Goal: Task Accomplishment & Management: Complete application form

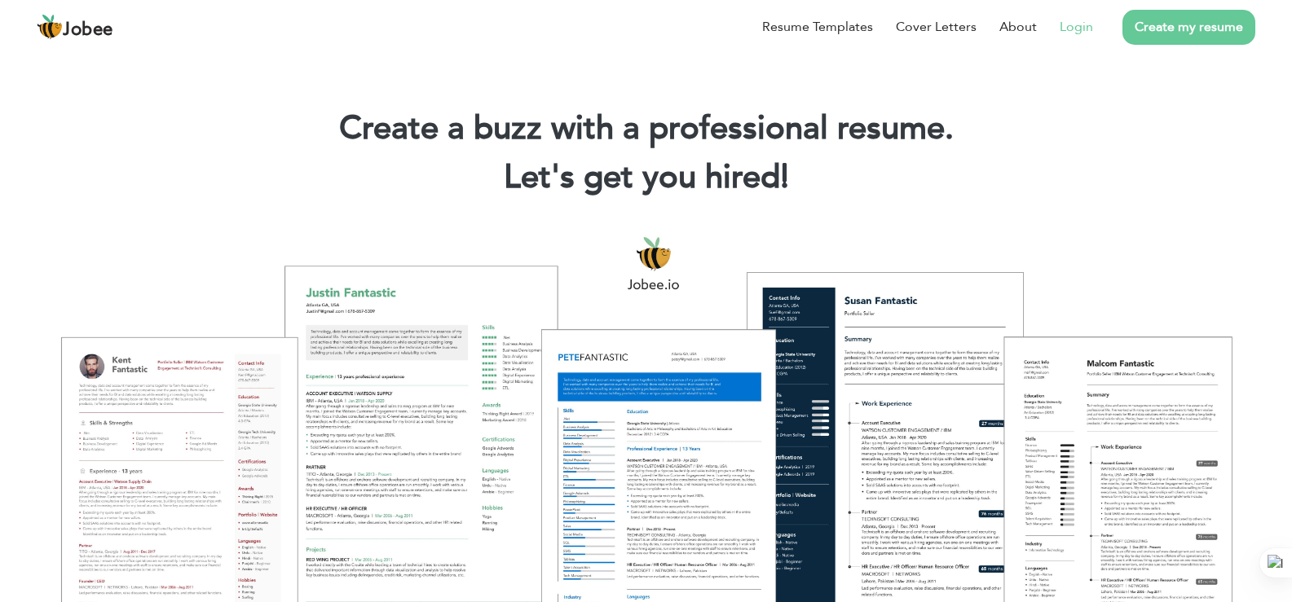
click at [1072, 27] on link "Login" at bounding box center [1075, 27] width 33 height 20
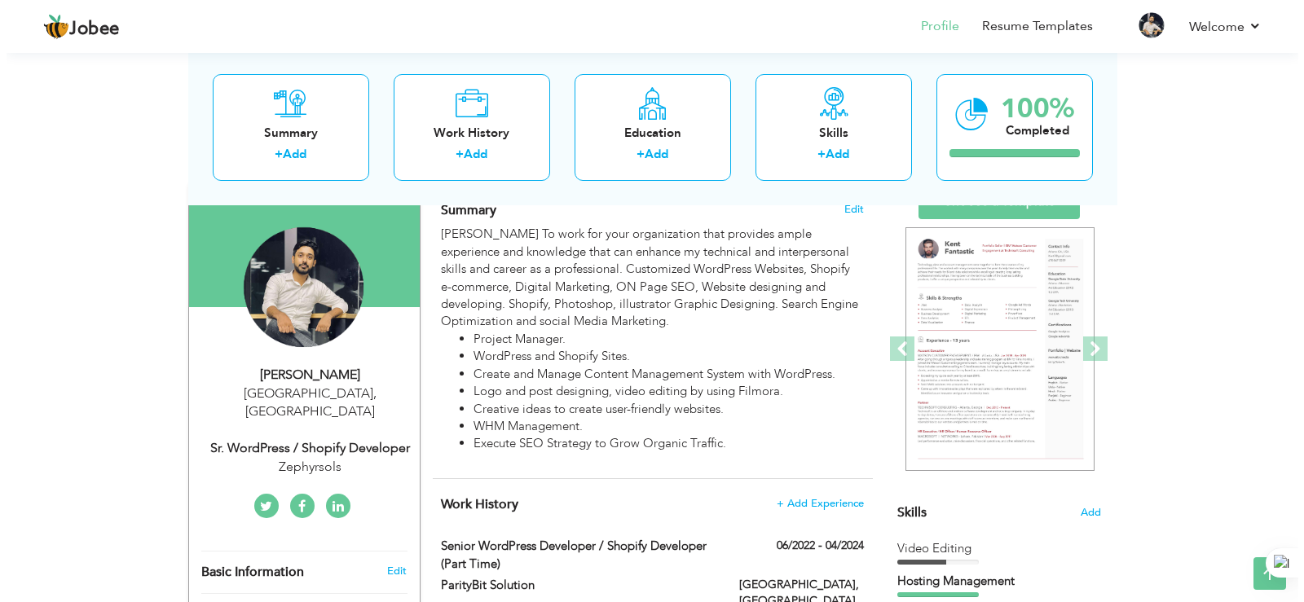
scroll to position [96, 0]
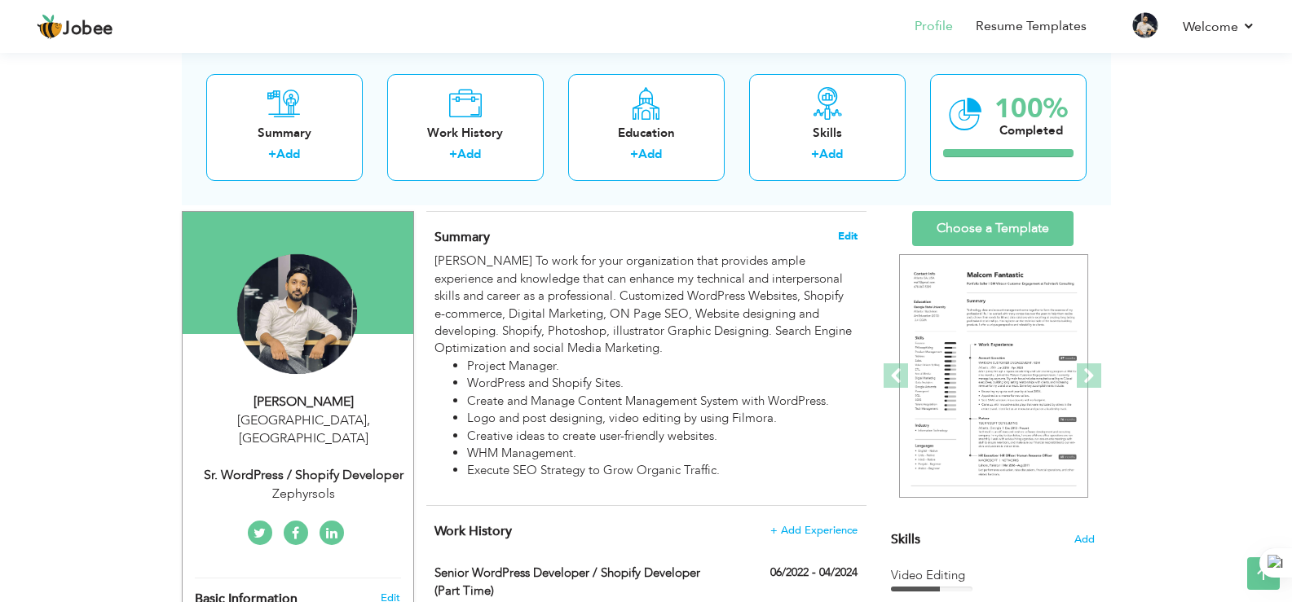
click at [853, 235] on span "Edit" at bounding box center [848, 236] width 20 height 11
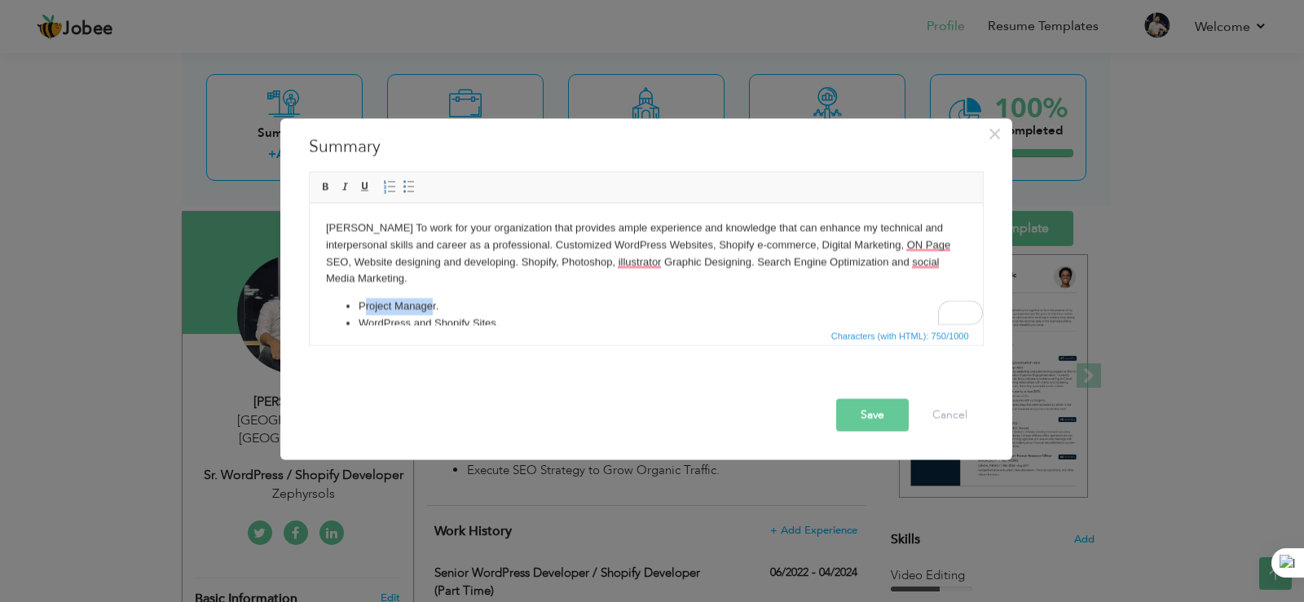
drag, startPoint x: 363, startPoint y: 305, endPoint x: 429, endPoint y: 309, distance: 67.0
click at [429, 309] on li "Project Manager." at bounding box center [645, 305] width 575 height 17
drag, startPoint x: 444, startPoint y: 308, endPoint x: 357, endPoint y: 306, distance: 87.2
click at [358, 306] on li "Project Manager." at bounding box center [645, 305] width 575 height 17
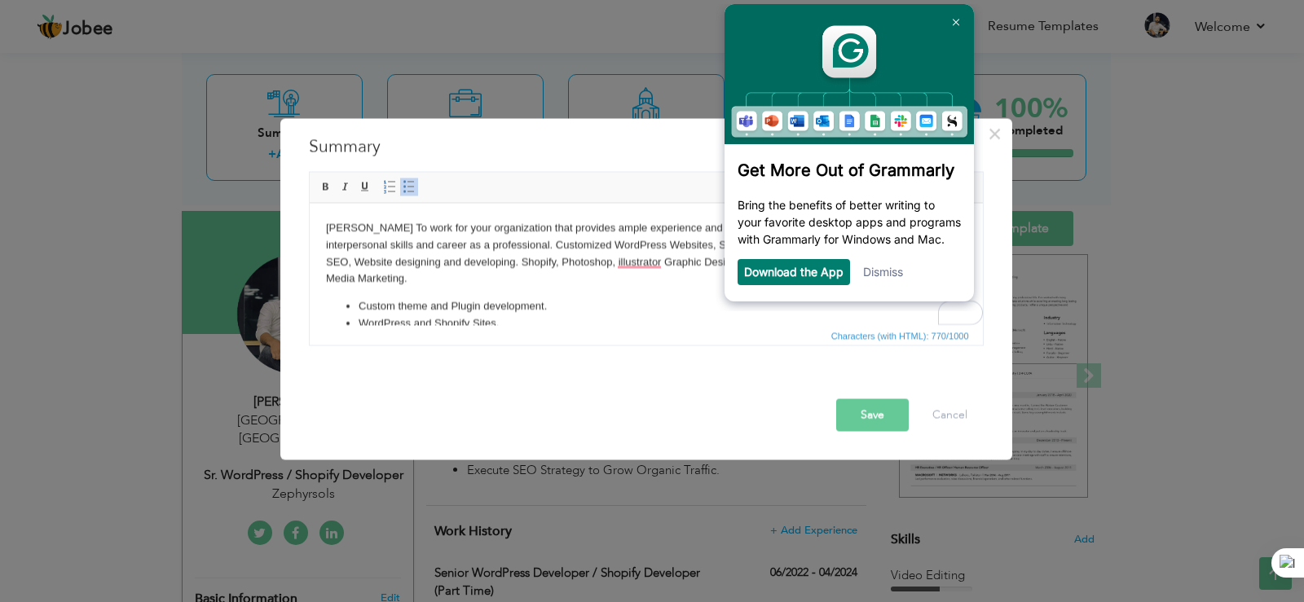
click at [472, 315] on li "WordPress and Shopify Sites." at bounding box center [645, 323] width 575 height 17
click at [952, 25] on img at bounding box center [955, 22] width 7 height 7
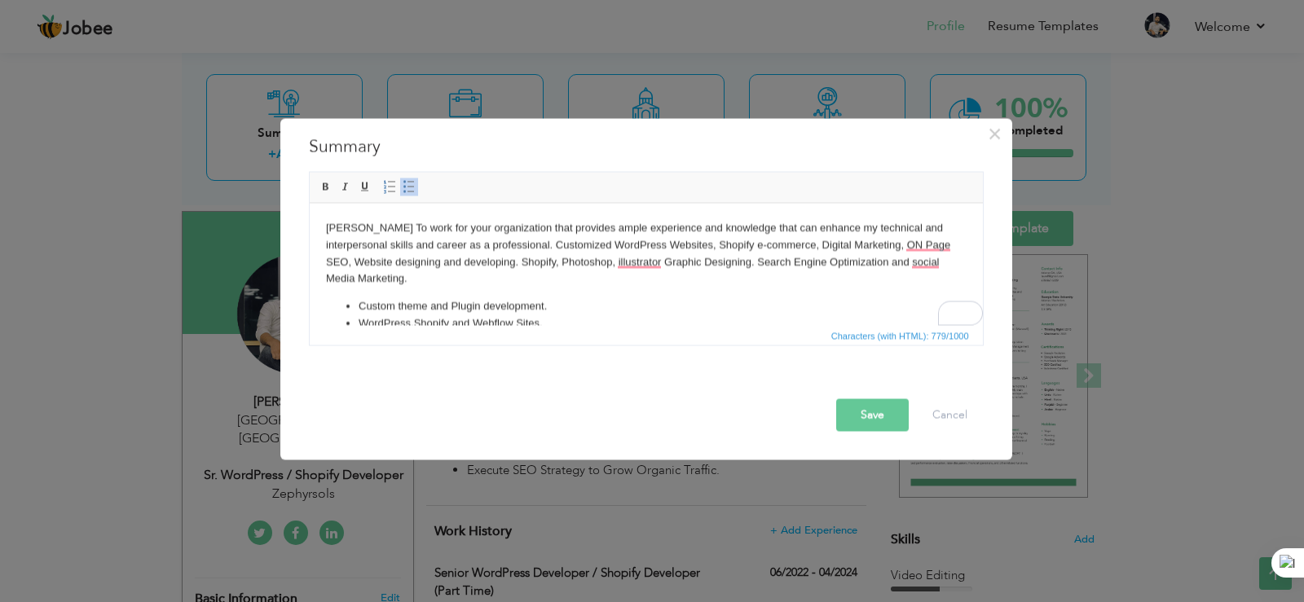
click at [871, 420] on button "Save" at bounding box center [872, 415] width 73 height 33
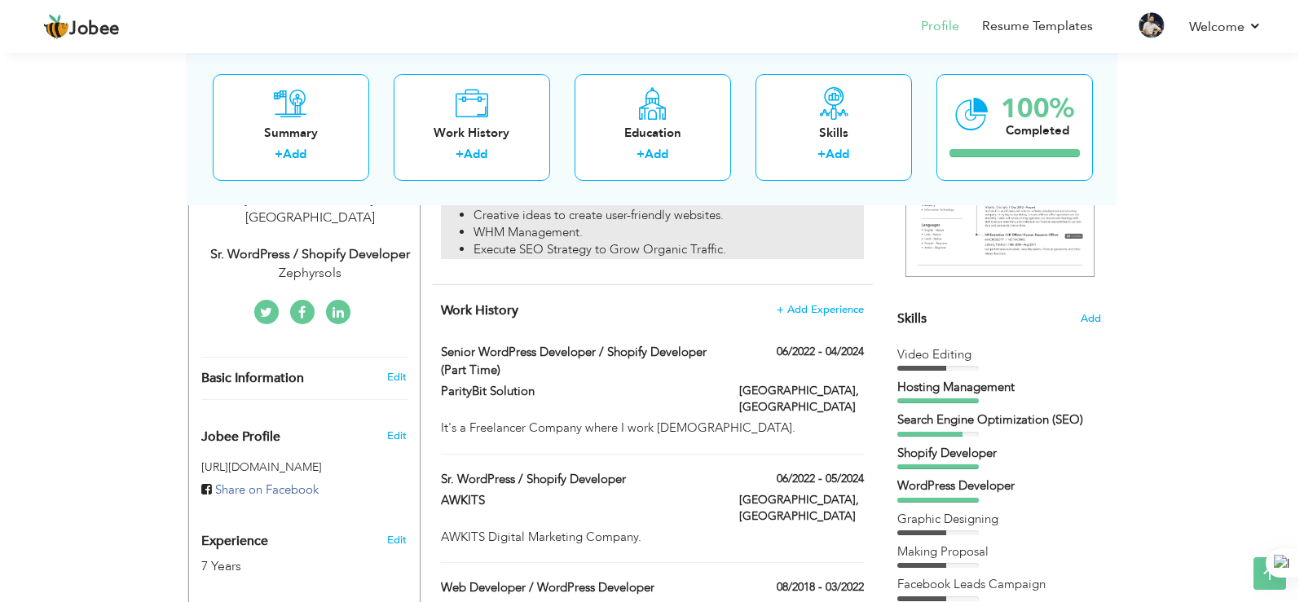
scroll to position [341, 0]
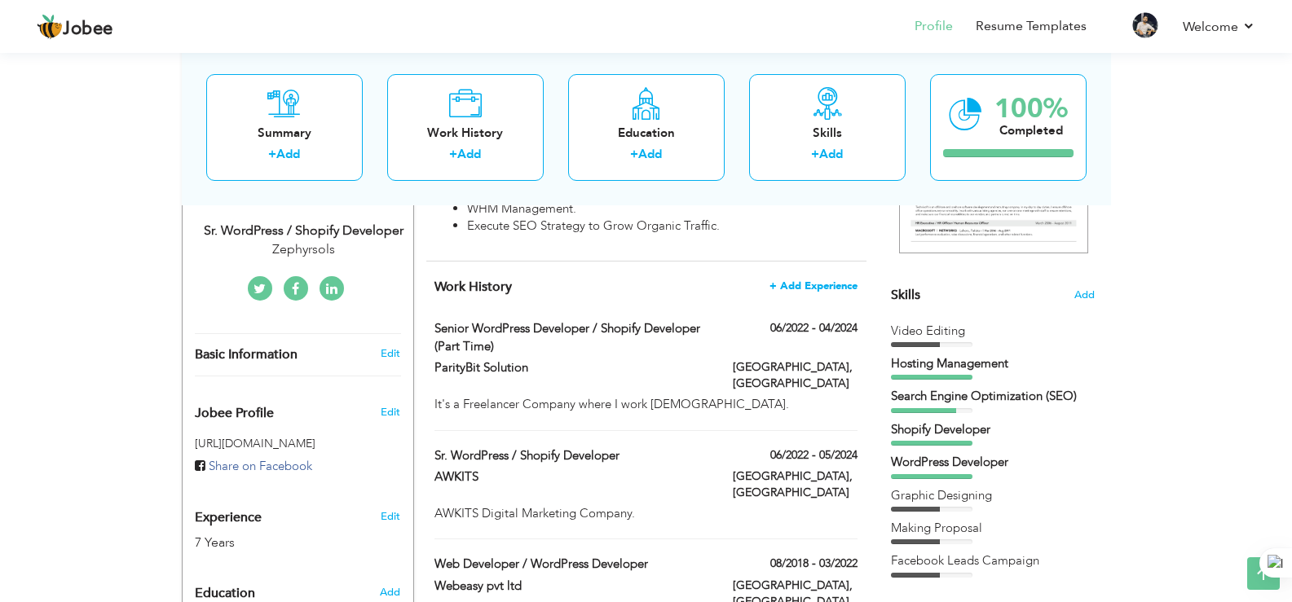
click at [802, 286] on span "+ Add Experience" at bounding box center [813, 285] width 88 height 11
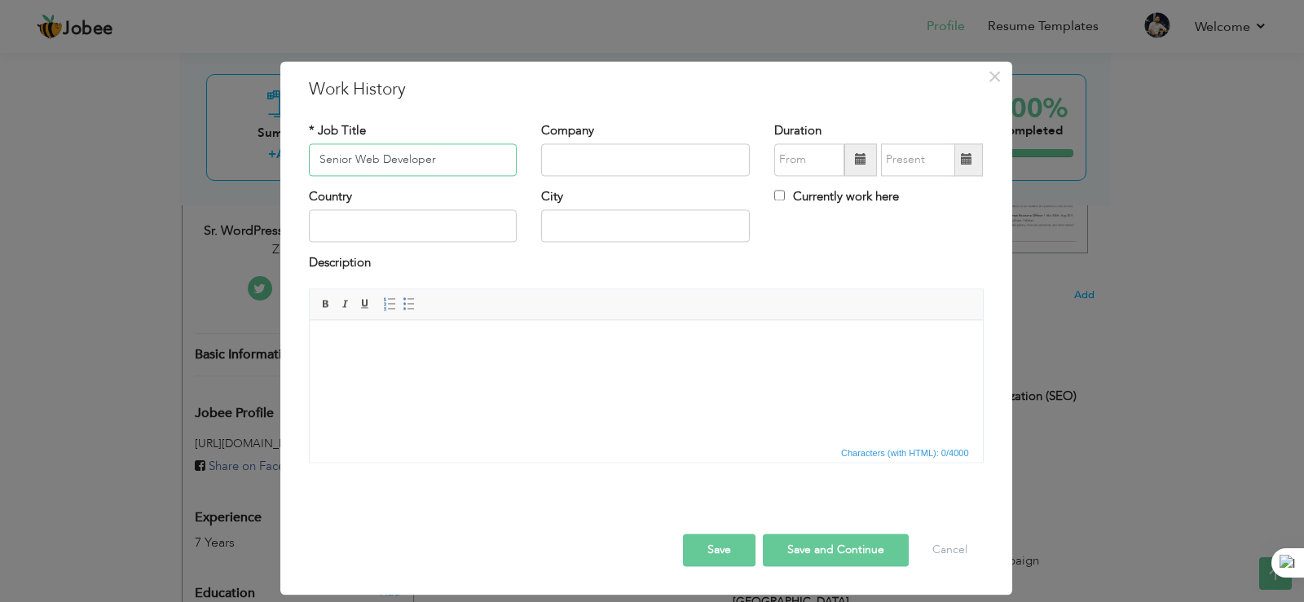
type input "Senior Web Developer"
click at [579, 158] on input "text" at bounding box center [645, 159] width 209 height 33
type input "IncubixPlus"
click at [778, 194] on input "Currently work here" at bounding box center [779, 195] width 11 height 11
checkbox input "true"
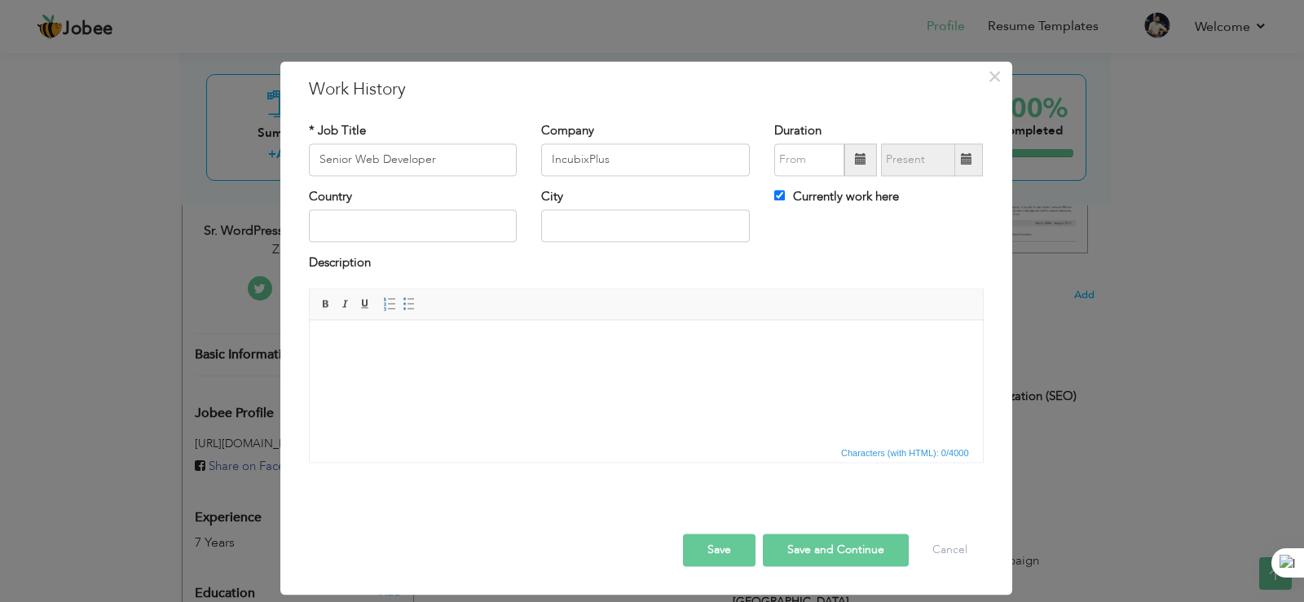
click at [856, 159] on span at bounding box center [860, 159] width 11 height 11
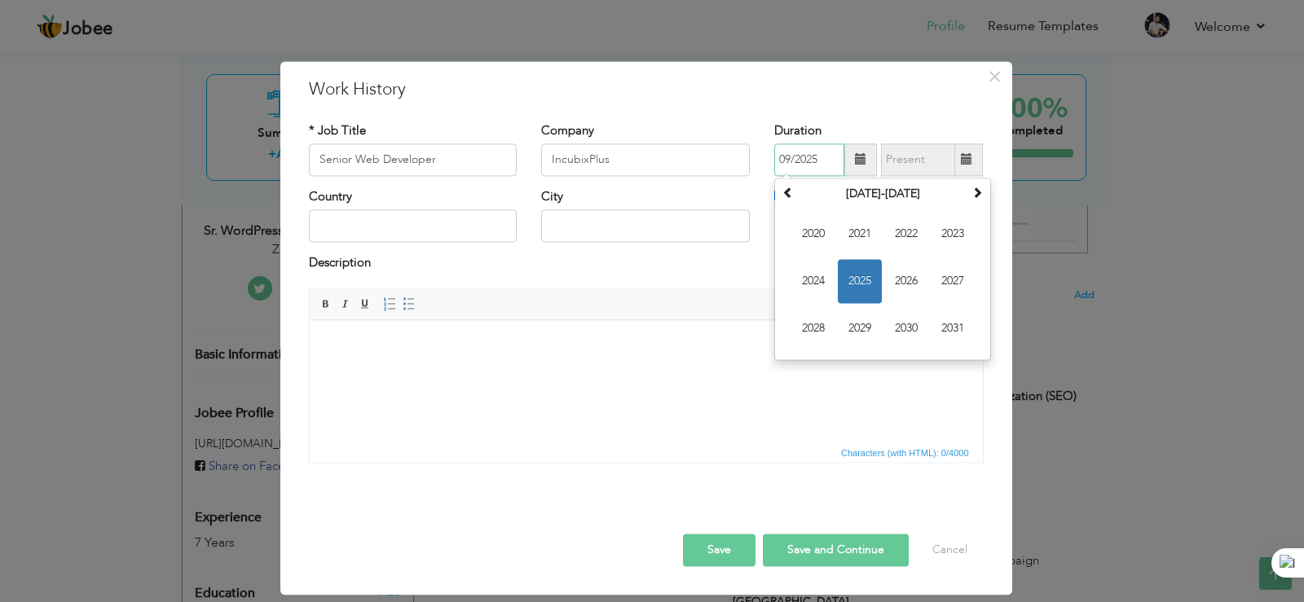
click at [785, 158] on input "09/2025" at bounding box center [809, 159] width 70 height 33
type input "02/2025"
click at [617, 190] on div "City" at bounding box center [645, 215] width 209 height 54
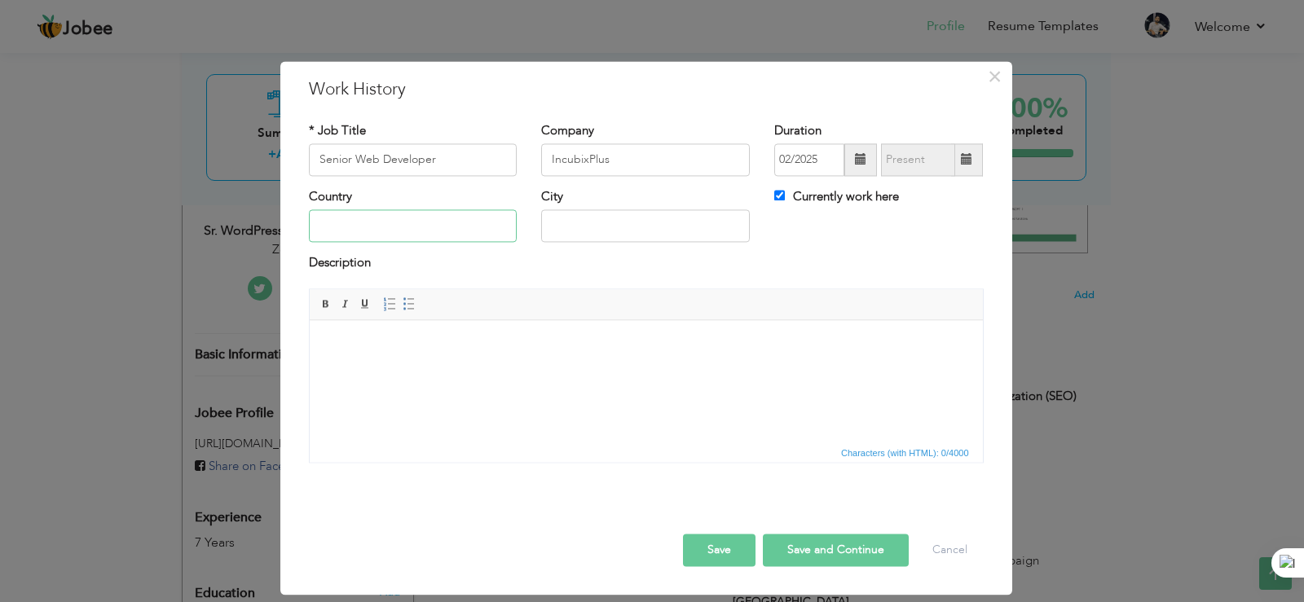
click at [426, 222] on input "text" at bounding box center [413, 226] width 209 height 33
type input "[GEOGRAPHIC_DATA]"
click at [592, 220] on input "text" at bounding box center [645, 226] width 209 height 33
type input "Muscat"
click at [298, 234] on div "Country Oman" at bounding box center [413, 221] width 233 height 66
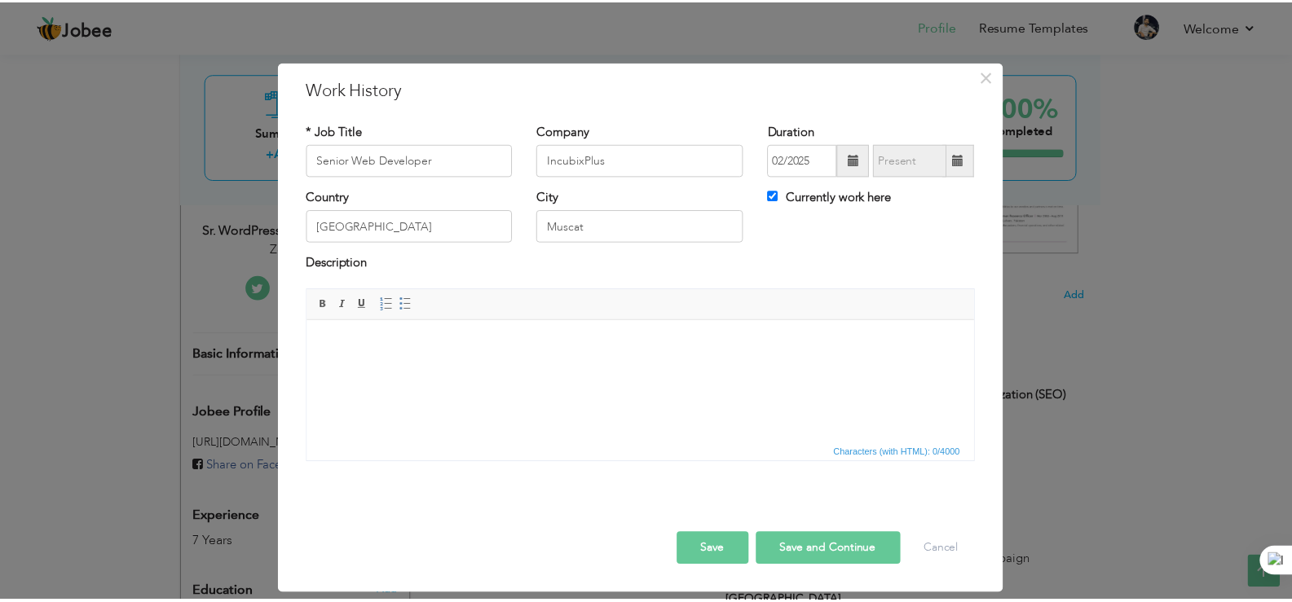
scroll to position [341, 0]
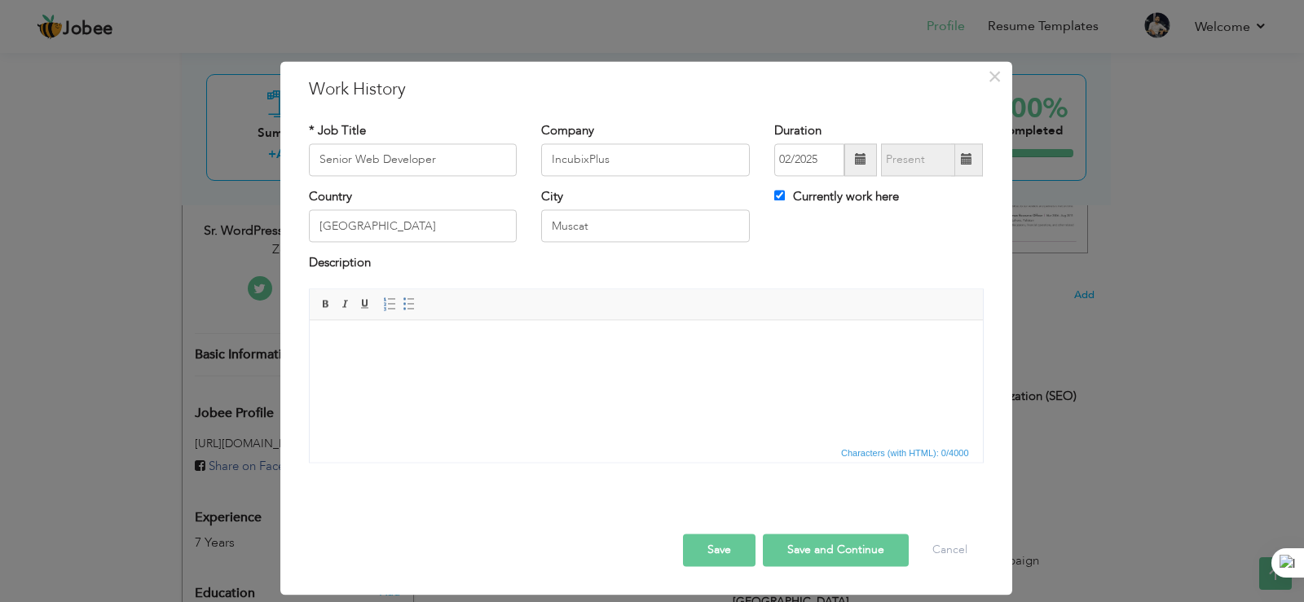
click at [443, 364] on html at bounding box center [645, 345] width 673 height 50
click at [641, 346] on body "Responsible for managing hosting and website." at bounding box center [645, 345] width 641 height 17
click at [706, 342] on body "Responsible for managing hosting and websites. Develop Figma to wordpress" at bounding box center [645, 345] width 641 height 17
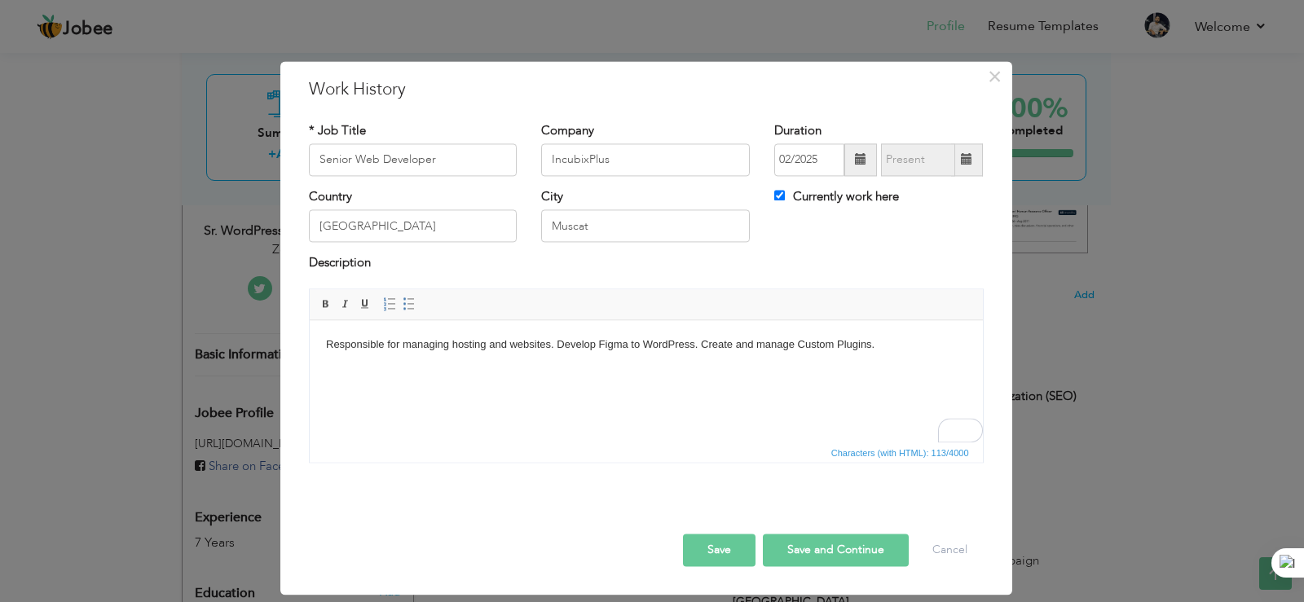
click at [720, 549] on button "Save" at bounding box center [719, 550] width 73 height 33
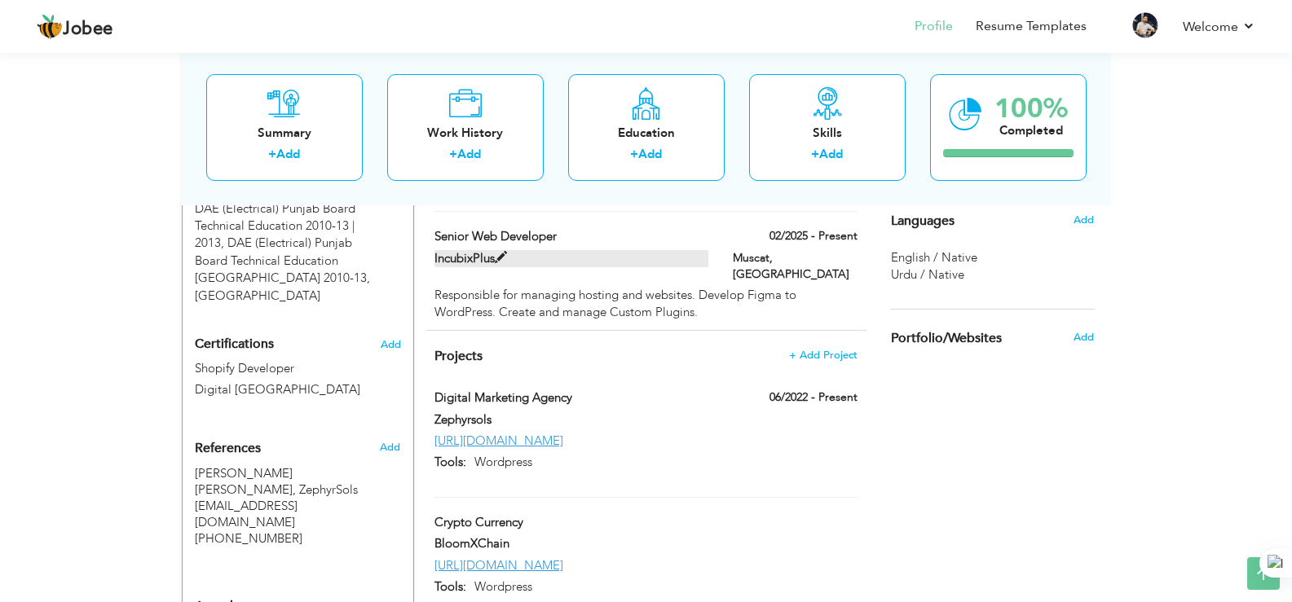
scroll to position [911, 0]
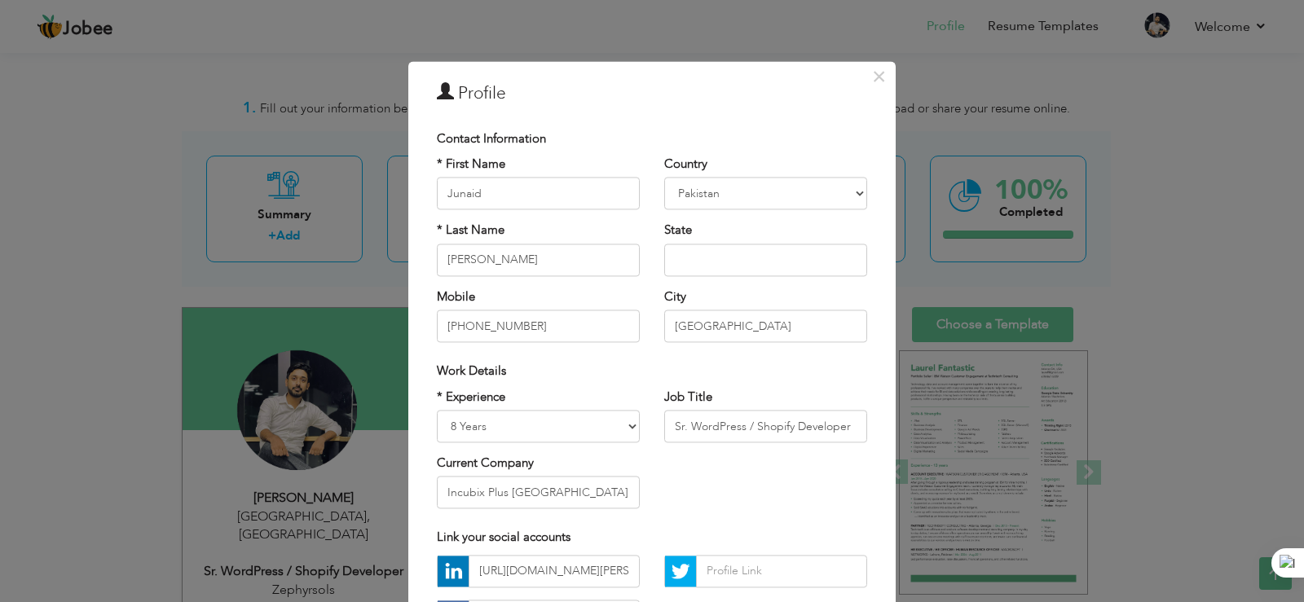
select select "number:10"
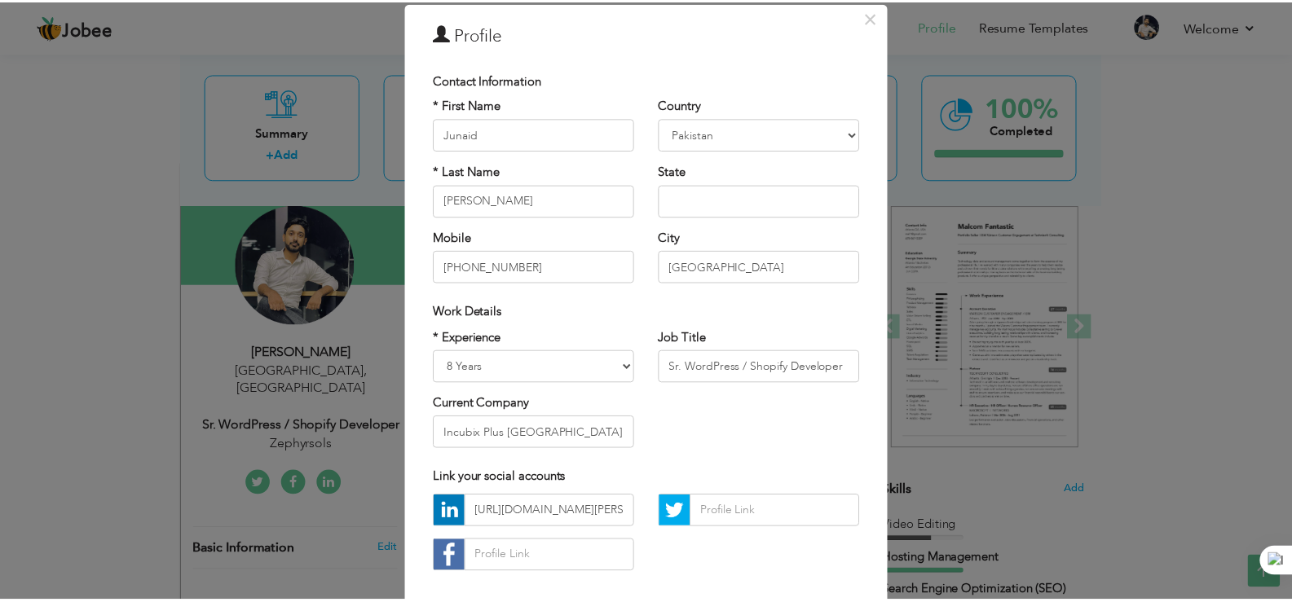
scroll to position [141, 0]
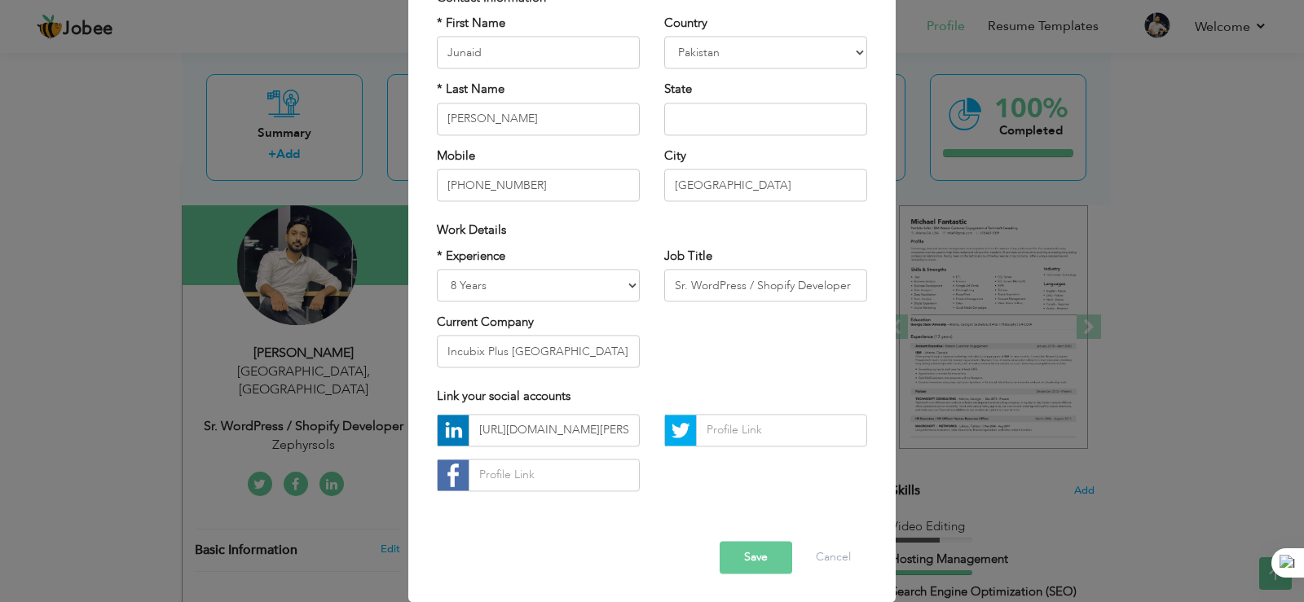
type input "Incubix Plus [GEOGRAPHIC_DATA]."
click at [755, 557] on button "Save" at bounding box center [756, 557] width 73 height 33
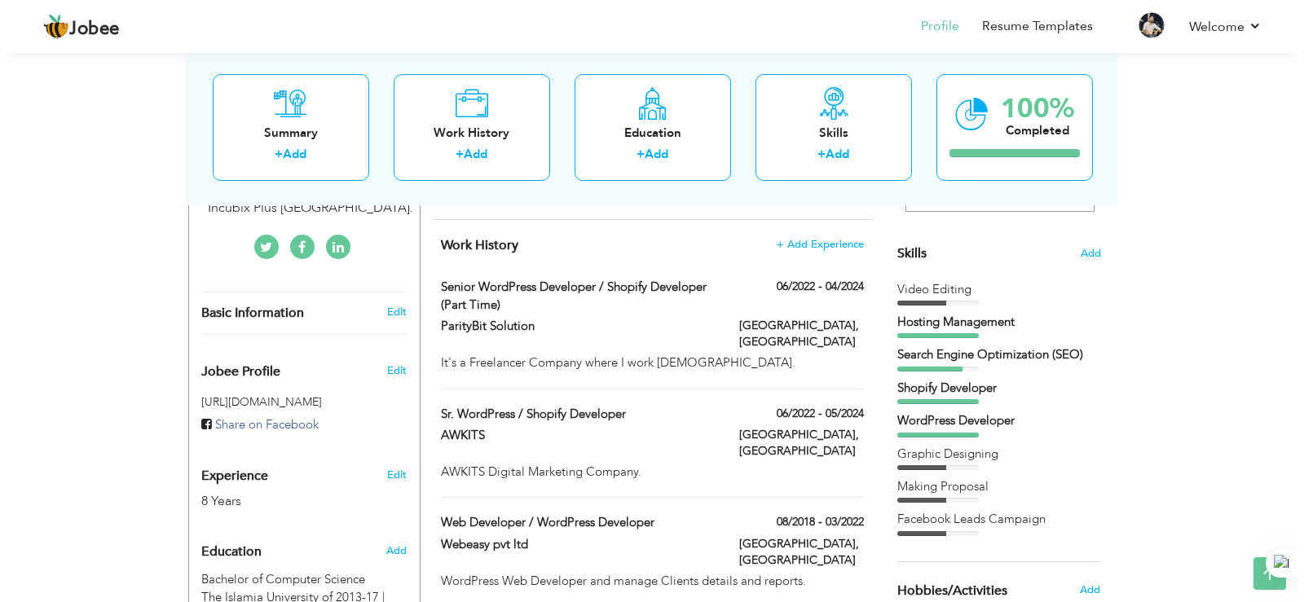
scroll to position [407, 0]
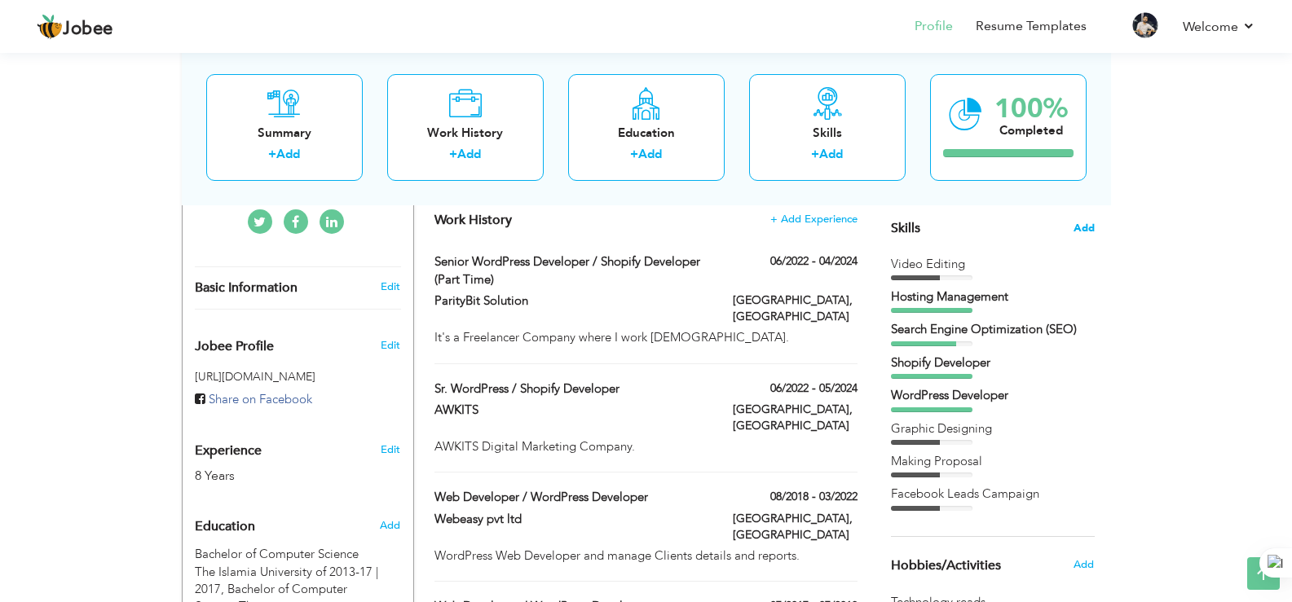
click at [1085, 223] on span "Add" at bounding box center [1083, 228] width 21 height 15
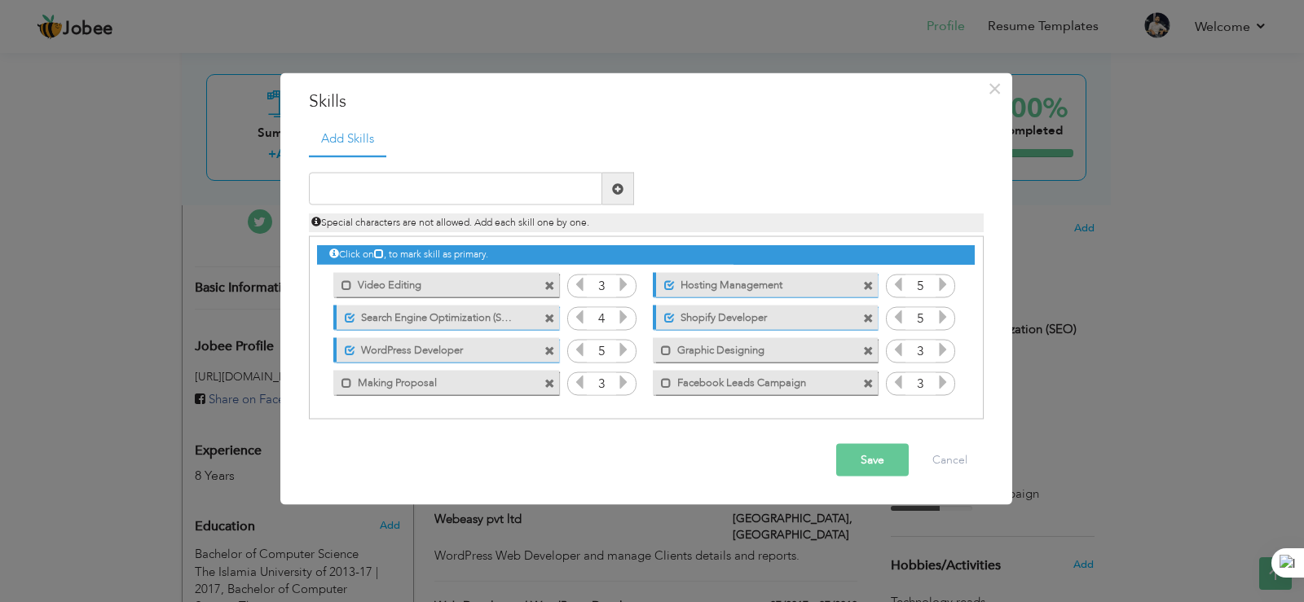
click at [547, 381] on span at bounding box center [549, 383] width 11 height 11
click at [407, 191] on input "text" at bounding box center [455, 189] width 293 height 33
type input "Custom Plugin"
click at [614, 188] on span at bounding box center [617, 188] width 11 height 11
click at [943, 384] on icon at bounding box center [943, 382] width 15 height 15
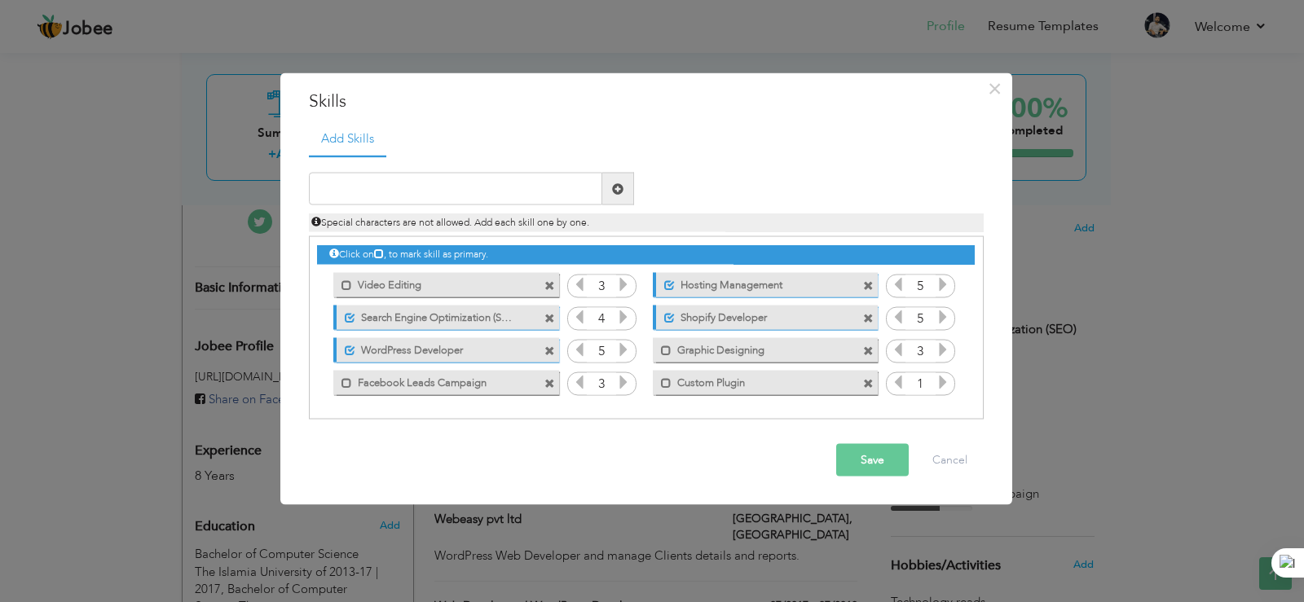
click at [943, 384] on icon at bounding box center [943, 382] width 15 height 15
click at [898, 381] on icon at bounding box center [898, 382] width 15 height 15
click at [548, 387] on span at bounding box center [549, 383] width 11 height 11
click at [397, 196] on input "text" at bounding box center [455, 189] width 293 height 33
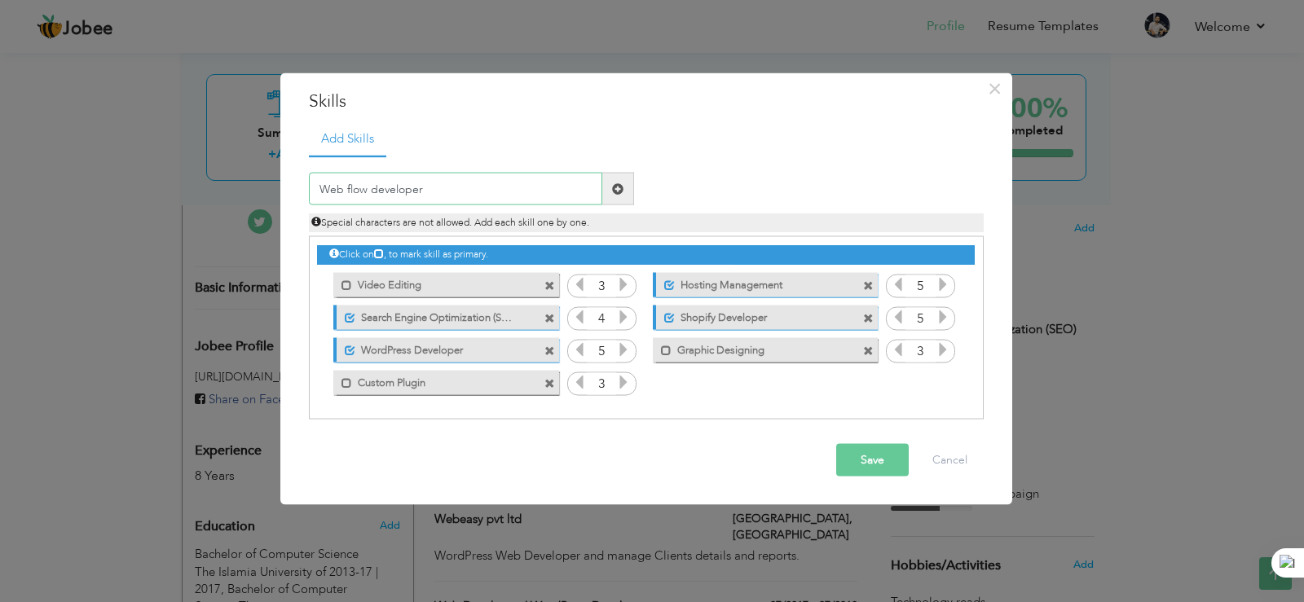
type input "Web flow developer"
drag, startPoint x: 623, startPoint y: 195, endPoint x: 633, endPoint y: 268, distance: 74.0
click at [623, 194] on span at bounding box center [618, 189] width 32 height 33
click at [936, 378] on icon at bounding box center [943, 382] width 15 height 15
click at [940, 381] on icon at bounding box center [943, 382] width 15 height 15
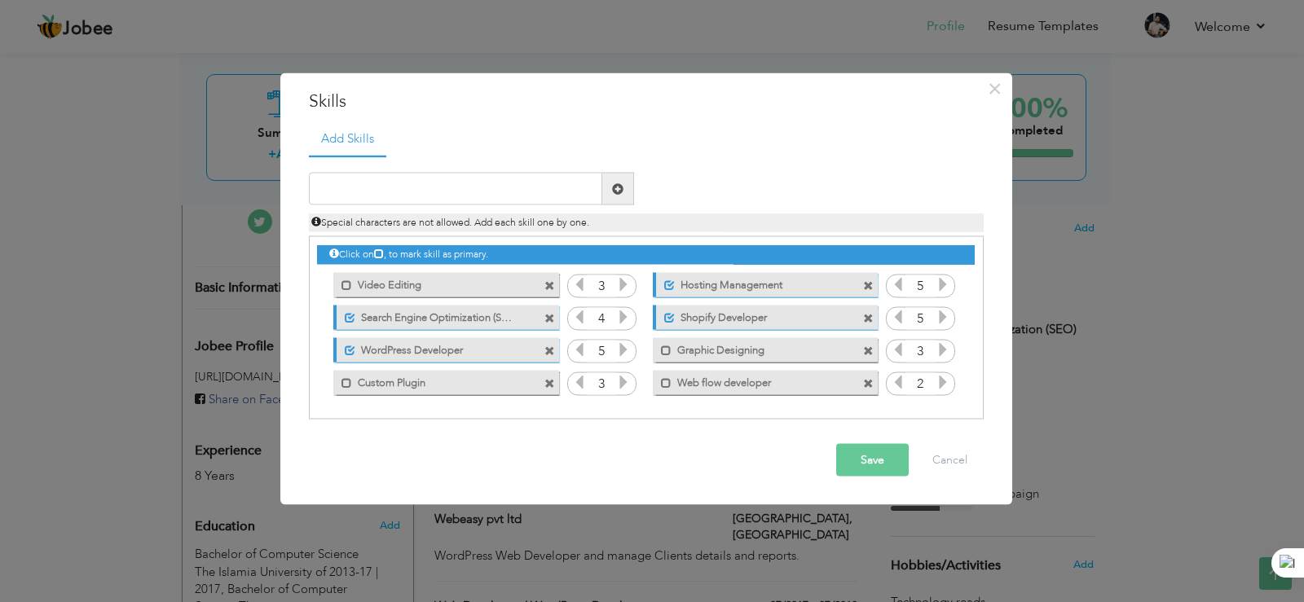
click at [940, 381] on icon at bounding box center [943, 382] width 15 height 15
click at [894, 385] on icon at bounding box center [898, 382] width 15 height 15
click at [875, 455] on button "Save" at bounding box center [872, 460] width 73 height 33
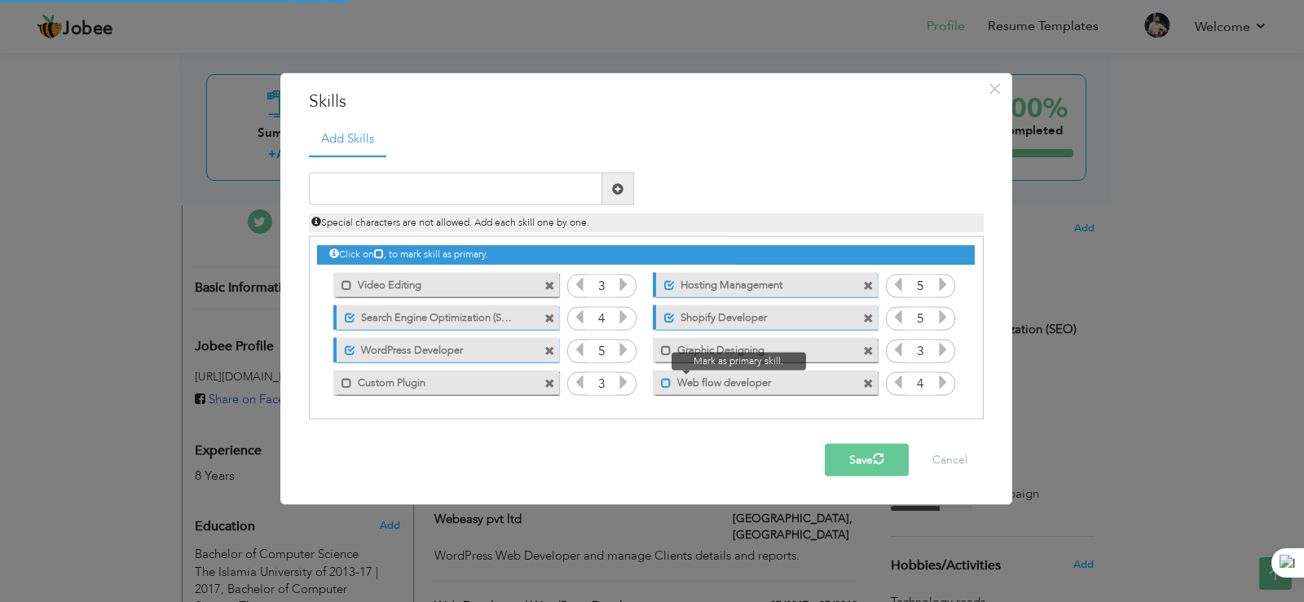
click at [667, 382] on span at bounding box center [666, 382] width 11 height 11
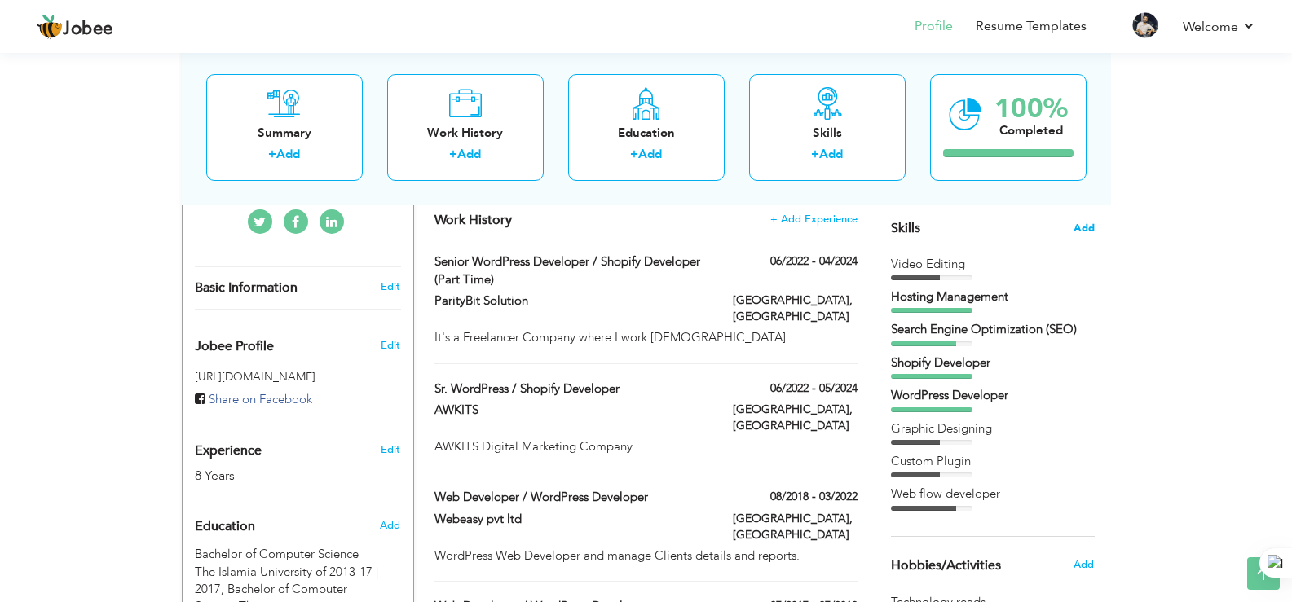
click at [1081, 224] on span "Add" at bounding box center [1083, 228] width 21 height 15
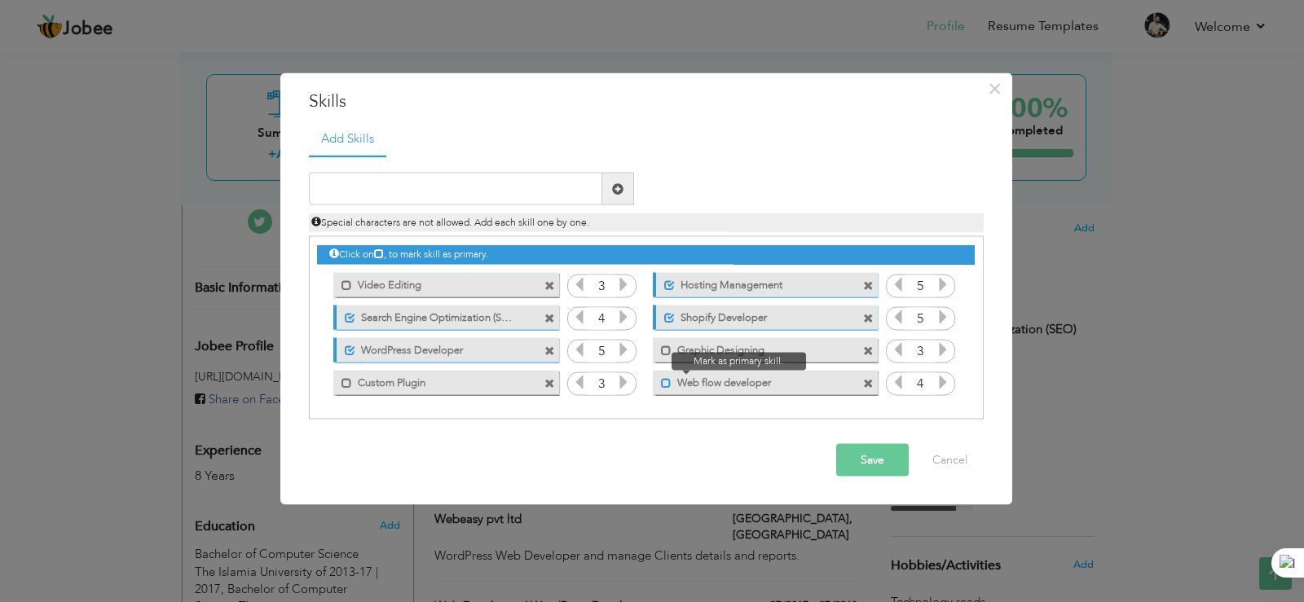
click at [666, 381] on span at bounding box center [666, 382] width 11 height 11
drag, startPoint x: 477, startPoint y: 359, endPoint x: 439, endPoint y: 283, distance: 85.3
click at [439, 283] on div "Click on , to mark skill as primary. Mark as primary skill. Video Editing 3 5 4…" at bounding box center [645, 317] width 657 height 161
click at [549, 284] on span at bounding box center [549, 285] width 11 height 11
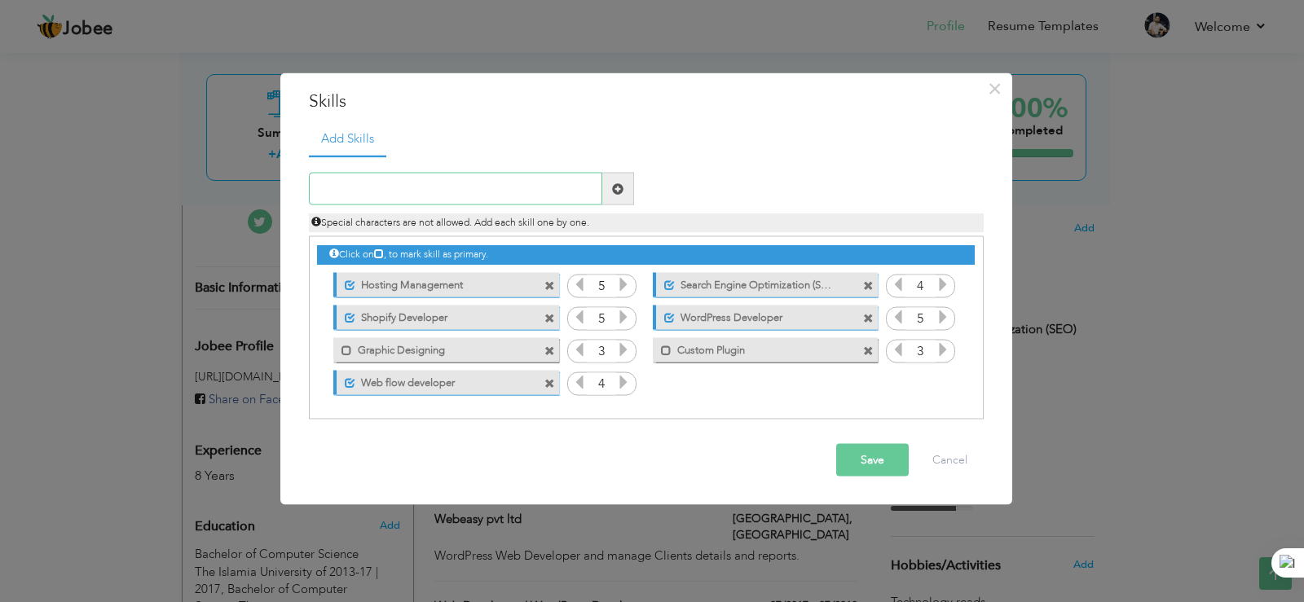
click at [456, 191] on input "text" at bounding box center [455, 189] width 293 height 33
click at [869, 454] on button "Save" at bounding box center [872, 460] width 73 height 33
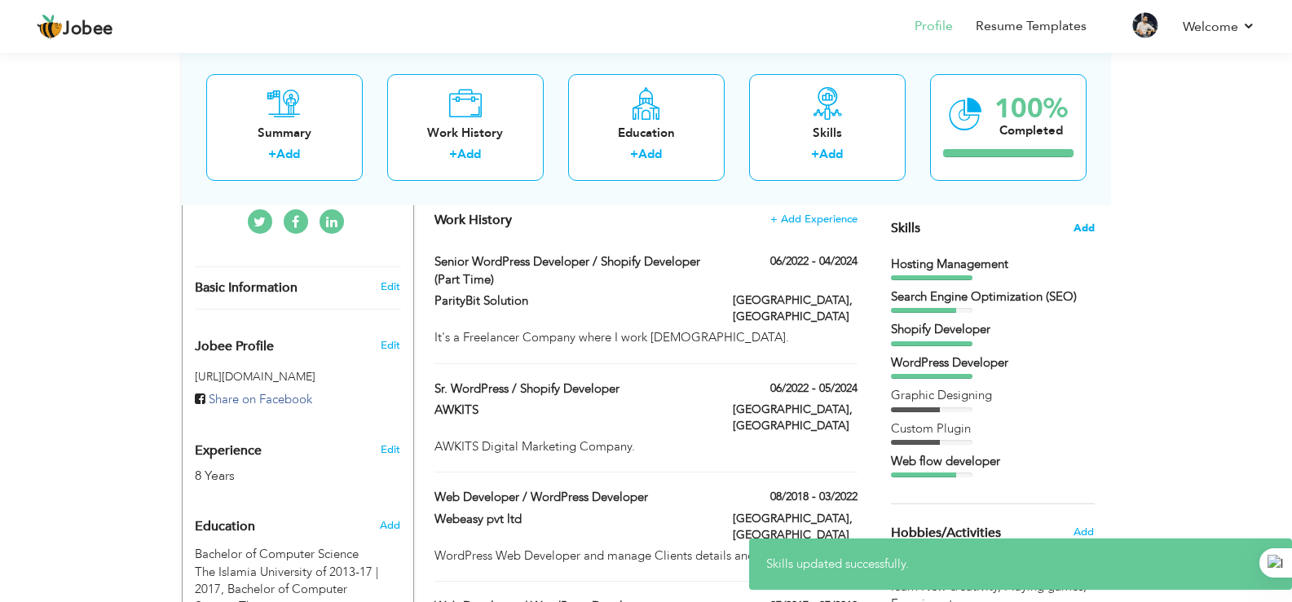
click at [1090, 228] on span "Add" at bounding box center [1083, 228] width 21 height 15
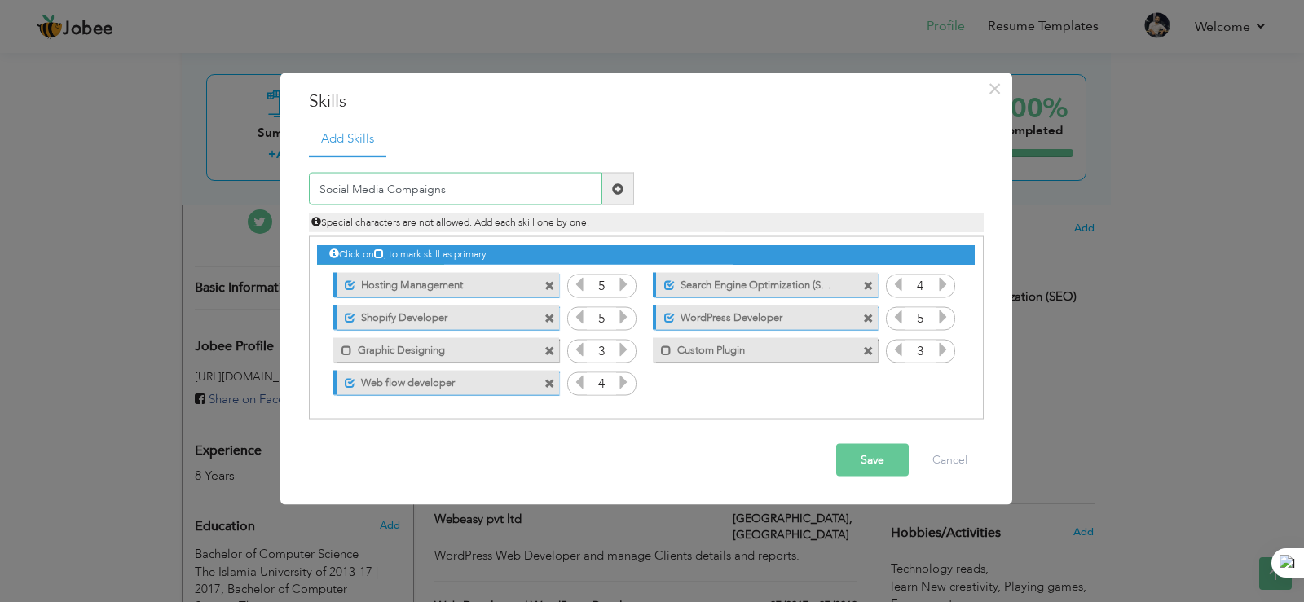
click at [514, 187] on input "Social Media Compaigns" at bounding box center [455, 189] width 293 height 33
type input "Social Media Campaigns"
click at [612, 187] on span at bounding box center [617, 188] width 11 height 11
click at [940, 386] on icon at bounding box center [943, 382] width 15 height 15
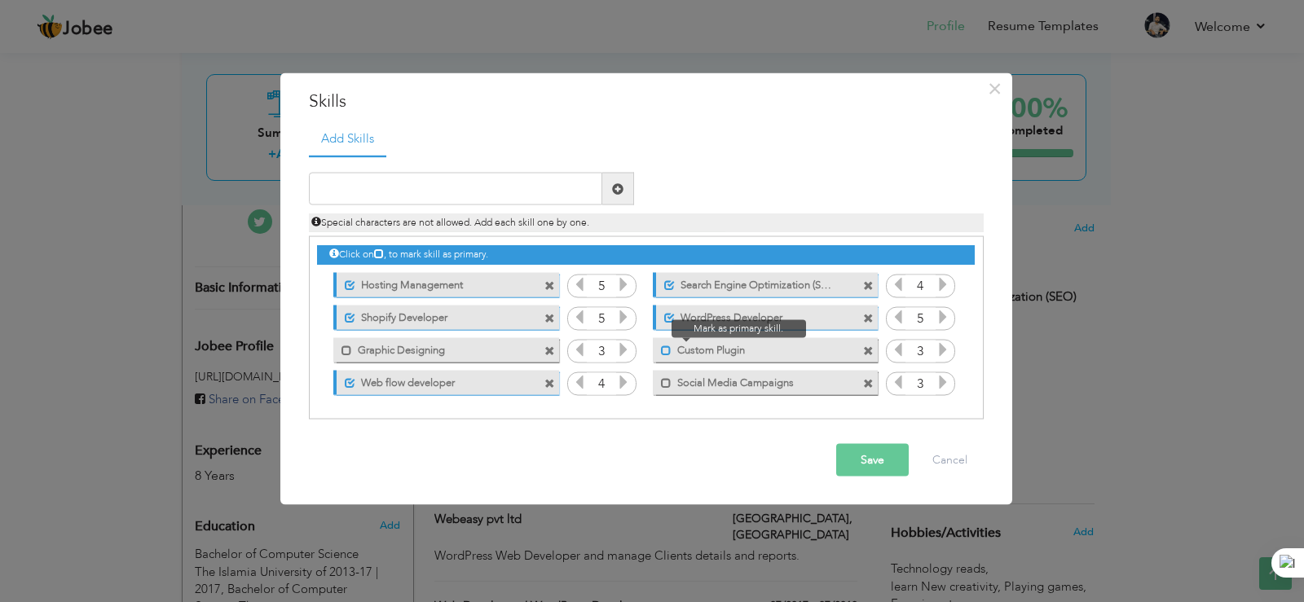
click at [667, 350] on span at bounding box center [666, 350] width 11 height 11
click at [842, 447] on button "Save" at bounding box center [872, 460] width 73 height 33
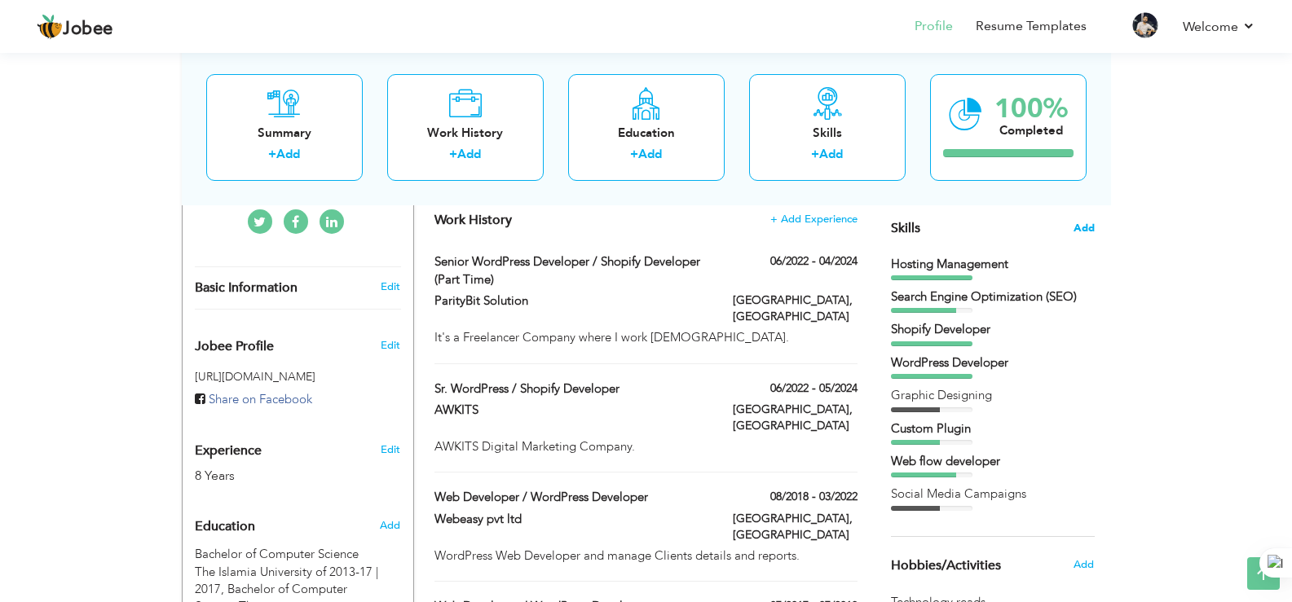
click at [1086, 228] on span "Add" at bounding box center [1083, 228] width 21 height 15
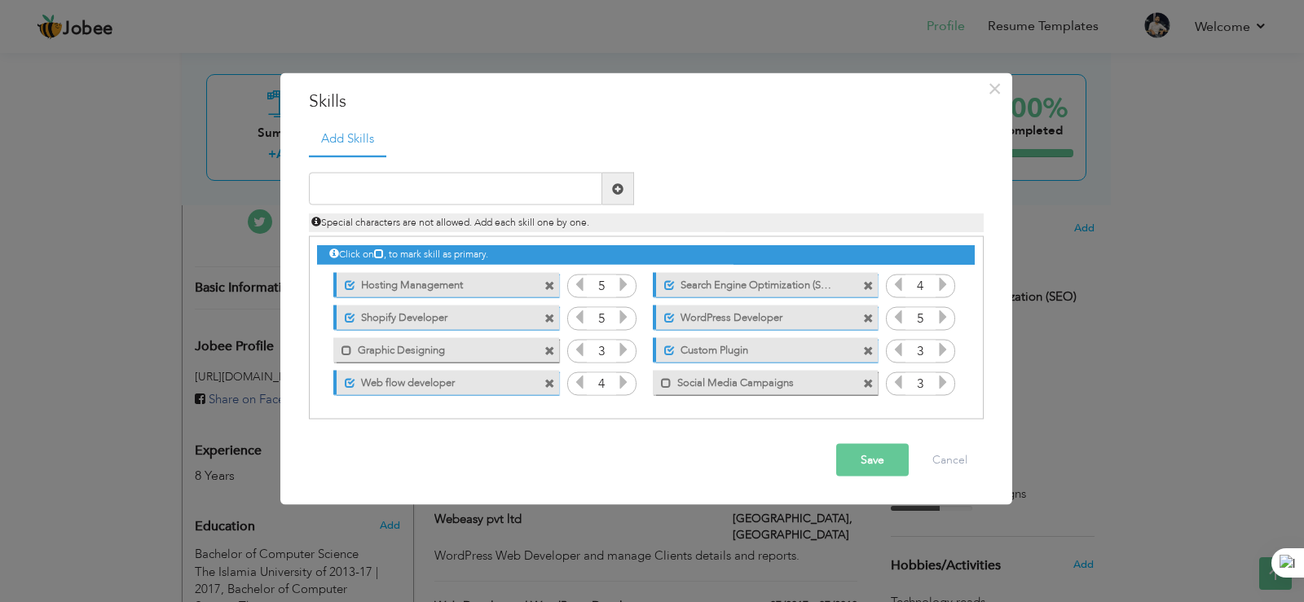
drag, startPoint x: 447, startPoint y: 348, endPoint x: 541, endPoint y: 386, distance: 101.2
click at [541, 386] on div "Click on , to mark skill as primary. Unmark as primary skill. Hosting Managemen…" at bounding box center [645, 317] width 657 height 161
drag, startPoint x: 491, startPoint y: 283, endPoint x: 355, endPoint y: 287, distance: 135.3
click at [387, 288] on label "Hosting Management" at bounding box center [436, 282] width 162 height 20
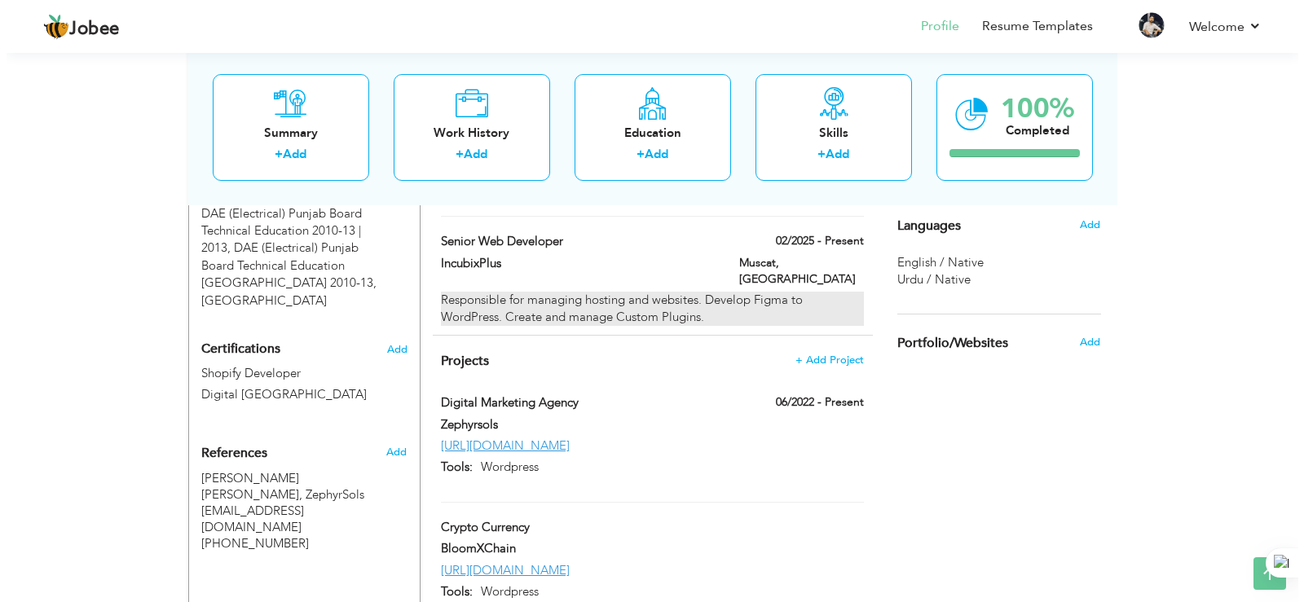
scroll to position [896, 0]
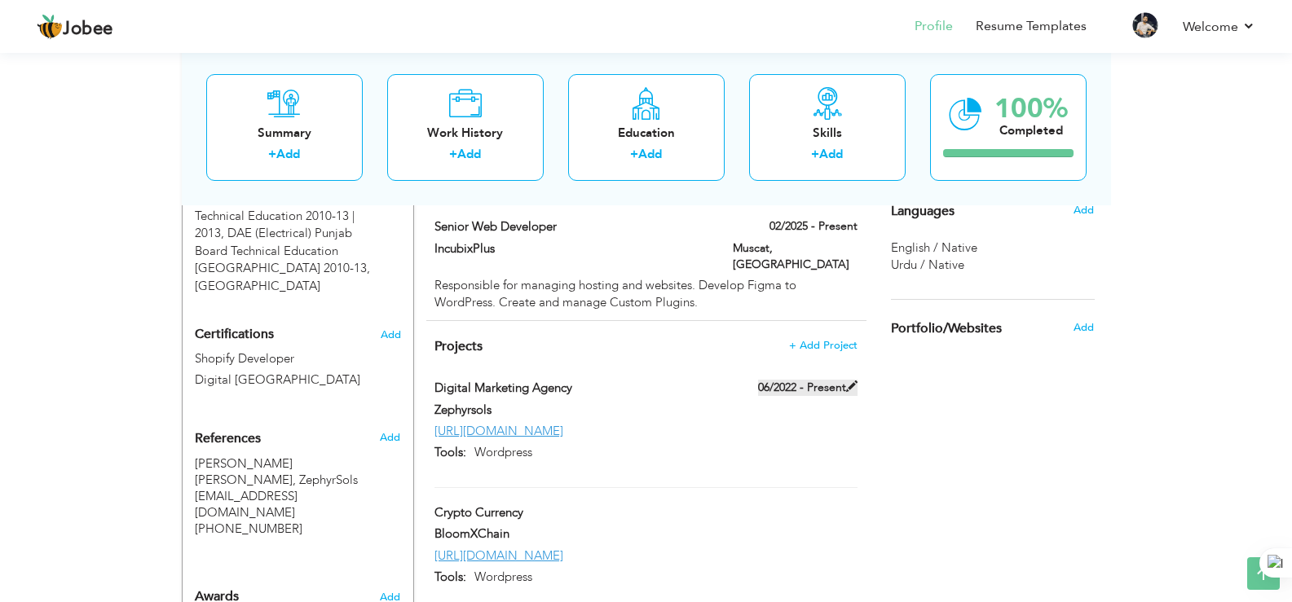
click at [852, 381] on span at bounding box center [851, 386] width 11 height 11
type input "Digital Marketing Agency"
type input "Zephyrsols"
type input "06/2022"
type input "[URL][DOMAIN_NAME]"
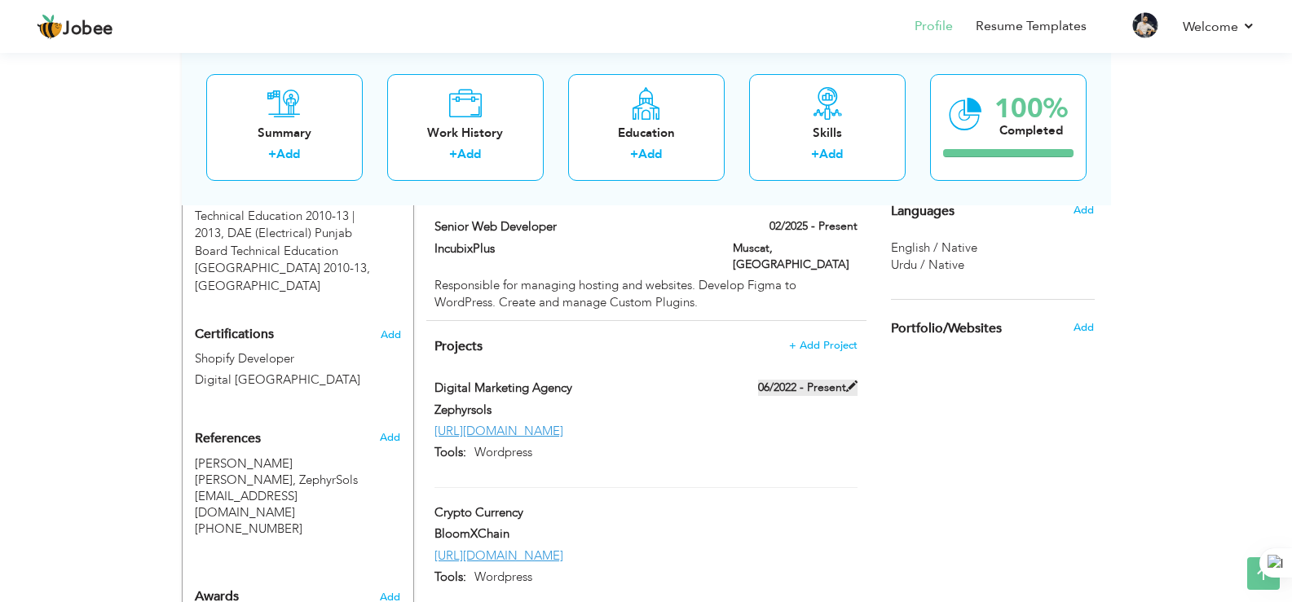
type input "Wordpress"
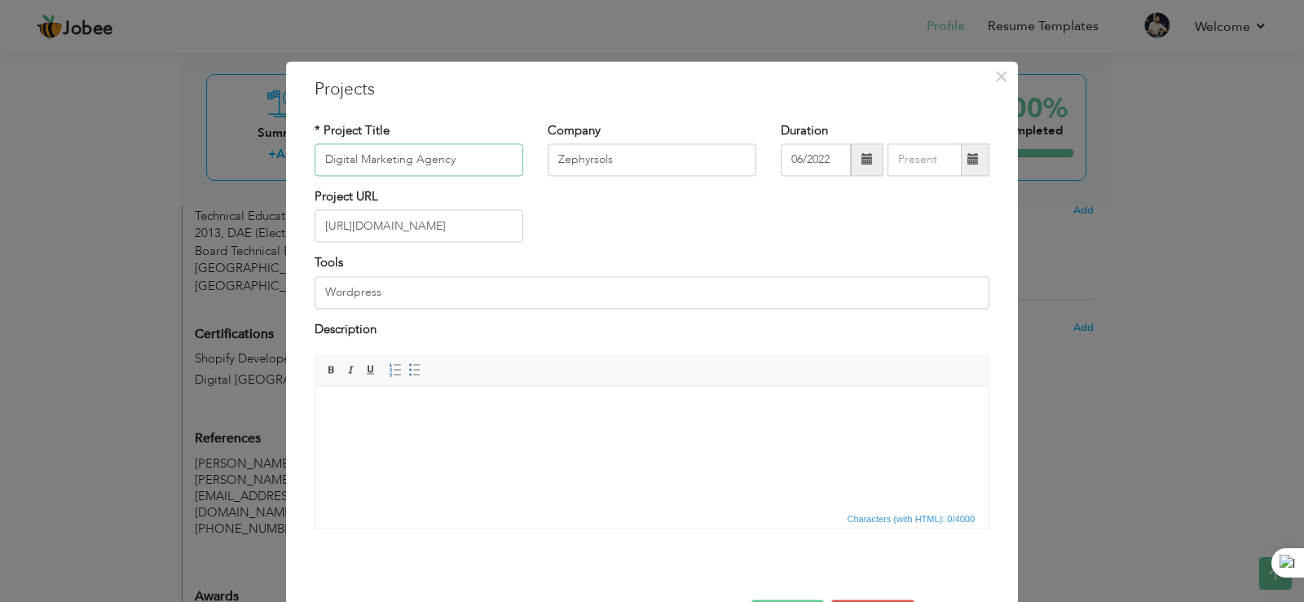
drag, startPoint x: 472, startPoint y: 159, endPoint x: 288, endPoint y: 159, distance: 184.2
click at [288, 159] on div "× Projects * Project Title Digital Marketing Agency Company Zephyrsols Duration…" at bounding box center [652, 361] width 732 height 601
type input "Salalah Grand Mall Oman"
click at [606, 166] on input "Zephyrsols" at bounding box center [652, 159] width 209 height 33
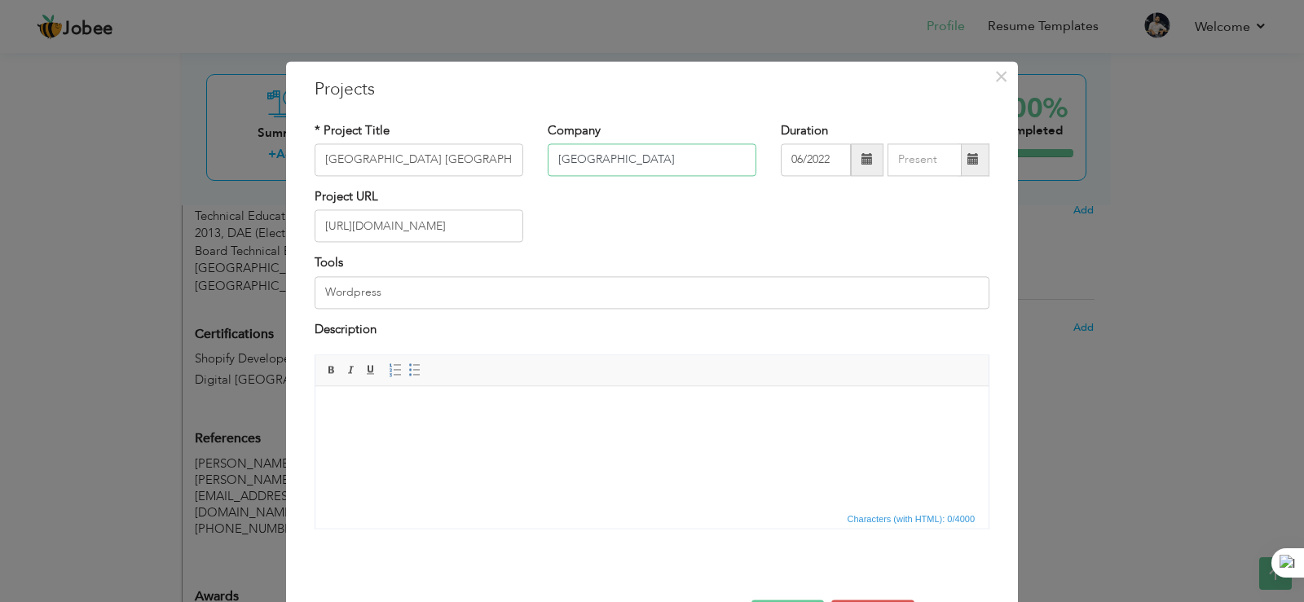
type input "Salalah Grand Mall"
click at [410, 225] on input "[URL][DOMAIN_NAME]" at bounding box center [419, 226] width 209 height 33
click at [410, 224] on input "[URL][DOMAIN_NAME]" at bounding box center [419, 226] width 209 height 33
paste input "salalahgrandmall.com/"
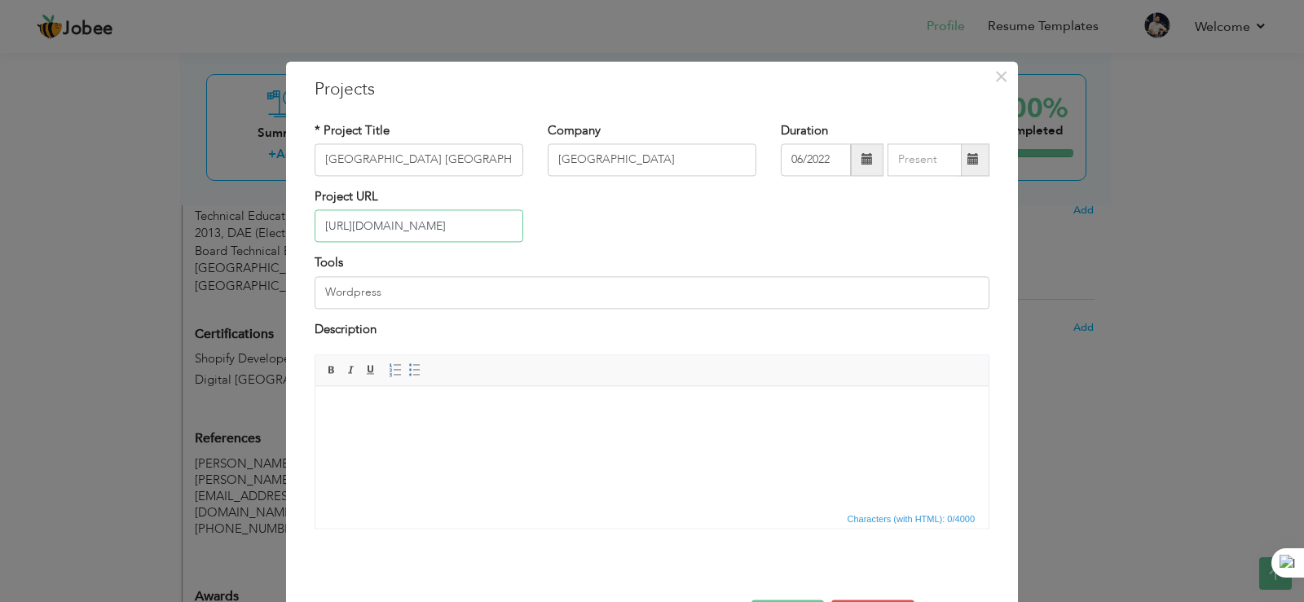
type input "https://salalahgrandmall.com/"
click at [458, 297] on input "Wordpress" at bounding box center [652, 292] width 675 height 33
drag, startPoint x: 360, startPoint y: 290, endPoint x: 265, endPoint y: 287, distance: 95.4
click at [268, 288] on div "× Projects * Project Title Salalah Grand Mall Oman Company Salalah Grand Mall D…" at bounding box center [652, 301] width 1304 height 602
click at [420, 288] on input "WordPress" at bounding box center [652, 292] width 675 height 33
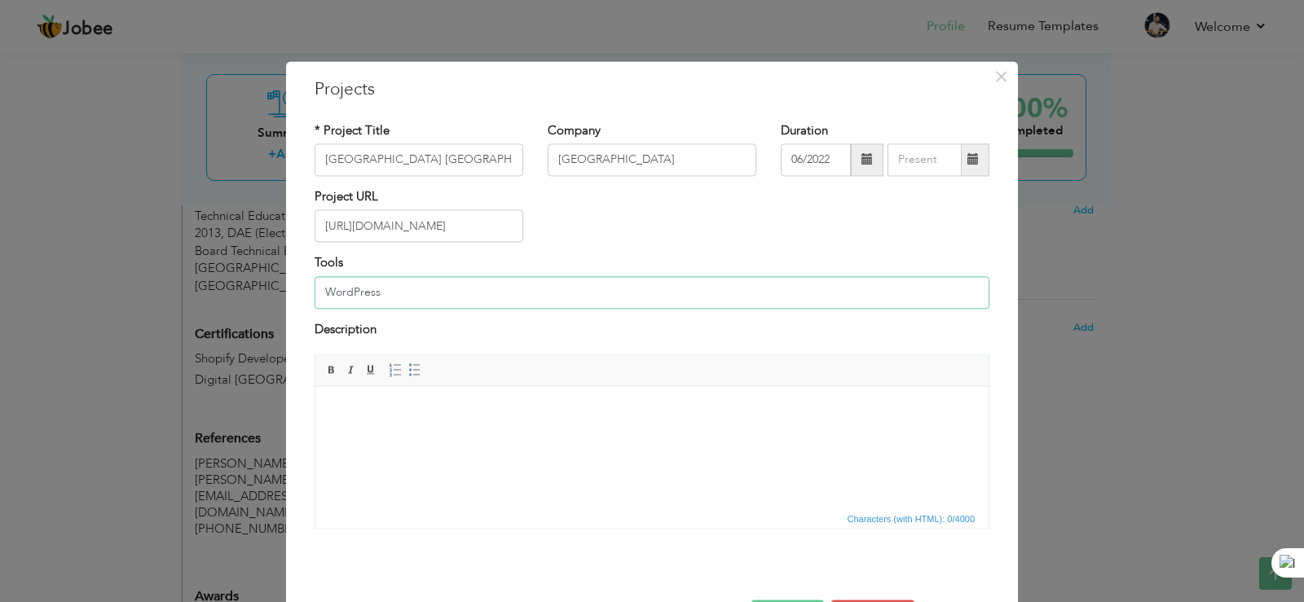
paste input "Custom"
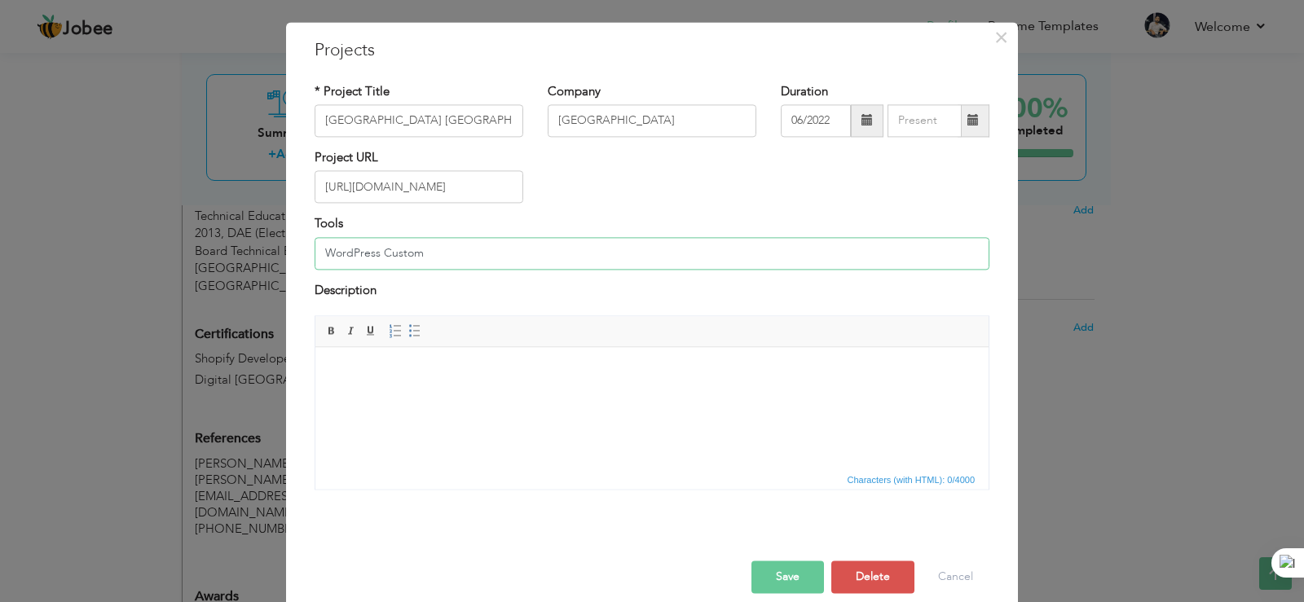
scroll to position [59, 0]
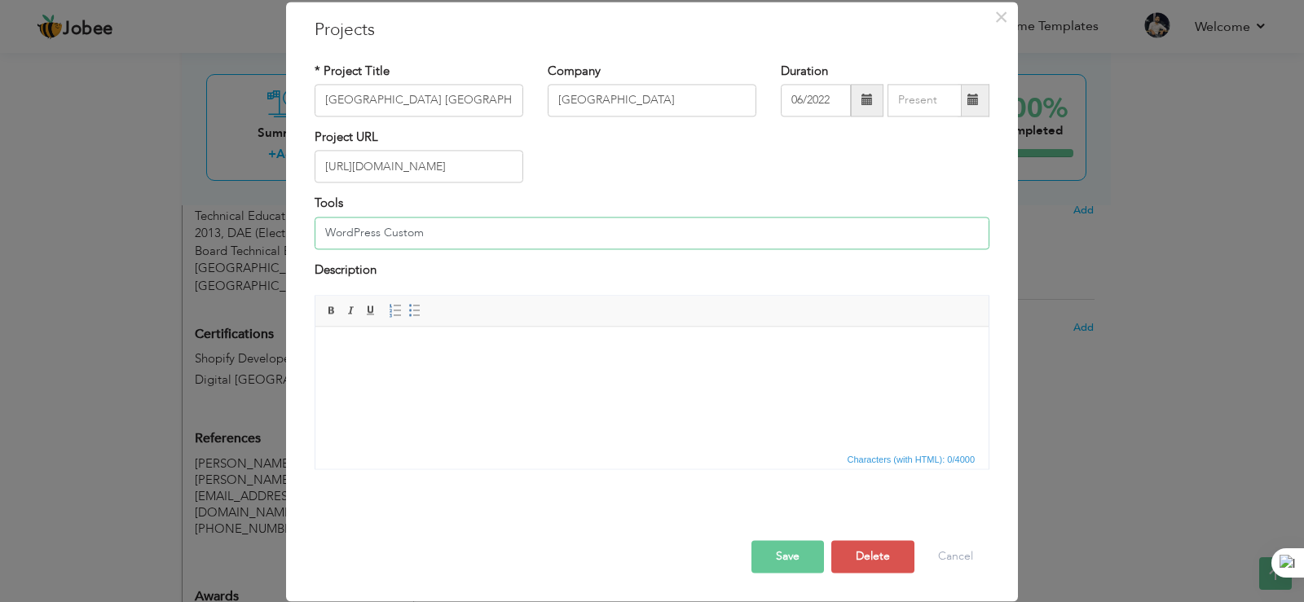
type input "WordPress Custom"
click at [781, 557] on button "Save" at bounding box center [787, 557] width 73 height 33
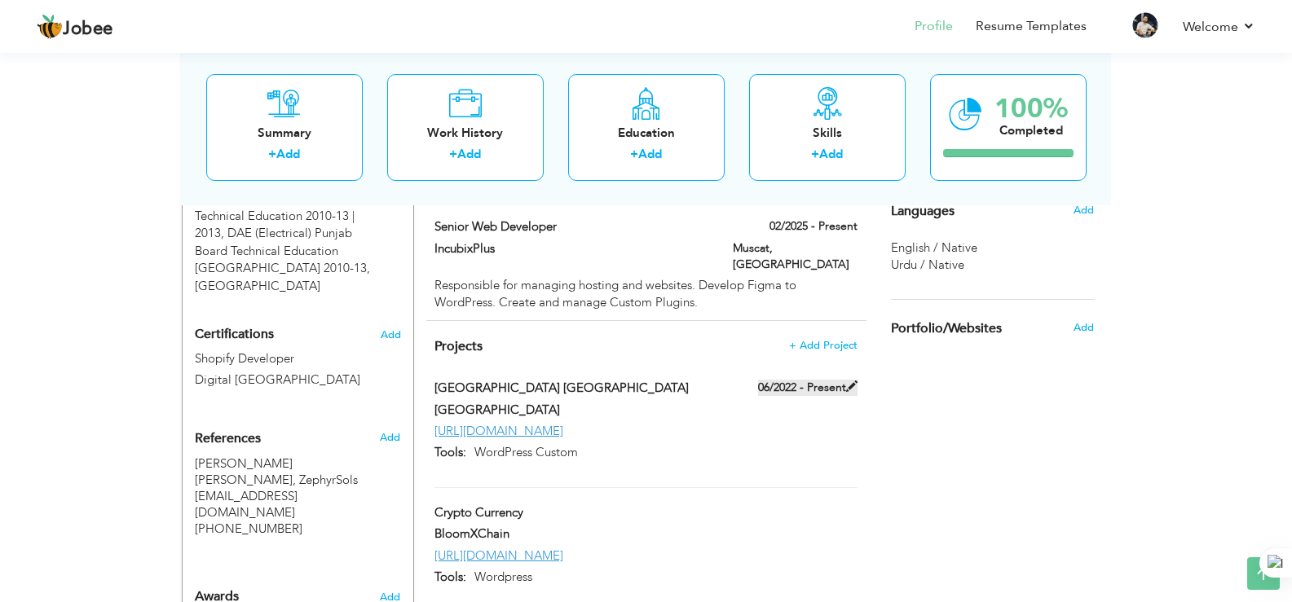
click at [848, 381] on span at bounding box center [851, 386] width 11 height 11
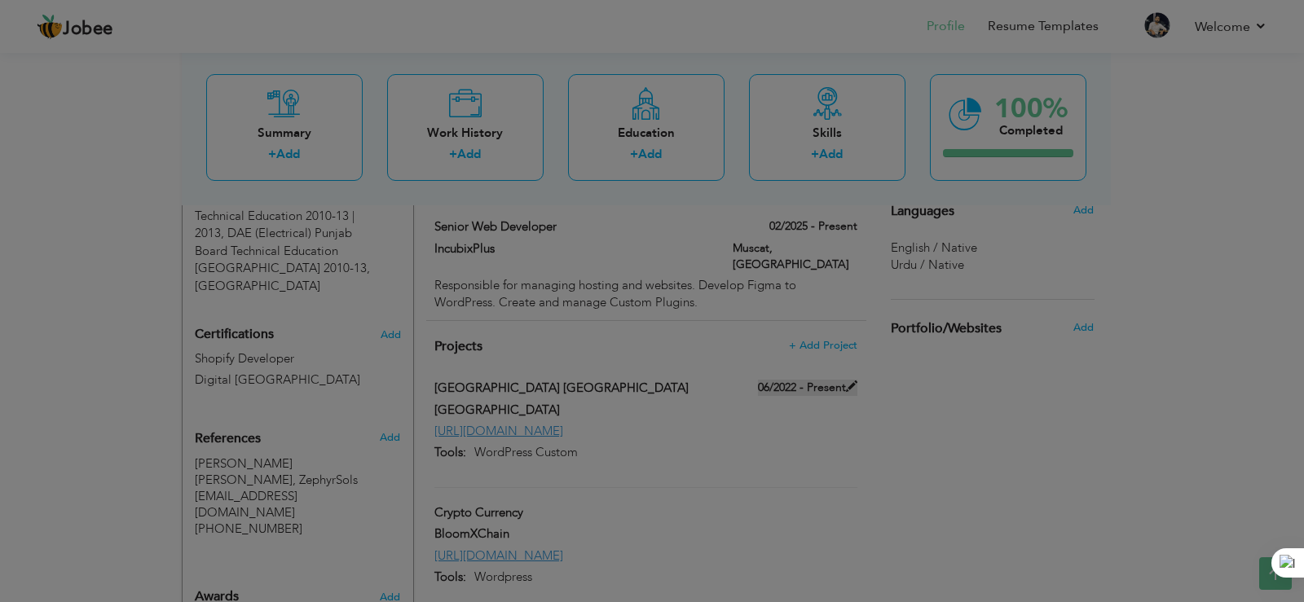
scroll to position [0, 0]
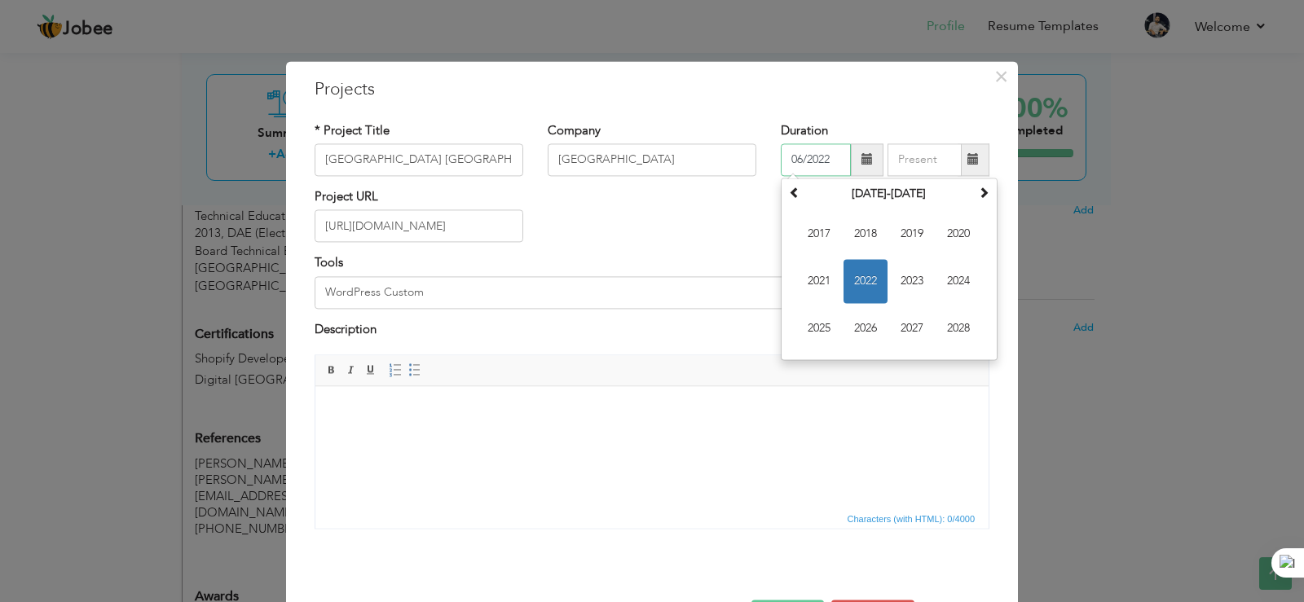
drag, startPoint x: 817, startPoint y: 159, endPoint x: 829, endPoint y: 159, distance: 12.2
click at [829, 159] on input "06/2022" at bounding box center [816, 159] width 70 height 33
click at [939, 275] on span "2024" at bounding box center [958, 281] width 44 height 44
click at [854, 232] on span "Feb" at bounding box center [865, 234] width 44 height 44
type input "02/2024"
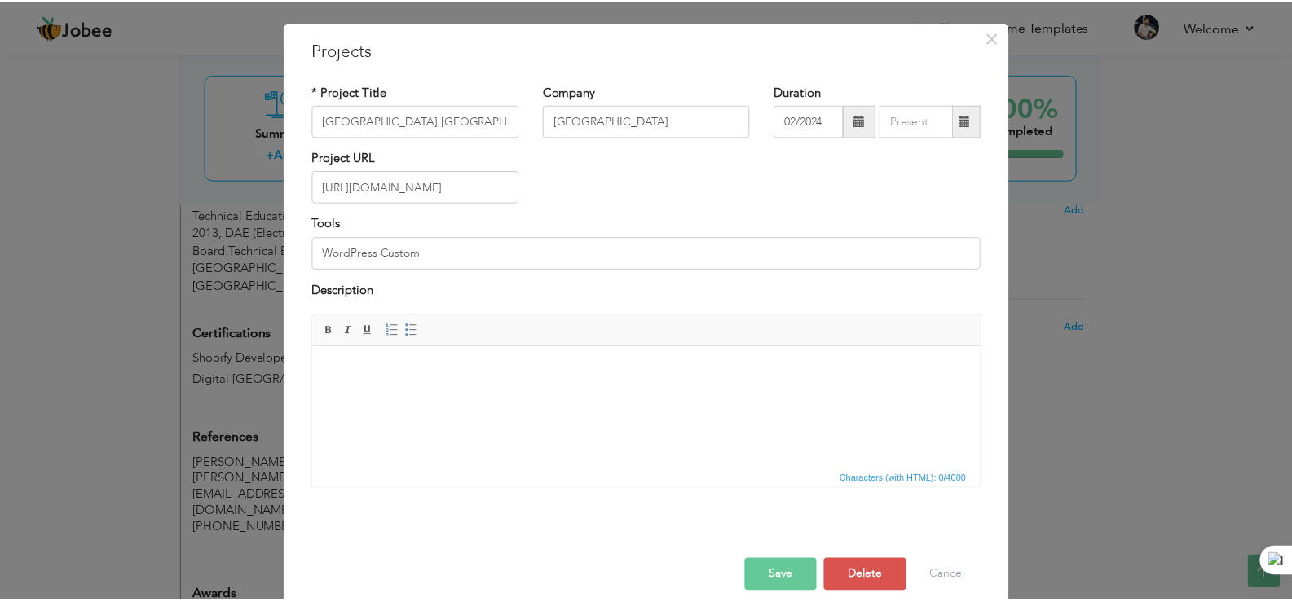
scroll to position [59, 0]
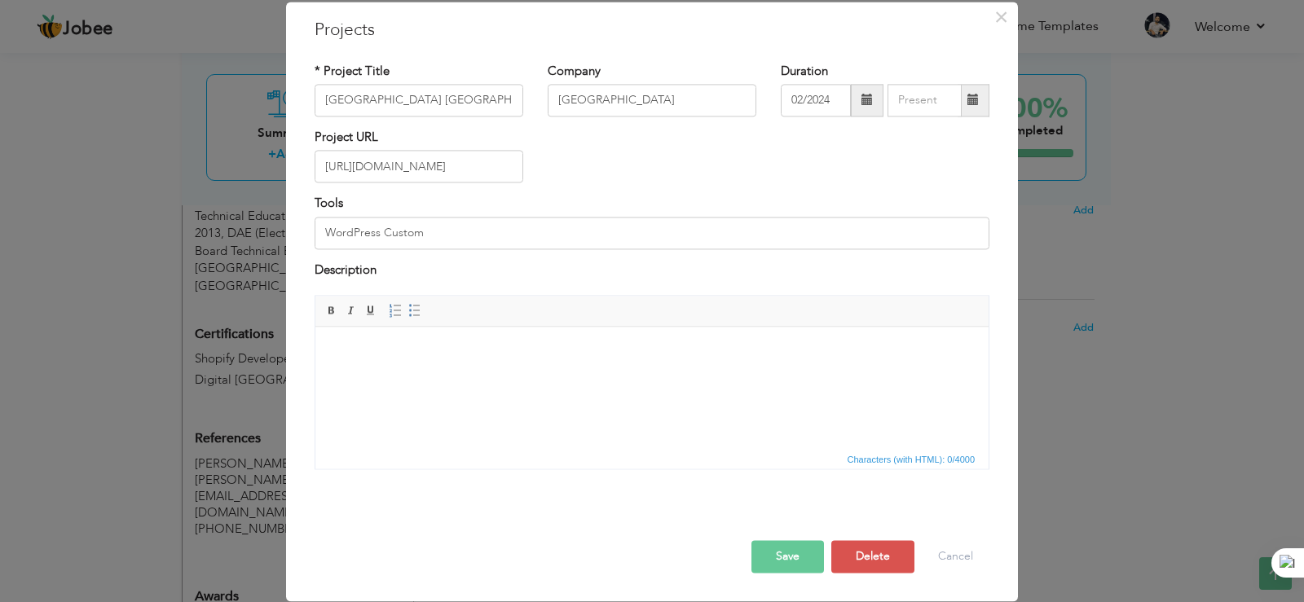
click at [784, 558] on button "Save" at bounding box center [787, 557] width 73 height 33
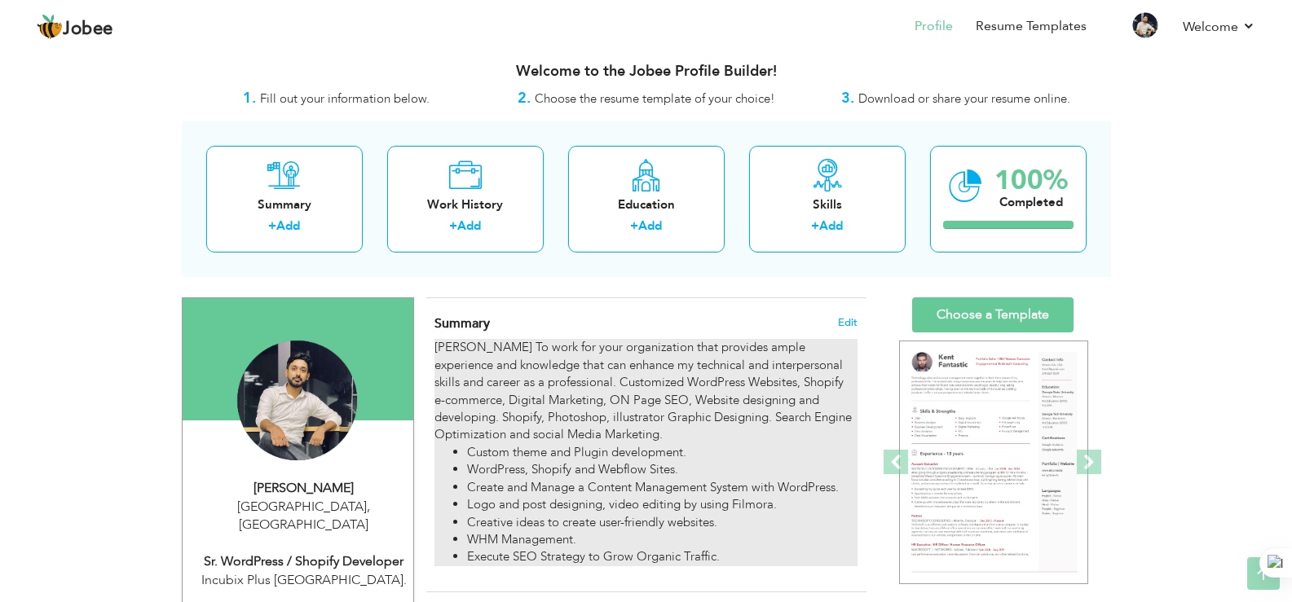
scroll to position [0, 0]
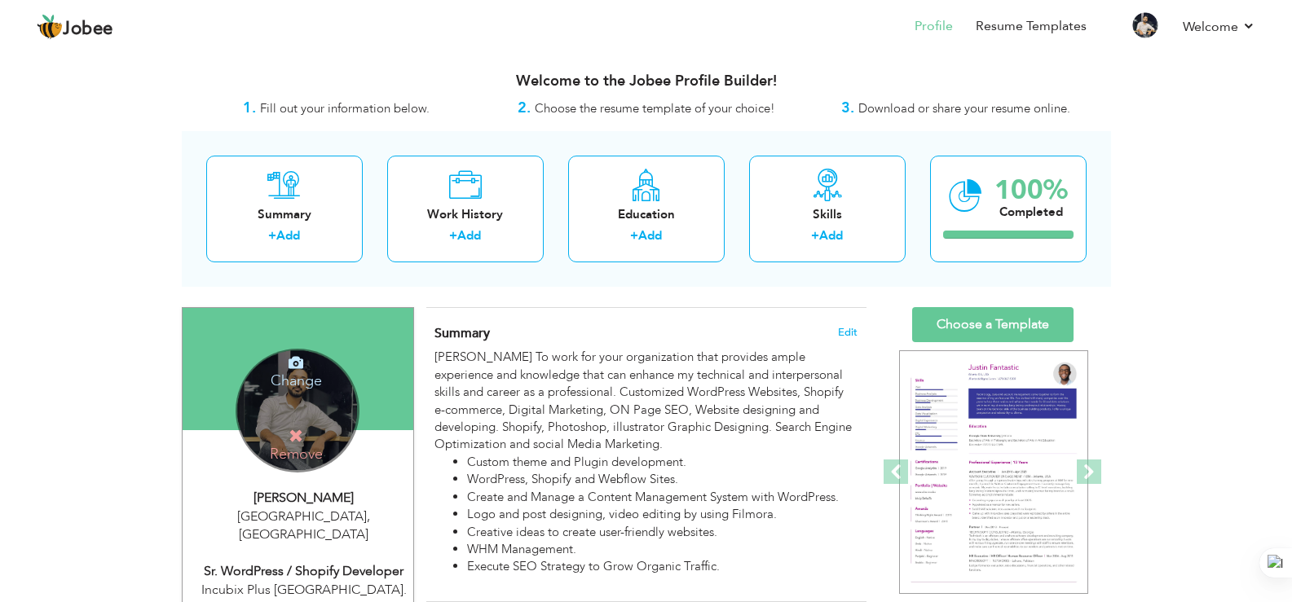
click at [287, 399] on div "Change Remove" at bounding box center [298, 411] width 124 height 124
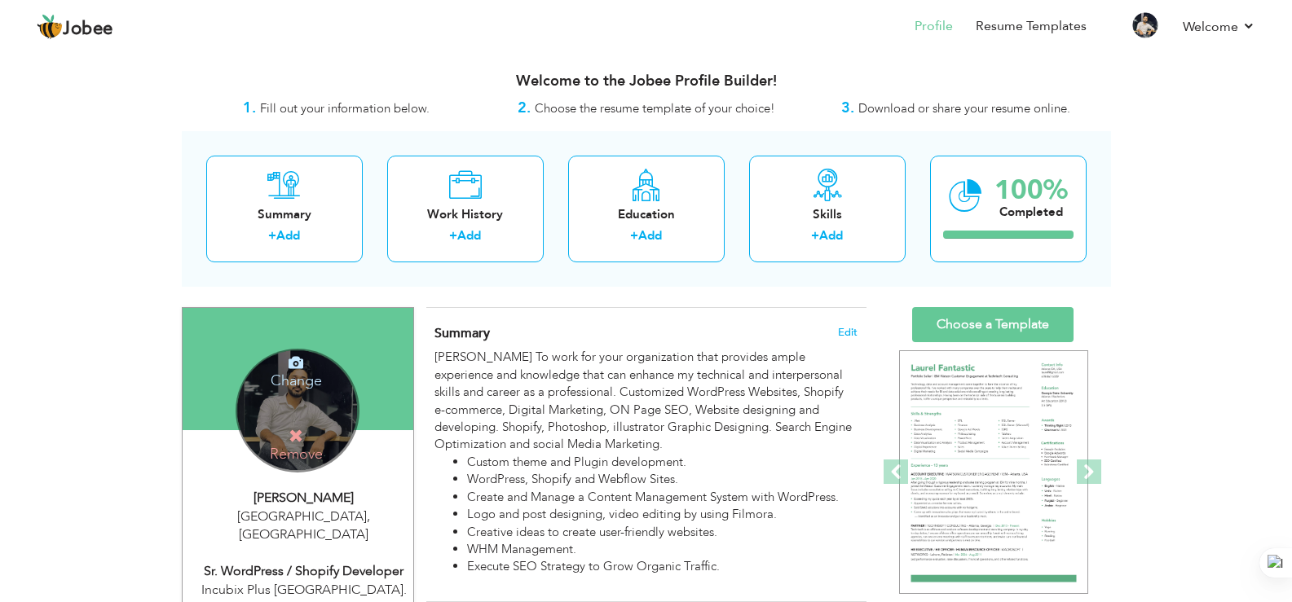
click at [289, 380] on h4 "Change" at bounding box center [296, 369] width 117 height 39
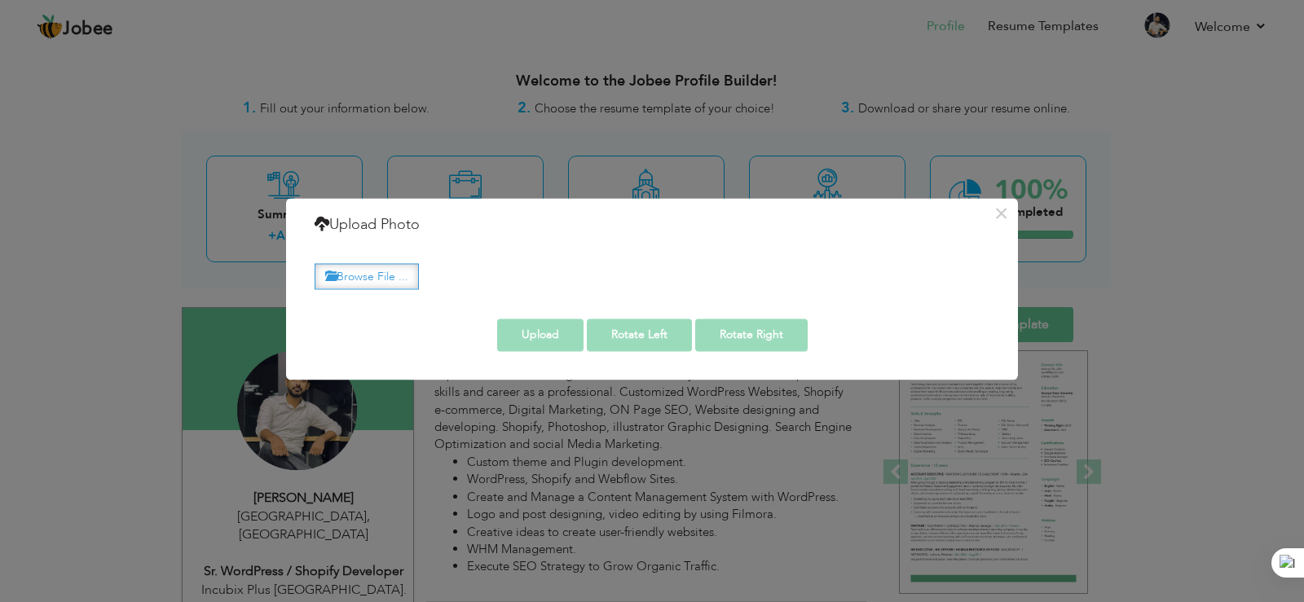
click at [376, 271] on label "Browse File ..." at bounding box center [367, 276] width 104 height 25
click at [0, 0] on input "Browse File ..." at bounding box center [0, 0] width 0 height 0
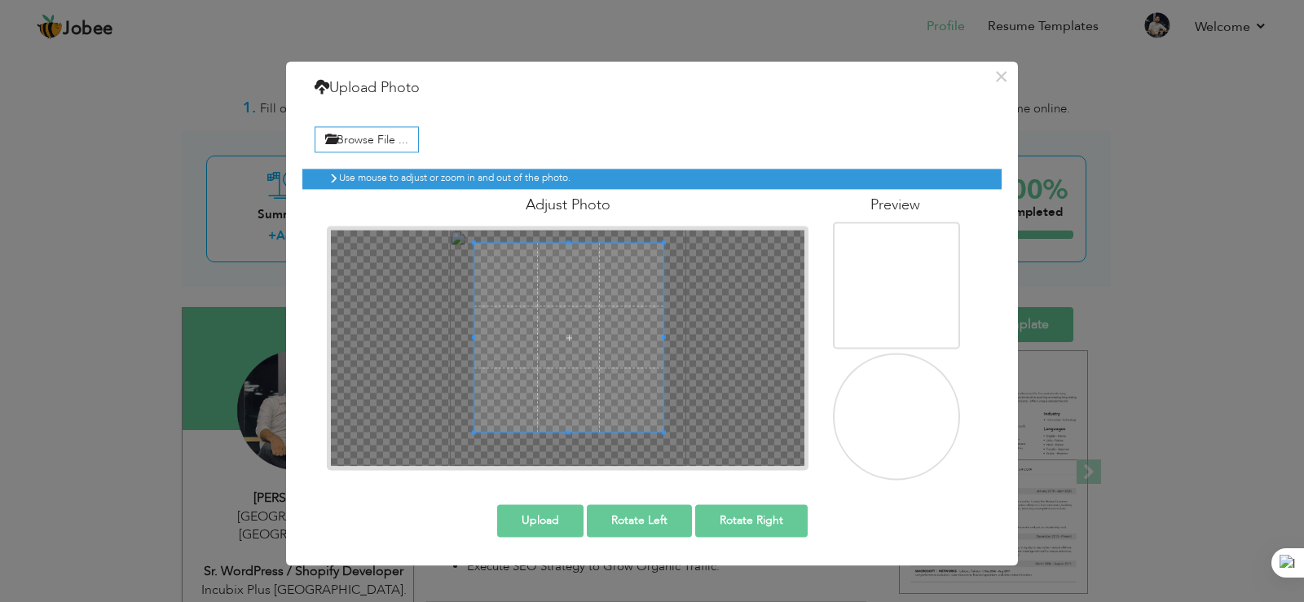
click at [606, 348] on span at bounding box center [568, 337] width 189 height 189
click at [526, 516] on button "Upload" at bounding box center [540, 520] width 86 height 33
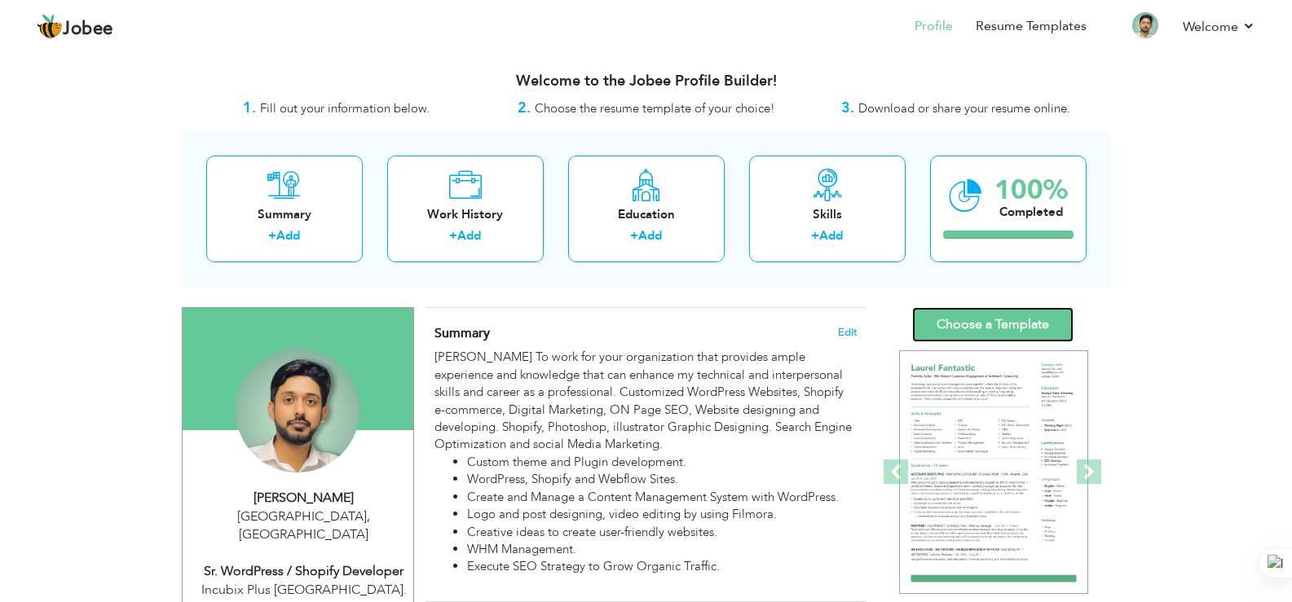
click at [1000, 312] on link "Choose a Template" at bounding box center [992, 324] width 161 height 35
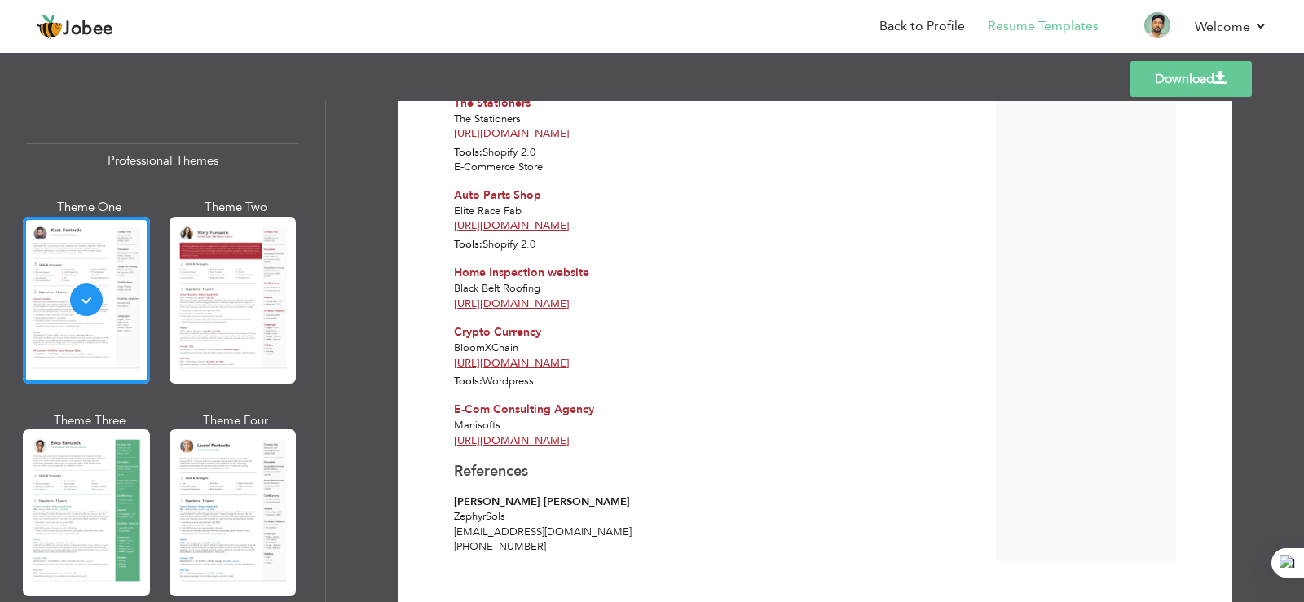
scroll to position [976, 0]
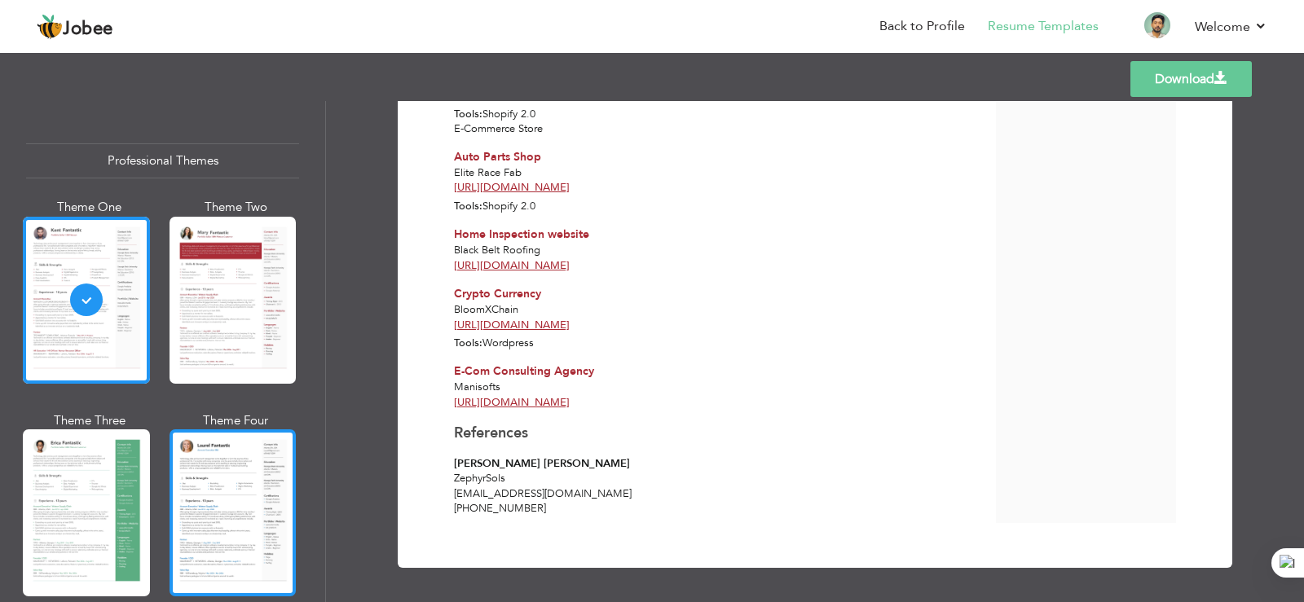
click at [210, 488] on div at bounding box center [233, 512] width 127 height 167
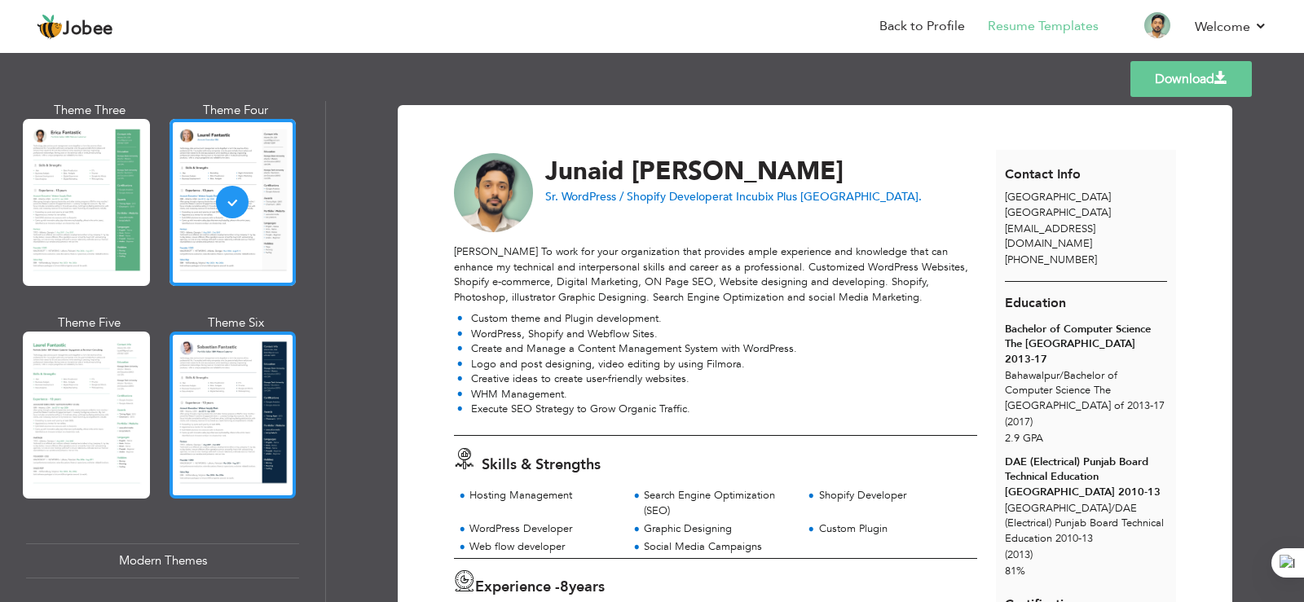
scroll to position [407, 0]
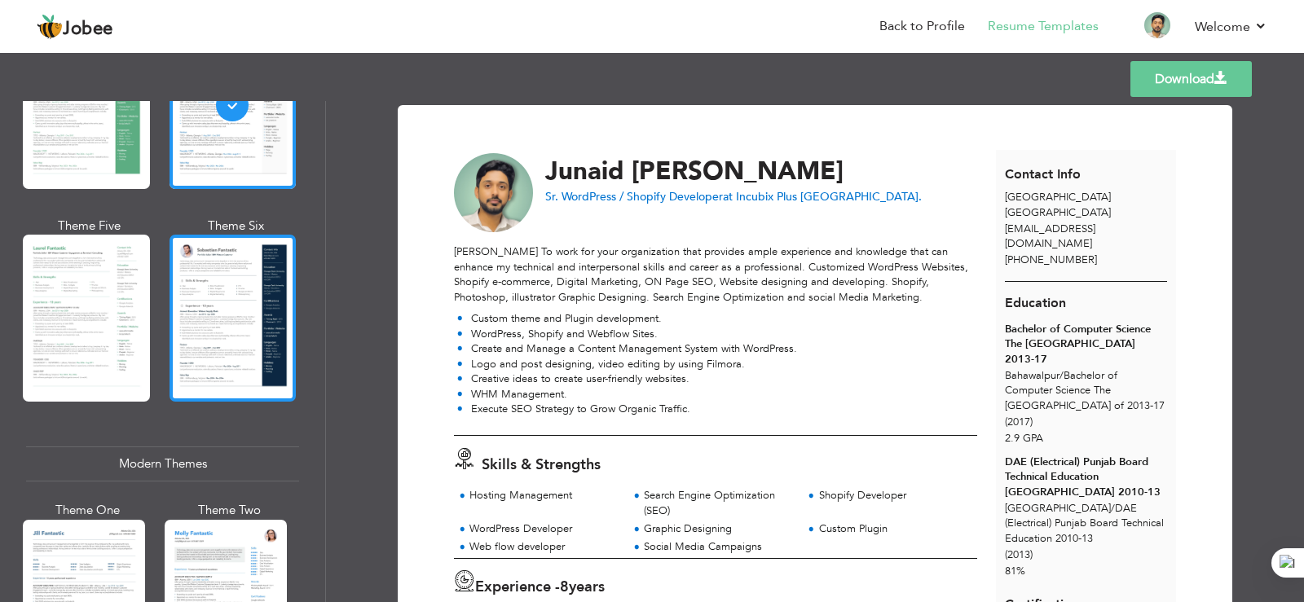
click at [181, 286] on div at bounding box center [233, 318] width 127 height 167
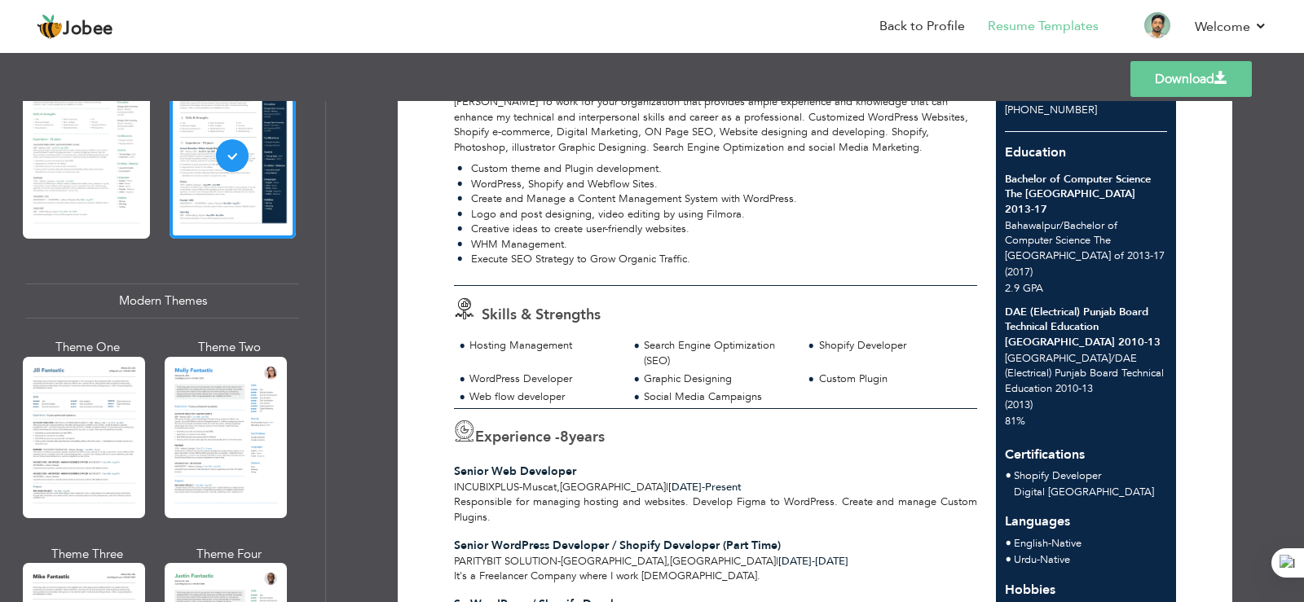
scroll to position [163, 0]
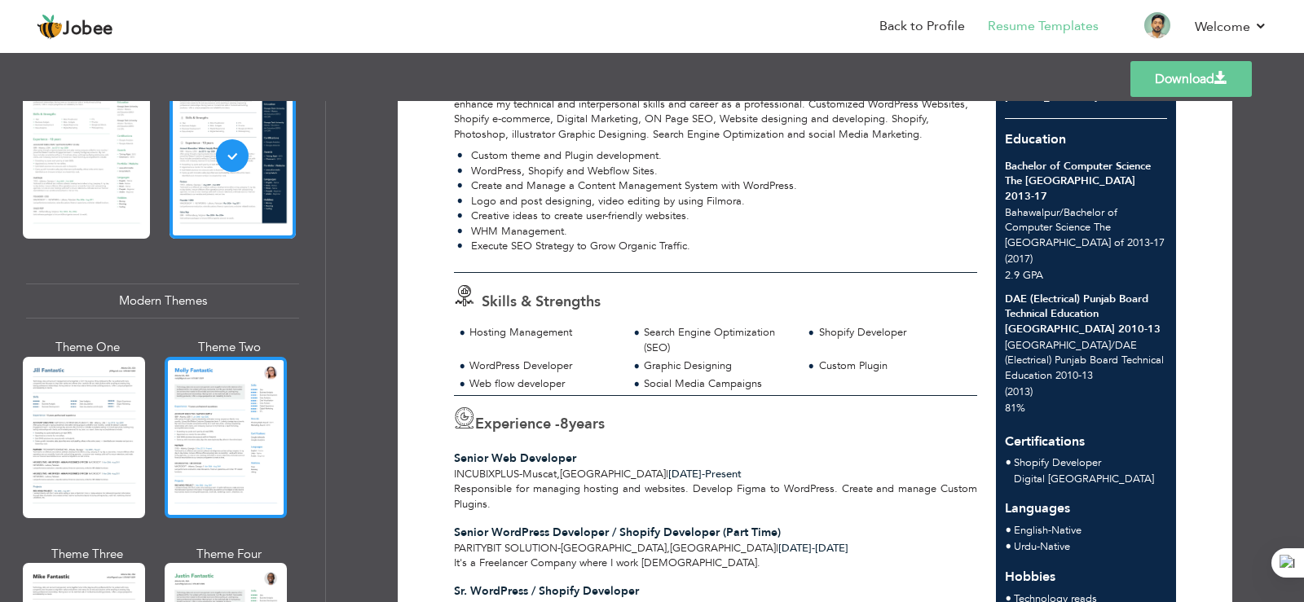
click at [260, 408] on div at bounding box center [226, 437] width 122 height 161
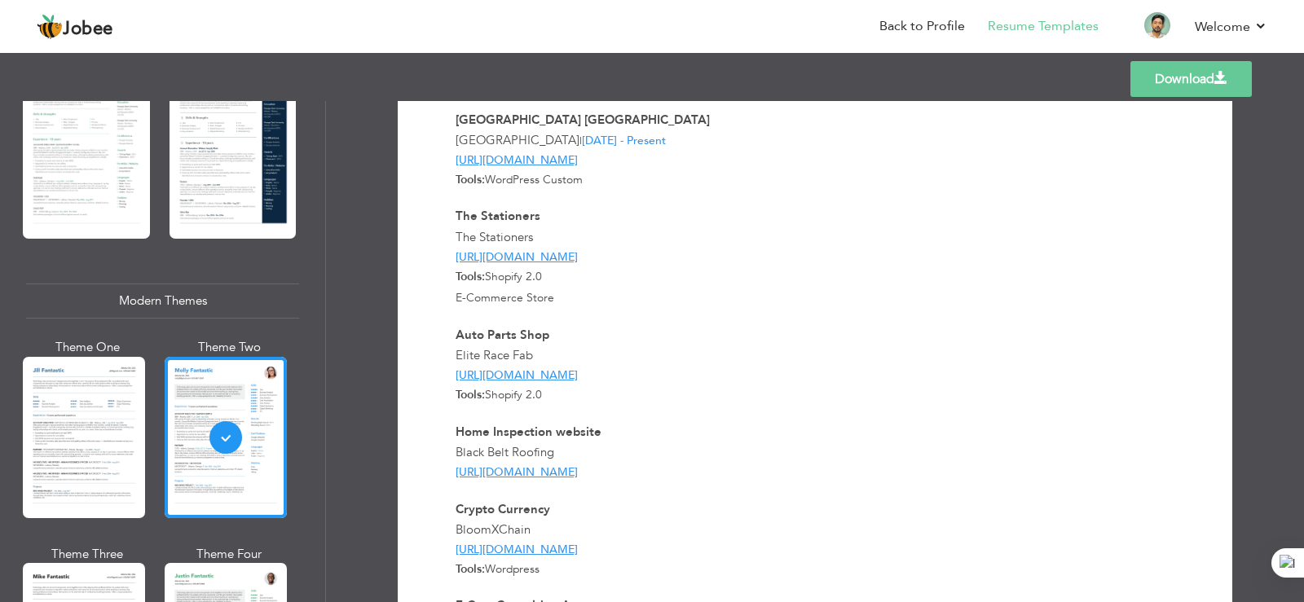
scroll to position [652, 0]
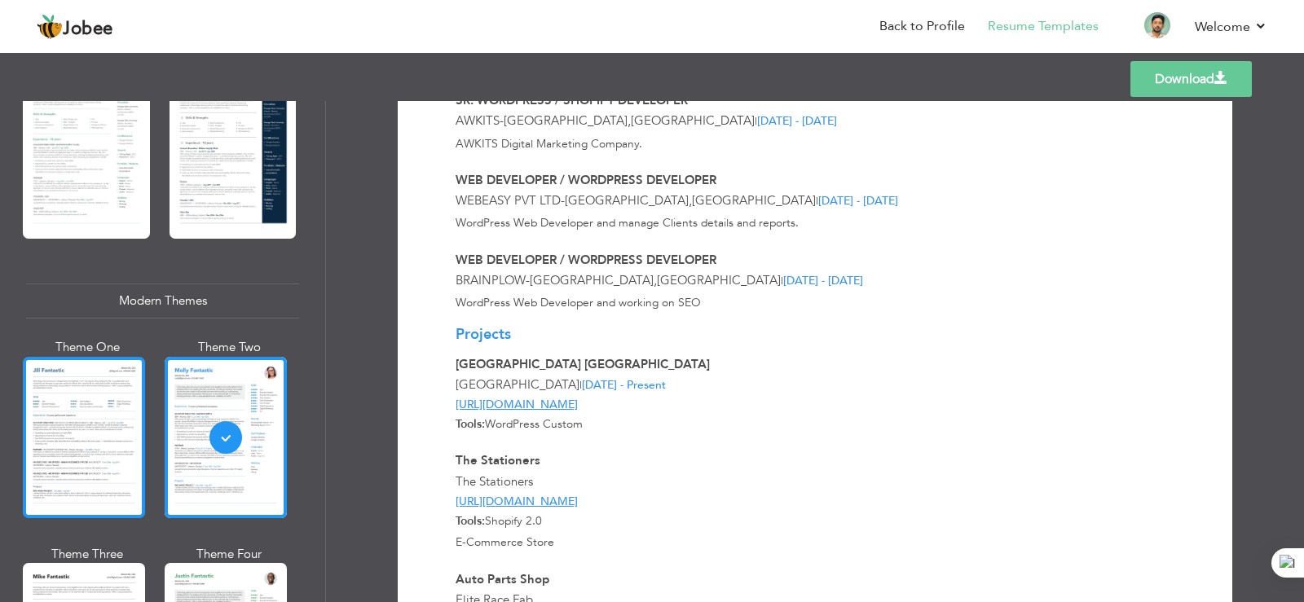
click at [102, 427] on div at bounding box center [84, 437] width 122 height 161
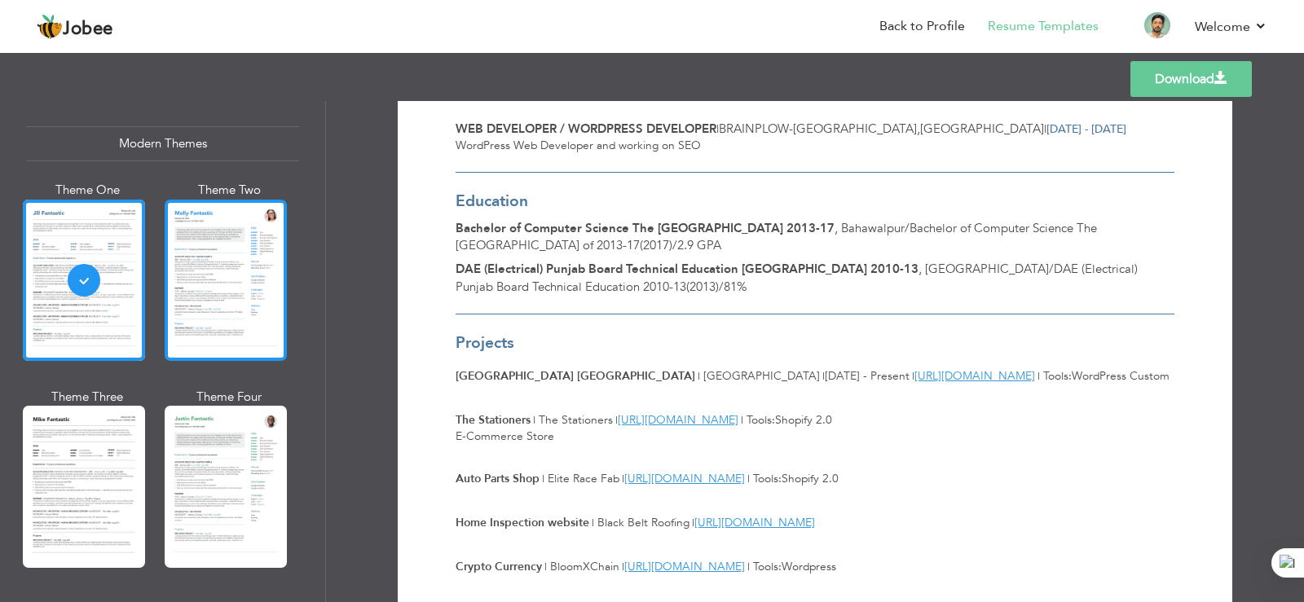
scroll to position [733, 0]
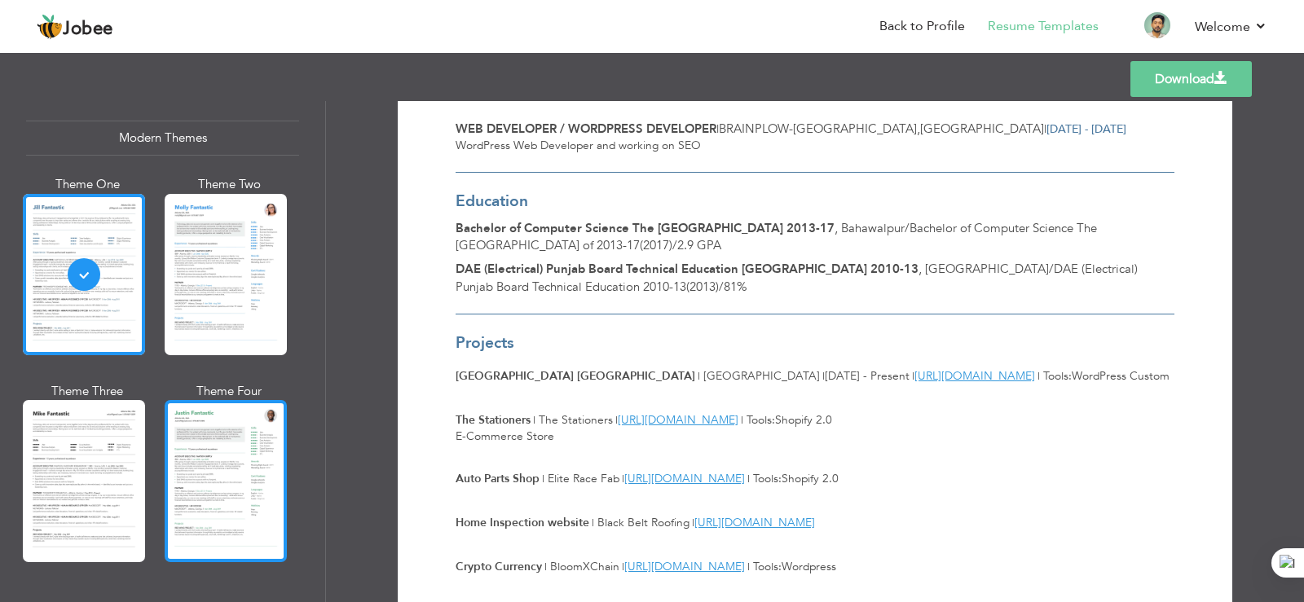
click at [213, 443] on div at bounding box center [226, 480] width 122 height 161
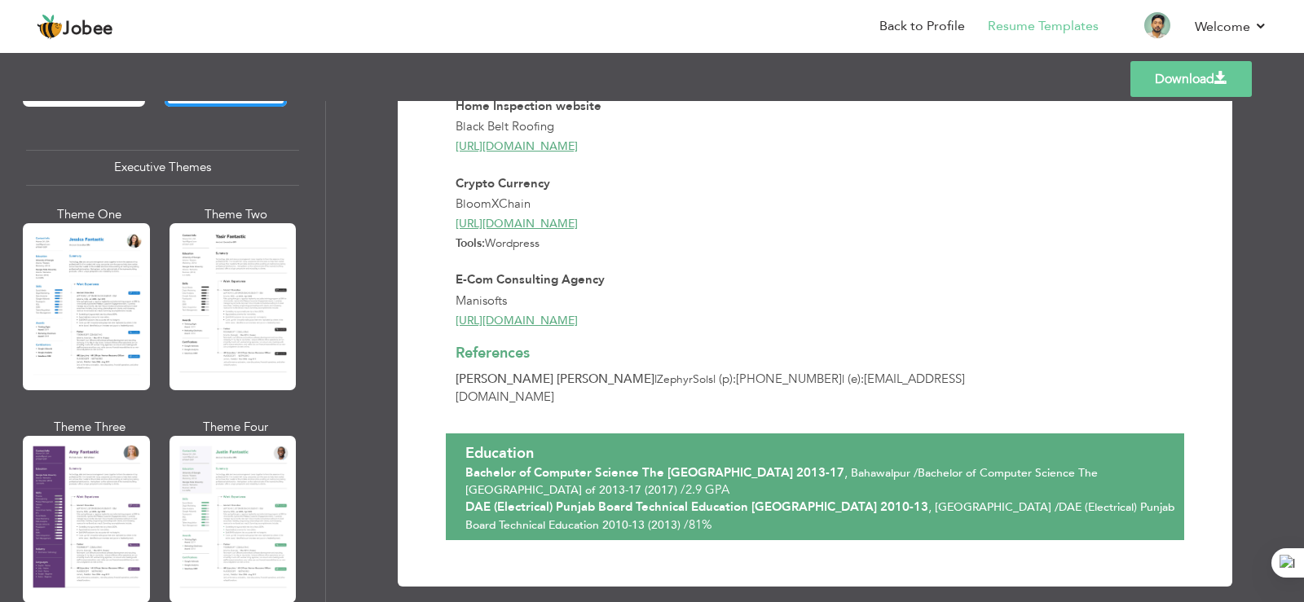
scroll to position [1222, 0]
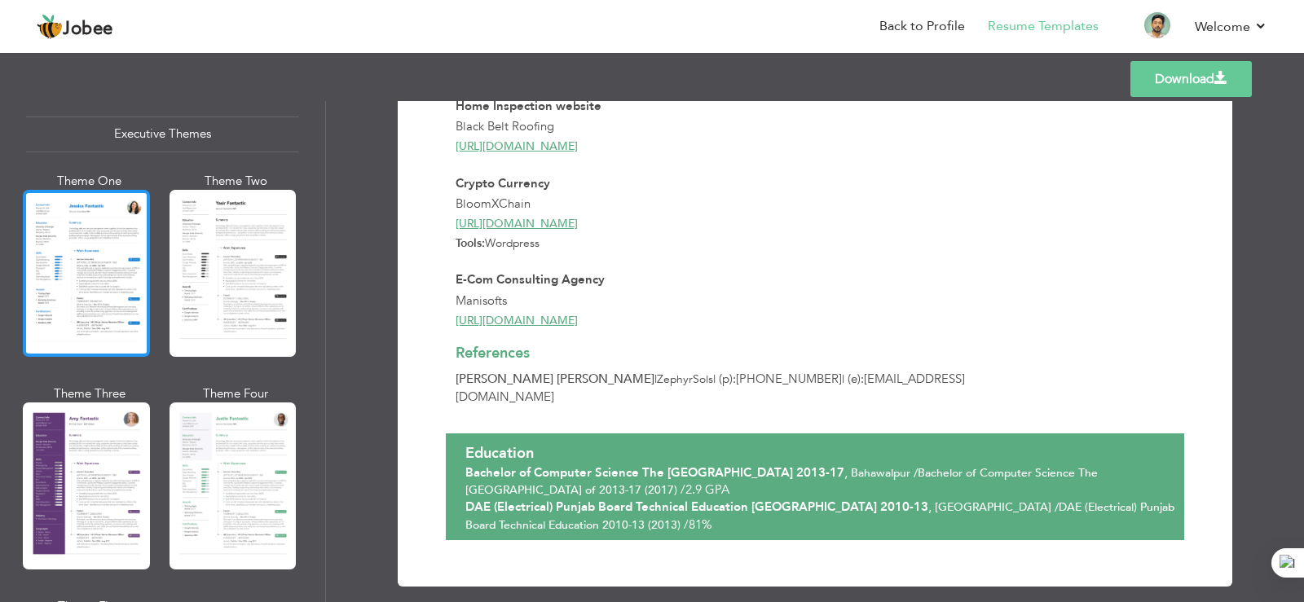
click at [99, 240] on div at bounding box center [86, 273] width 127 height 167
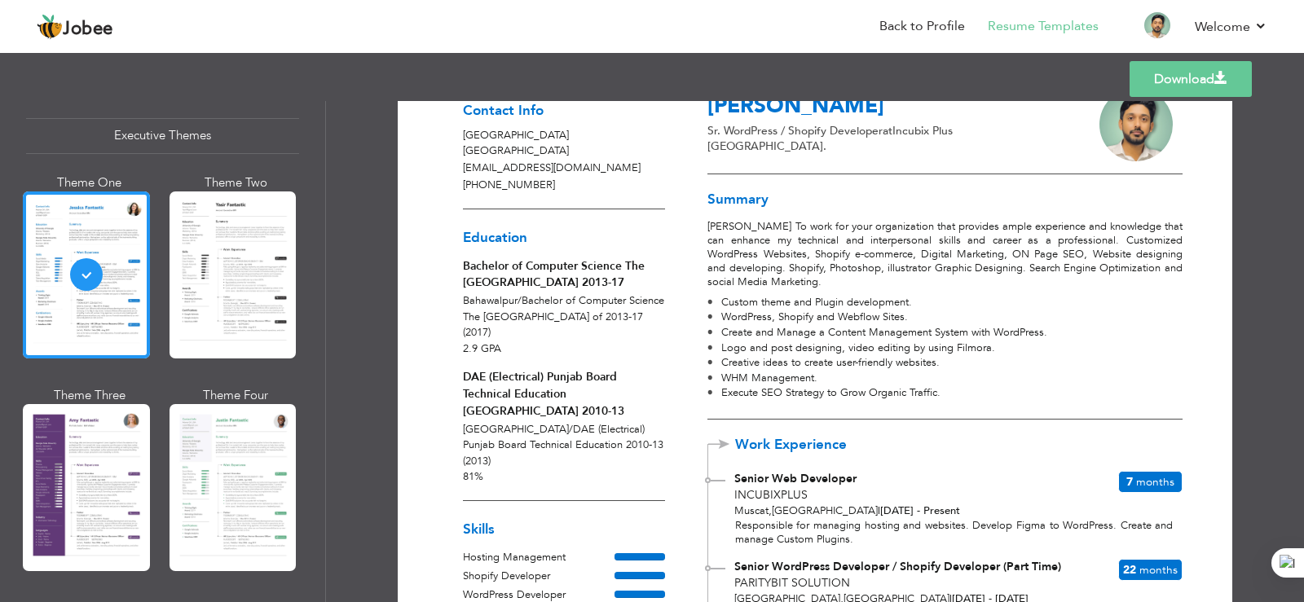
scroll to position [0, 0]
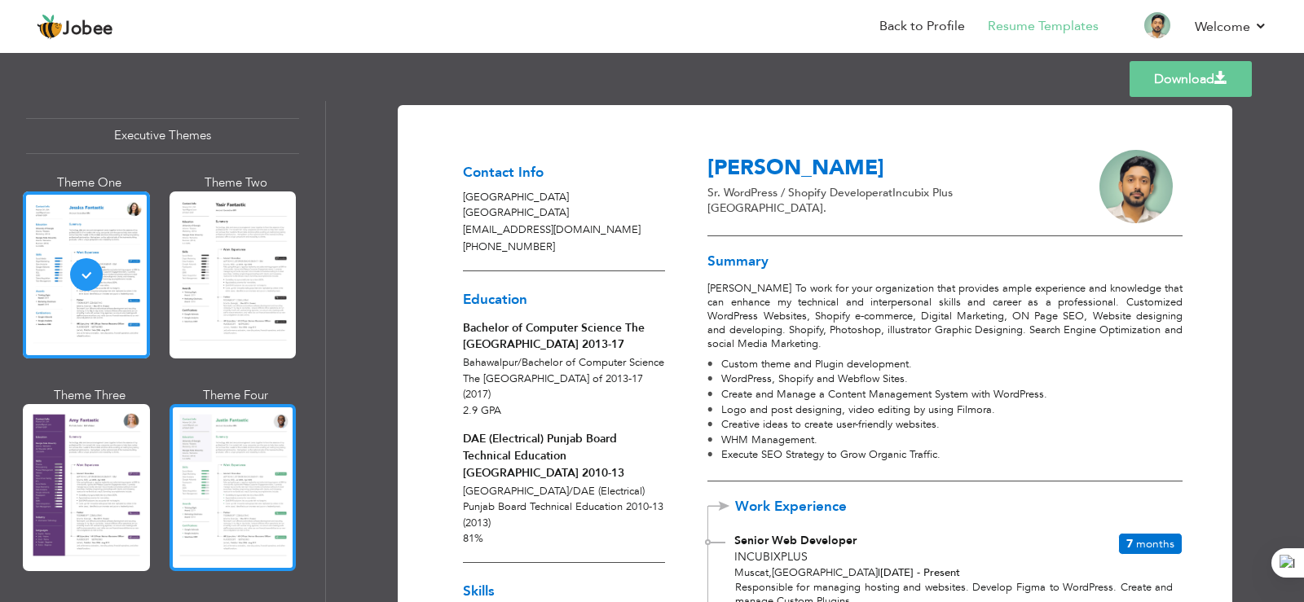
click at [233, 430] on div at bounding box center [233, 487] width 127 height 167
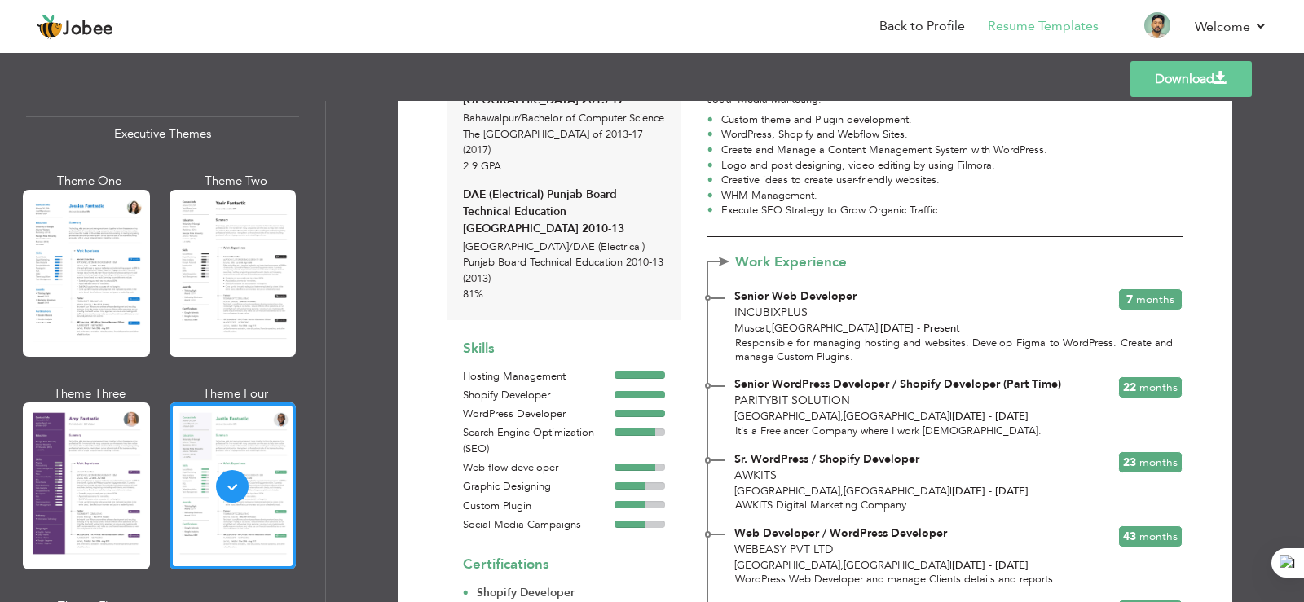
scroll to position [1467, 0]
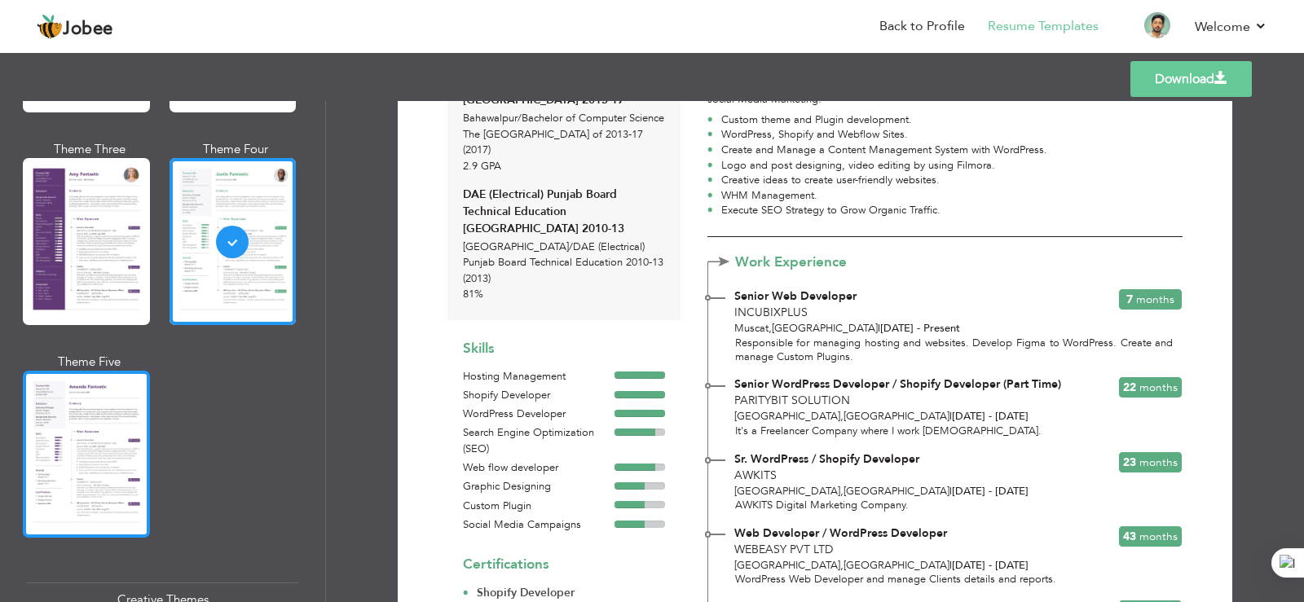
click at [81, 413] on div at bounding box center [86, 454] width 127 height 167
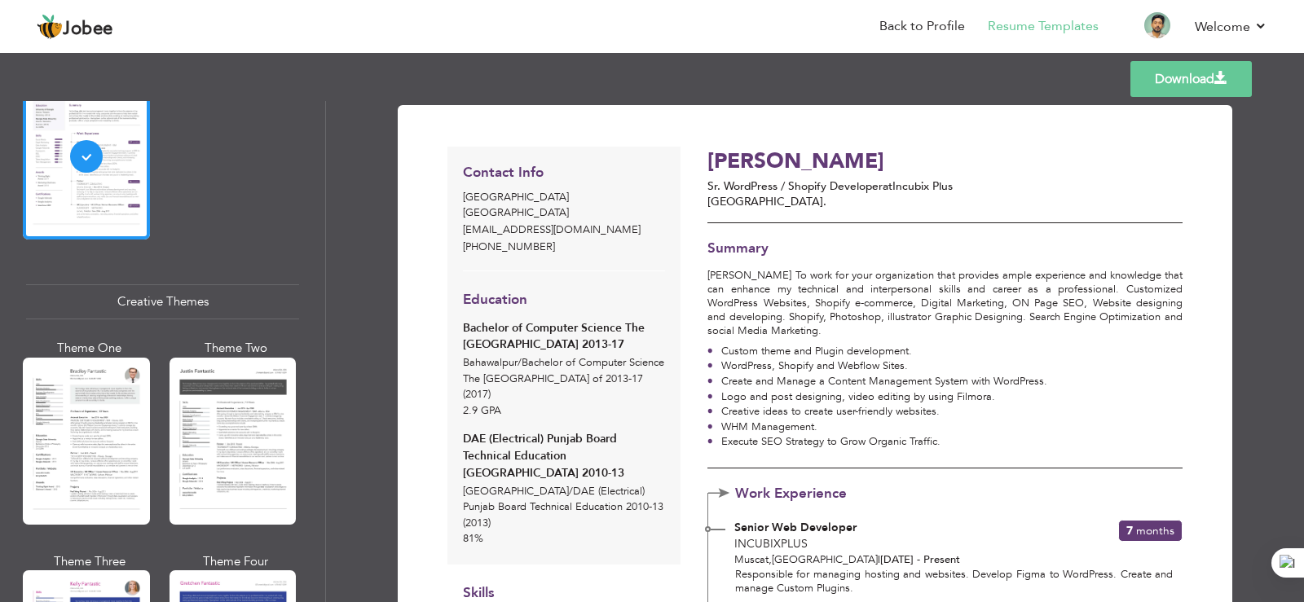
scroll to position [1874, 0]
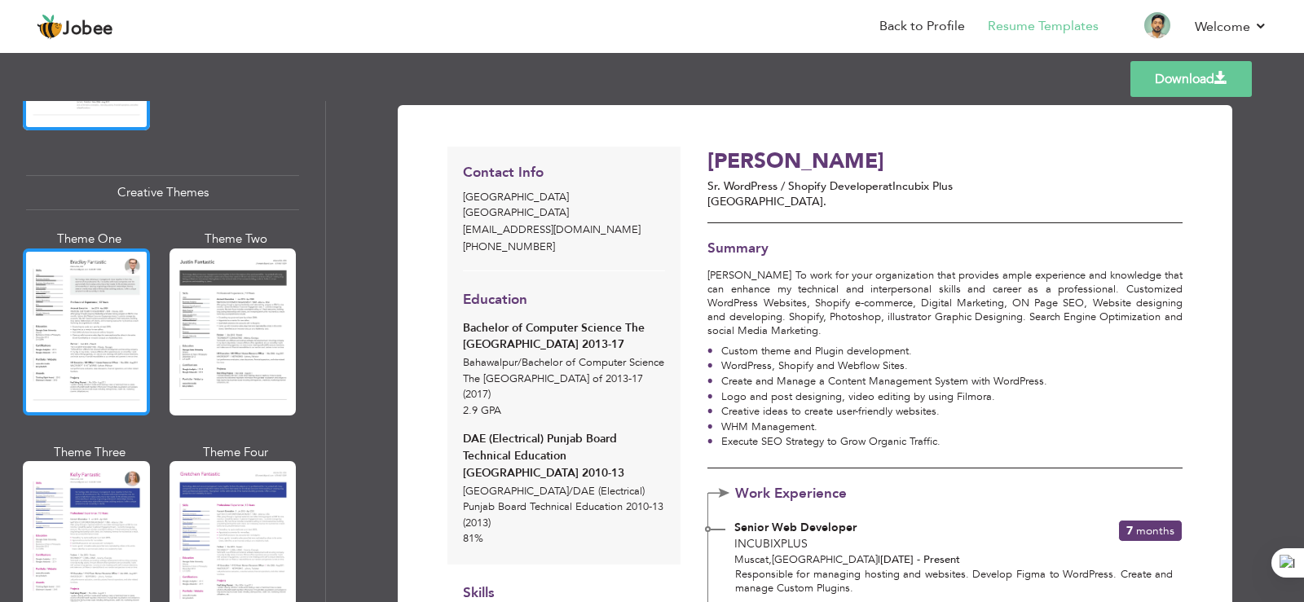
click at [73, 315] on div at bounding box center [86, 332] width 127 height 167
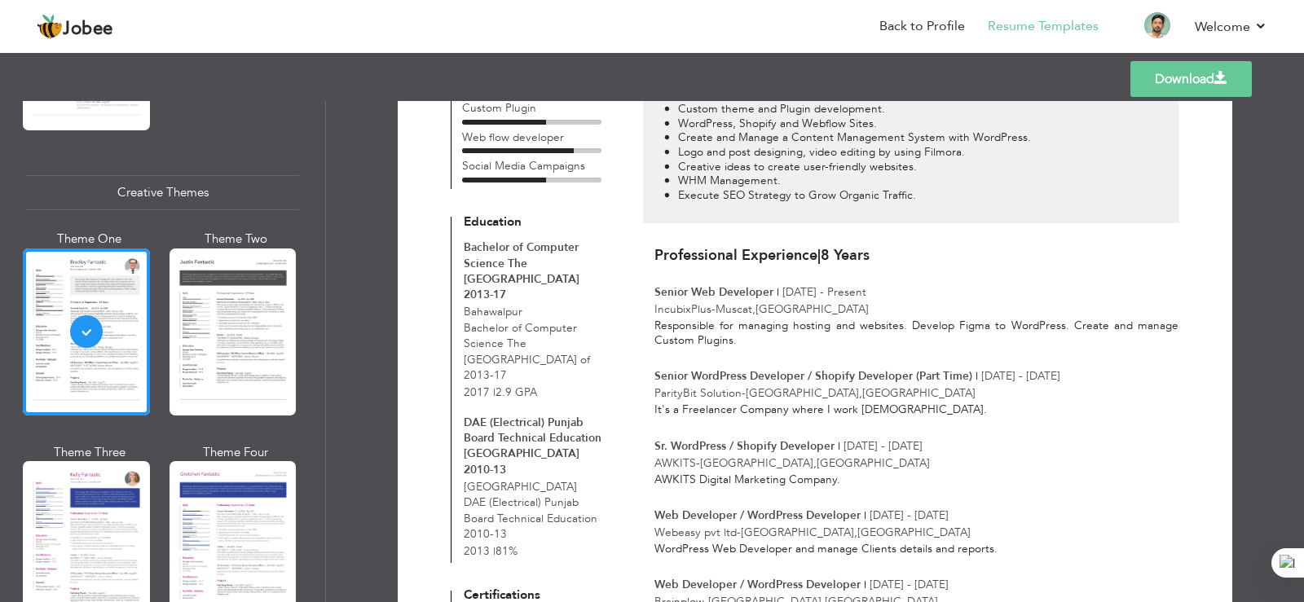
scroll to position [0, 0]
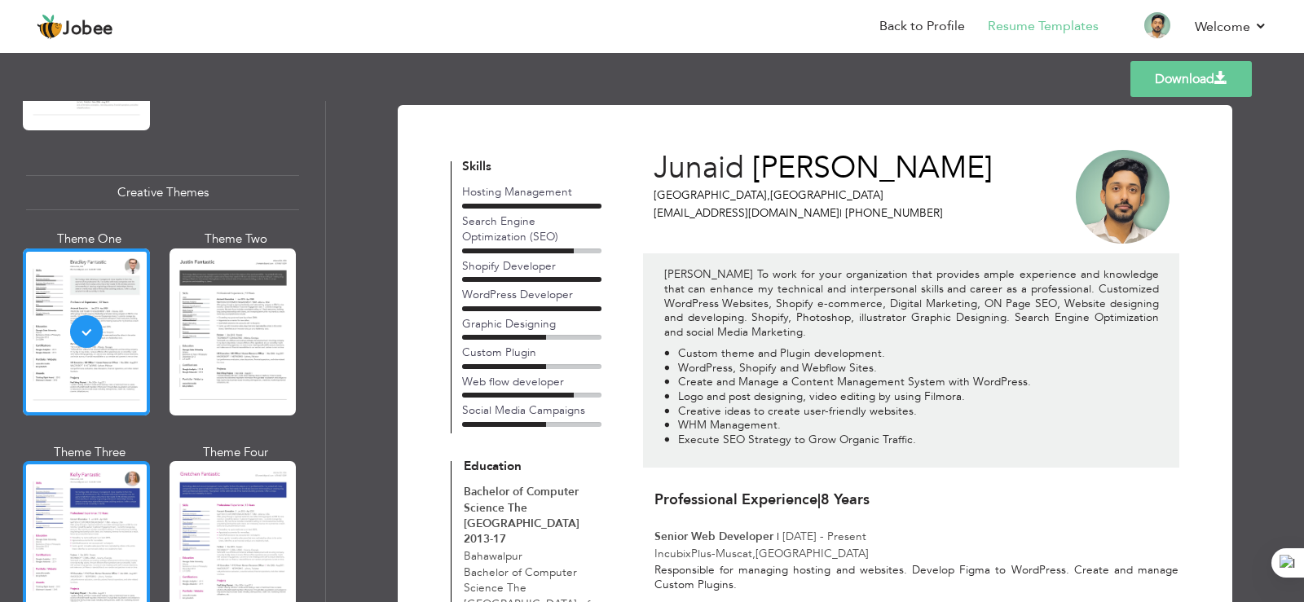
click at [87, 516] on div at bounding box center [86, 544] width 127 height 167
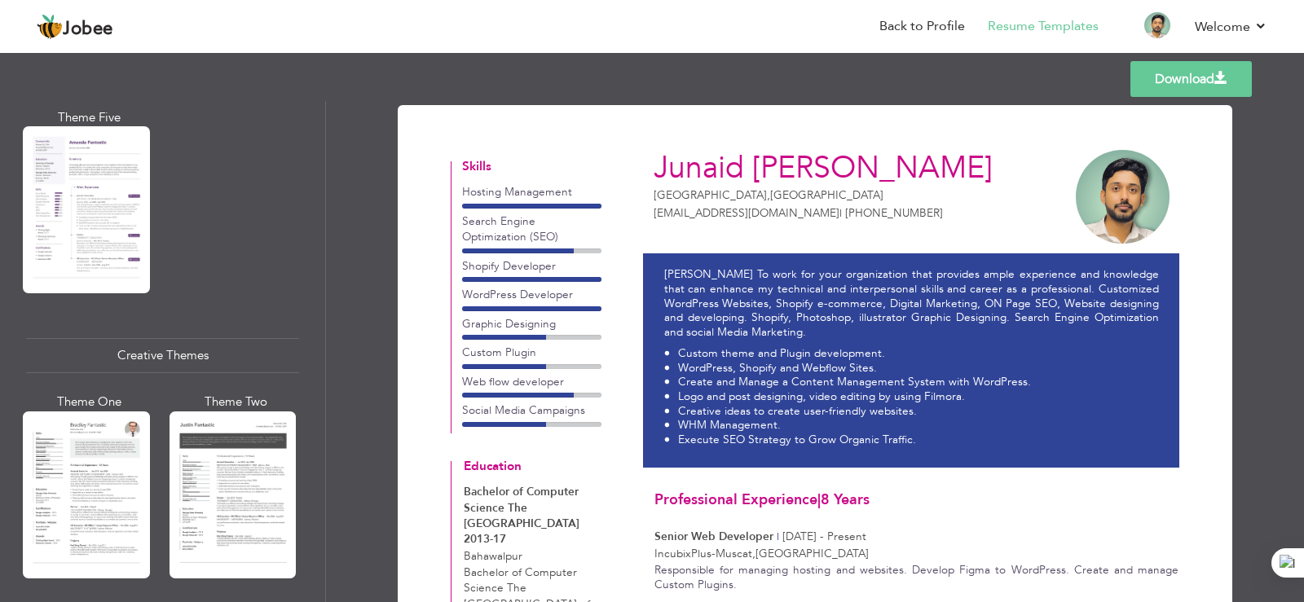
scroll to position [1222, 0]
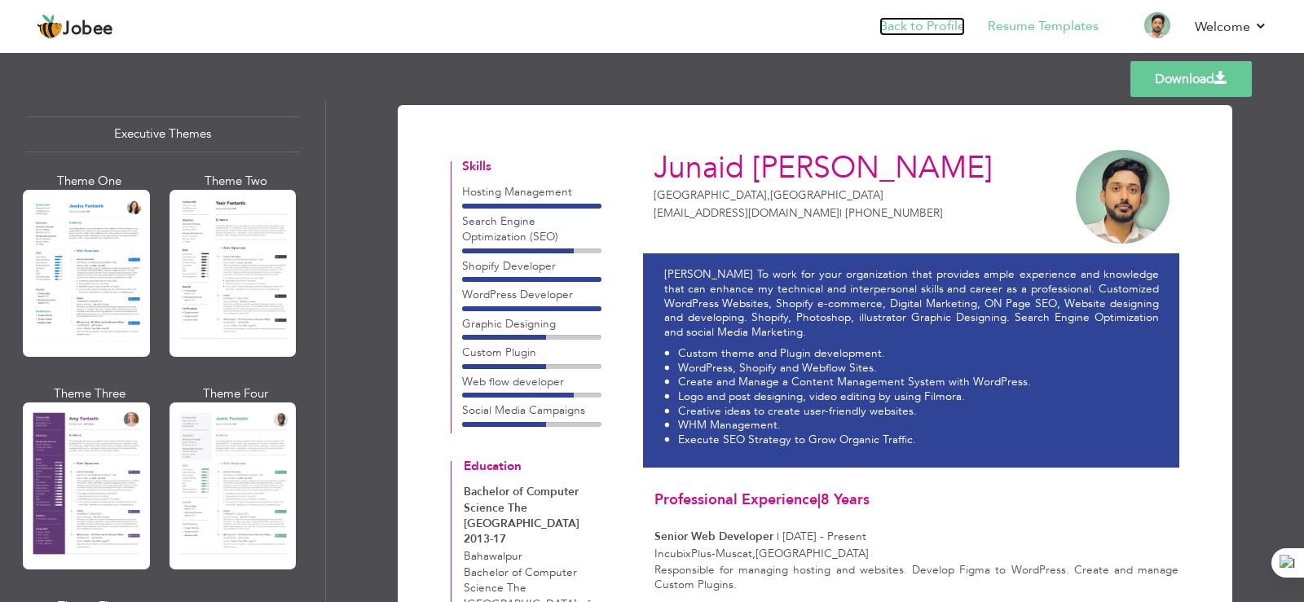
click at [935, 29] on link "Back to Profile" at bounding box center [922, 26] width 86 height 19
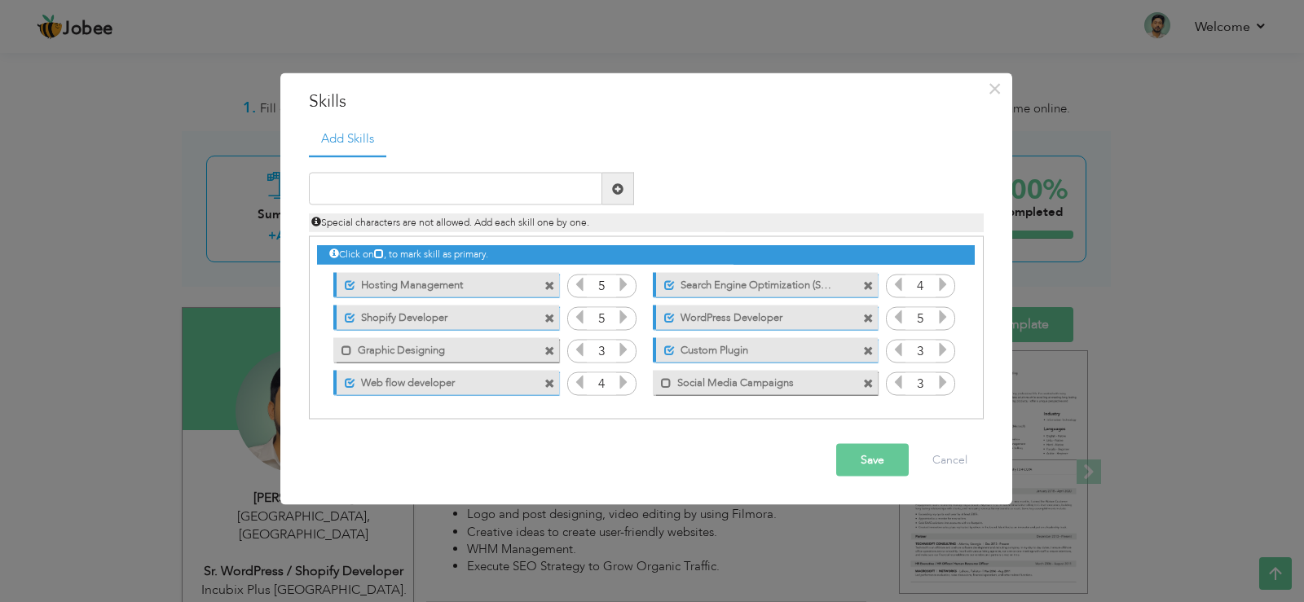
scroll to position [326, 0]
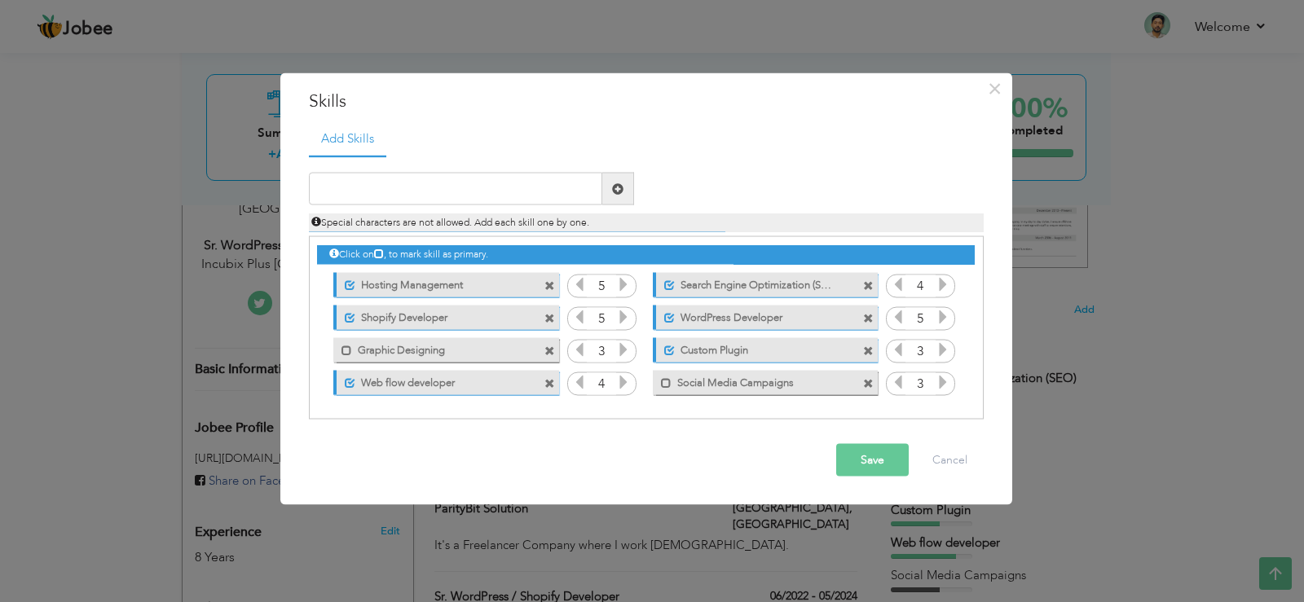
click at [548, 286] on span at bounding box center [549, 285] width 11 height 11
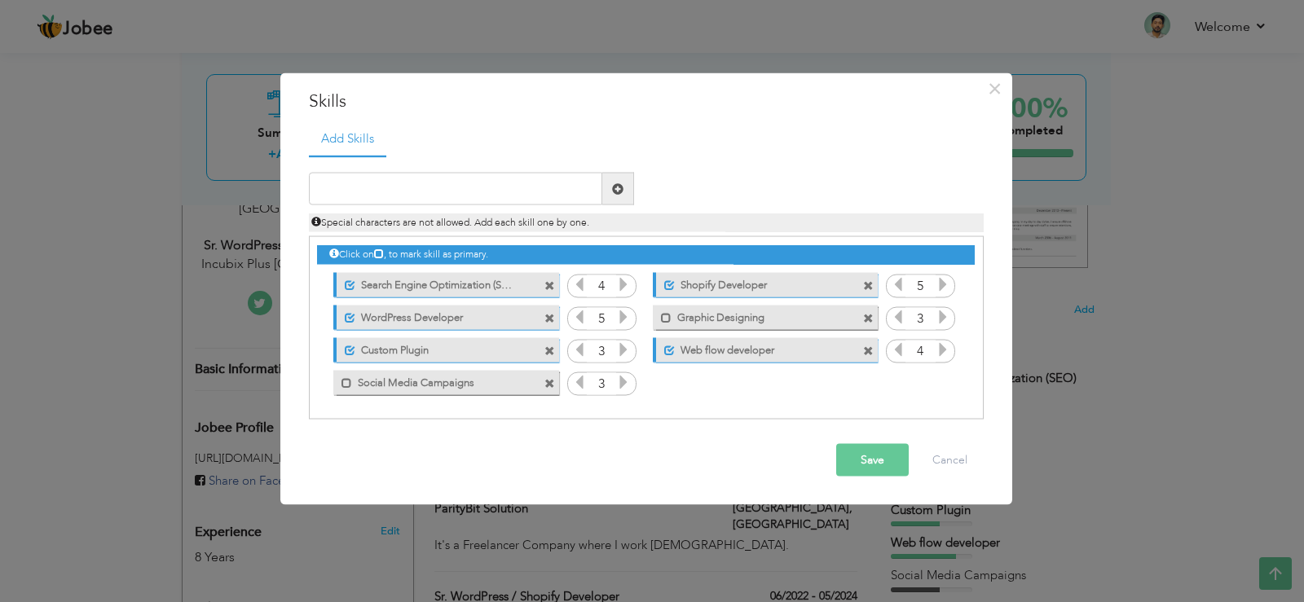
click at [548, 286] on span at bounding box center [549, 285] width 11 height 11
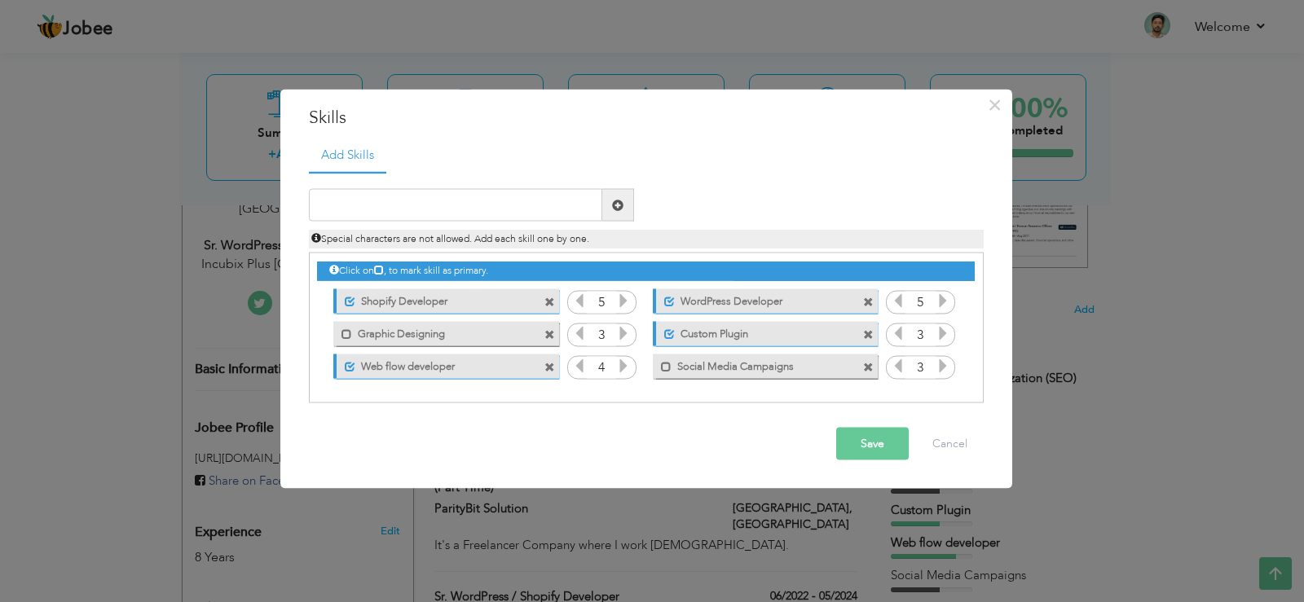
click at [548, 301] on span at bounding box center [549, 302] width 11 height 11
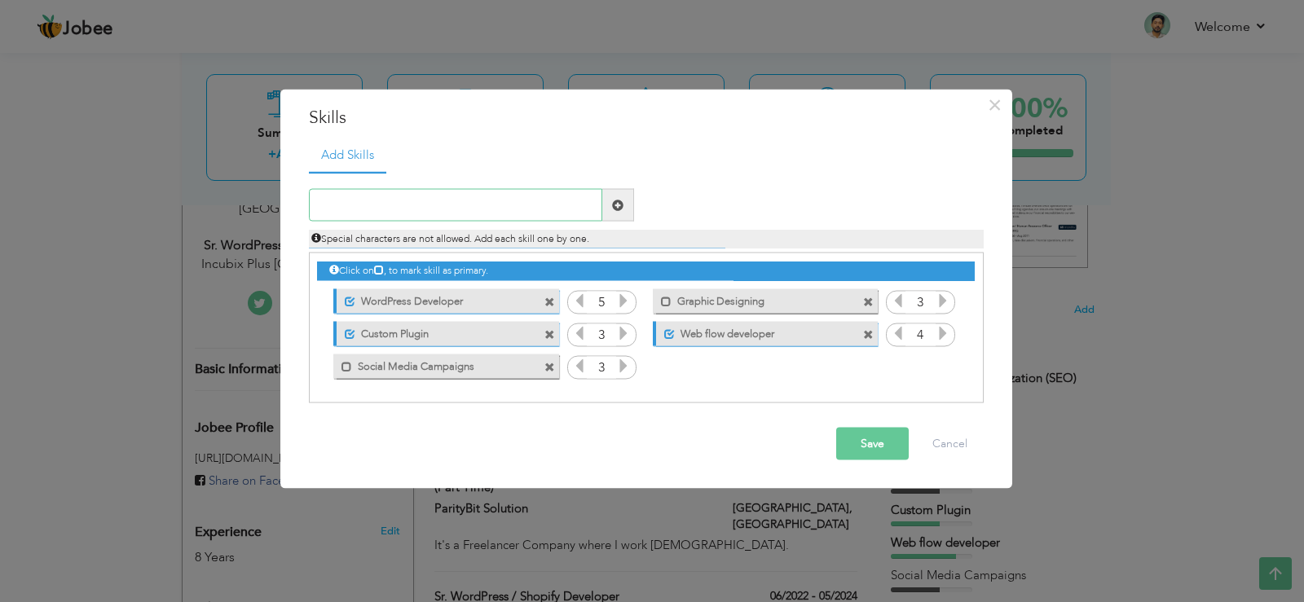
click at [443, 206] on input "text" at bounding box center [455, 205] width 293 height 33
click at [870, 304] on span at bounding box center [868, 302] width 11 height 11
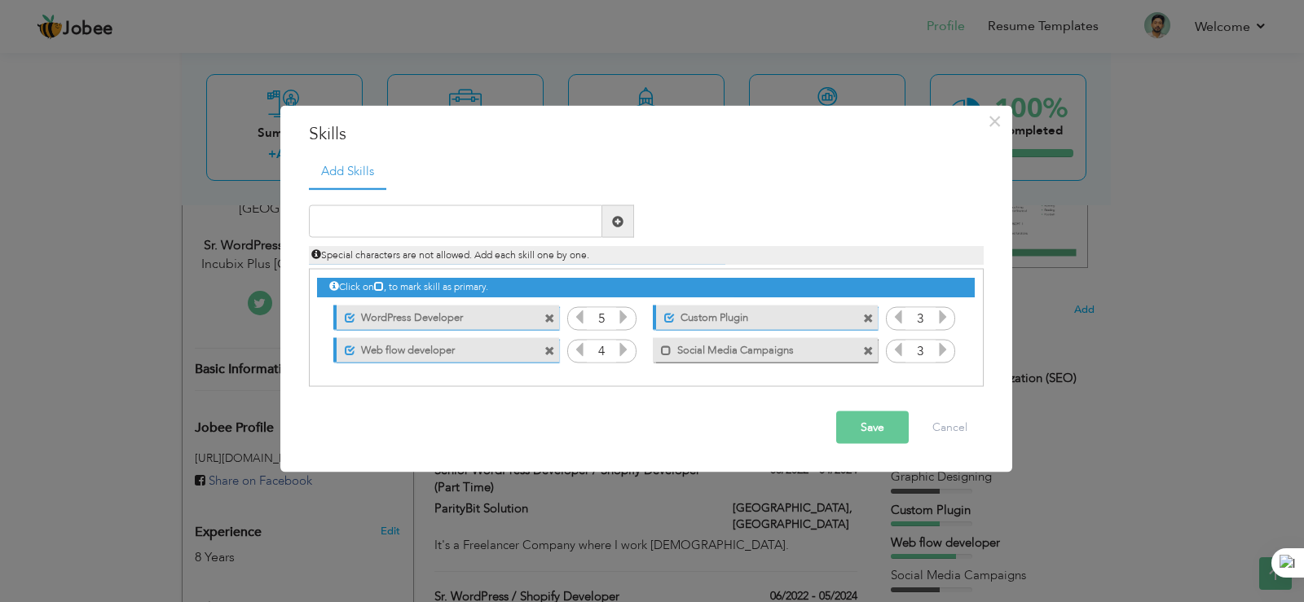
click at [868, 348] on span at bounding box center [868, 351] width 11 height 11
click at [412, 226] on input "text" at bounding box center [455, 221] width 293 height 33
click at [552, 350] on span at bounding box center [549, 351] width 11 height 11
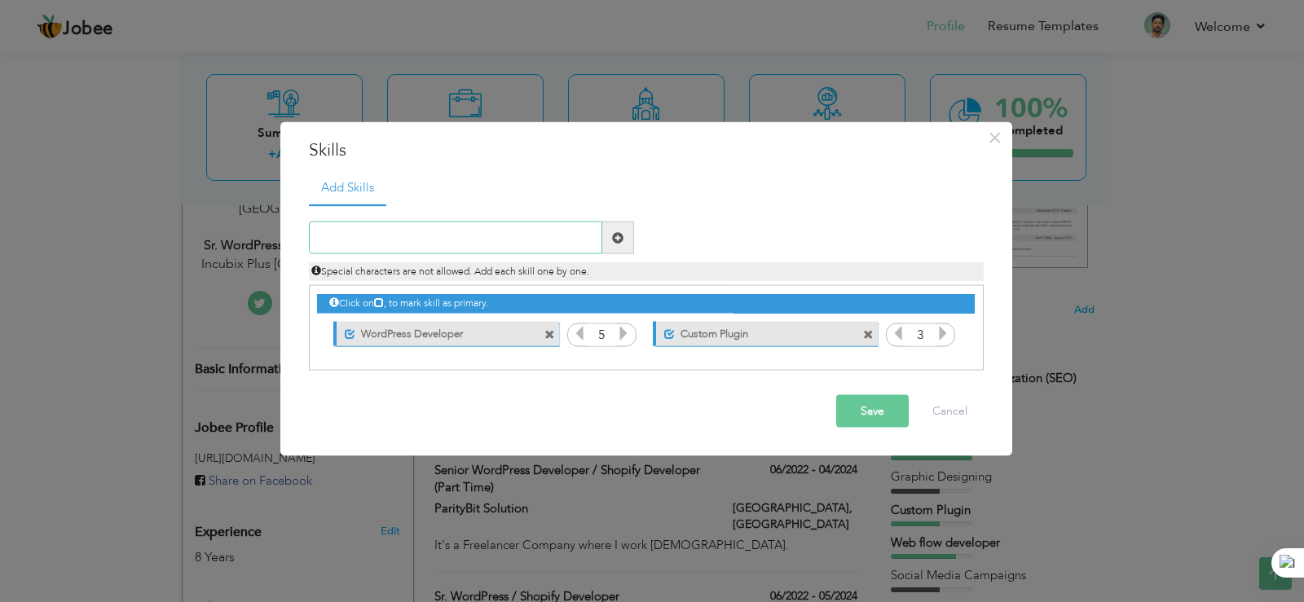
click at [418, 240] on input "text" at bounding box center [455, 238] width 293 height 33
type input "Shopify Developr"
click at [619, 231] on span at bounding box center [617, 236] width 11 height 11
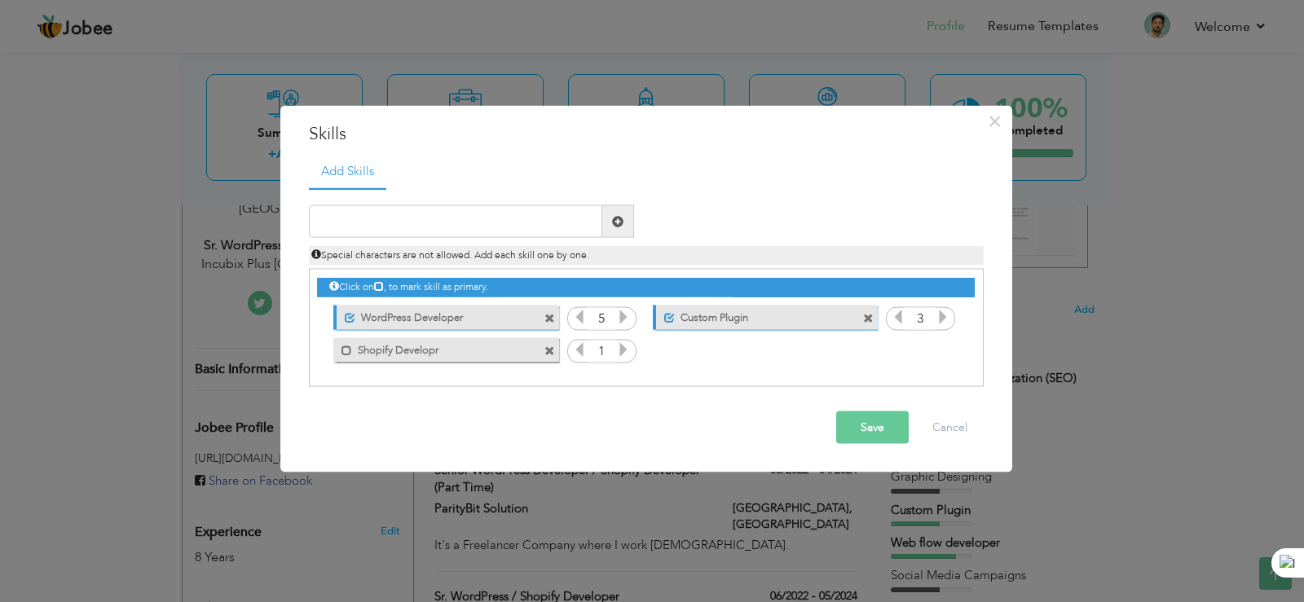
click at [620, 350] on icon at bounding box center [623, 349] width 15 height 15
click at [621, 350] on icon at bounding box center [623, 349] width 15 height 15
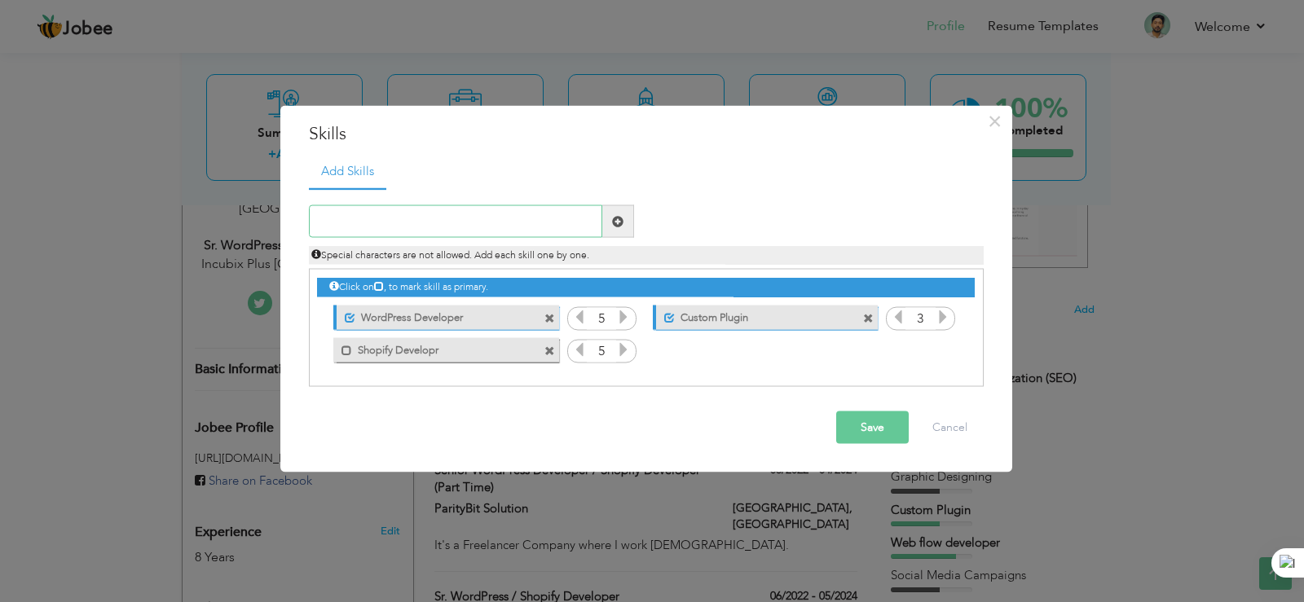
click at [522, 218] on input "text" at bounding box center [455, 221] width 293 height 33
type input "Web flow developer"
click at [610, 214] on span at bounding box center [618, 221] width 32 height 33
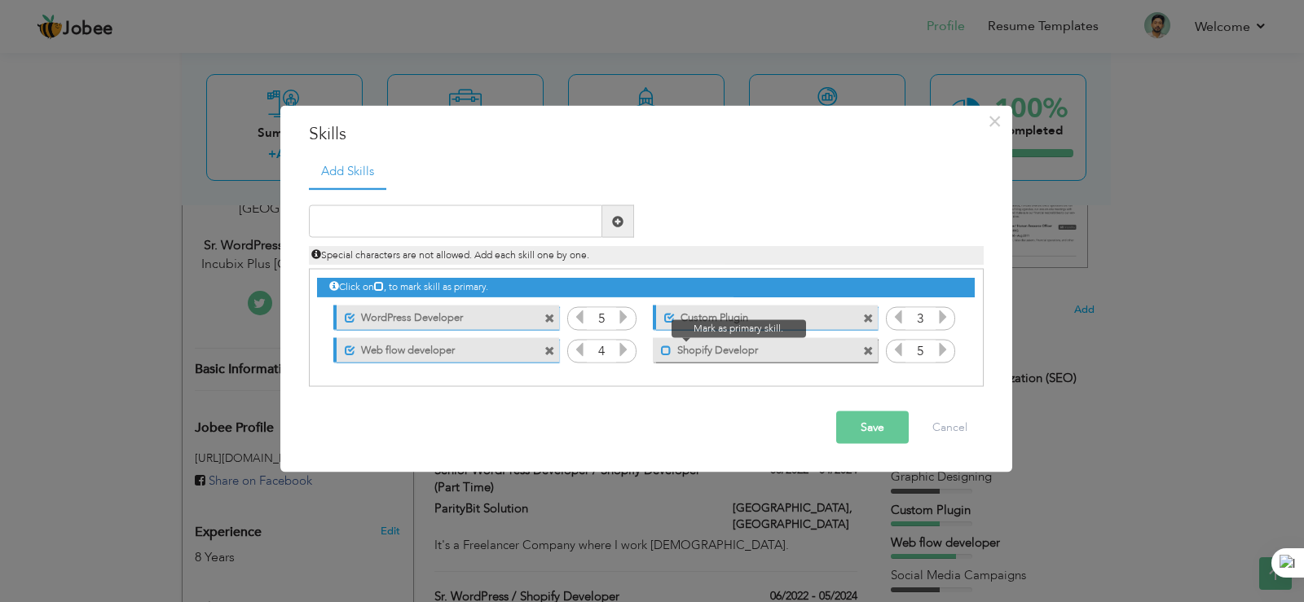
click at [667, 351] on span at bounding box center [666, 350] width 11 height 11
click at [433, 215] on input "text" at bounding box center [455, 221] width 293 height 33
type input "Hosting Managing"
click at [614, 223] on span at bounding box center [617, 220] width 11 height 11
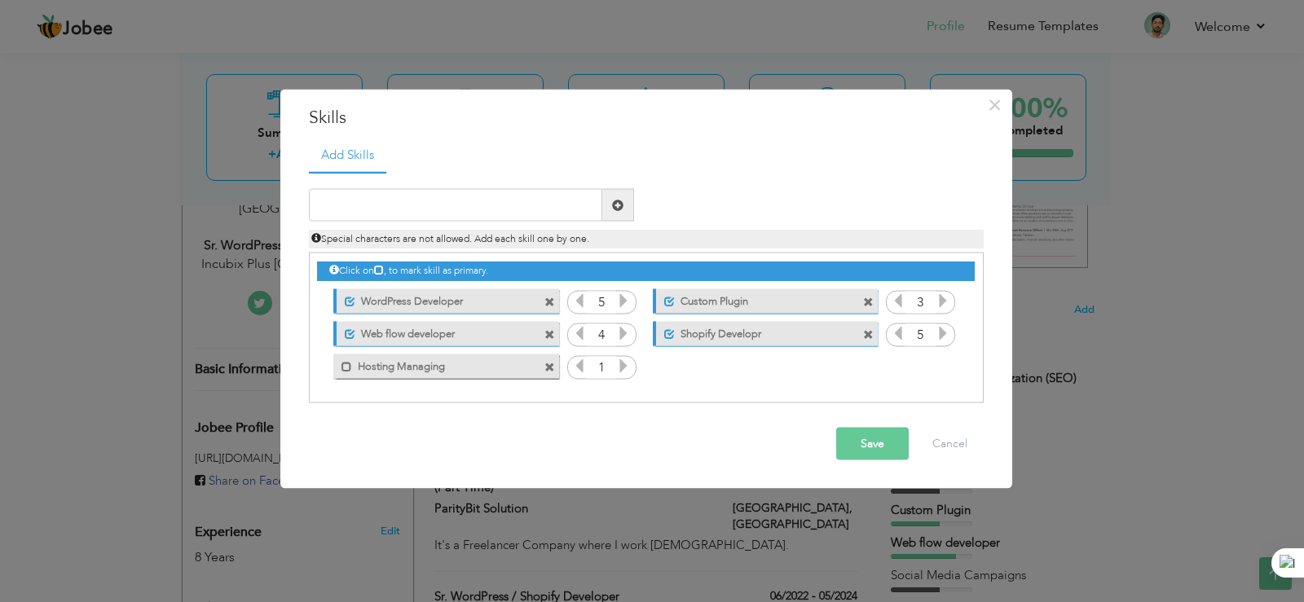
click at [620, 364] on icon at bounding box center [623, 366] width 15 height 15
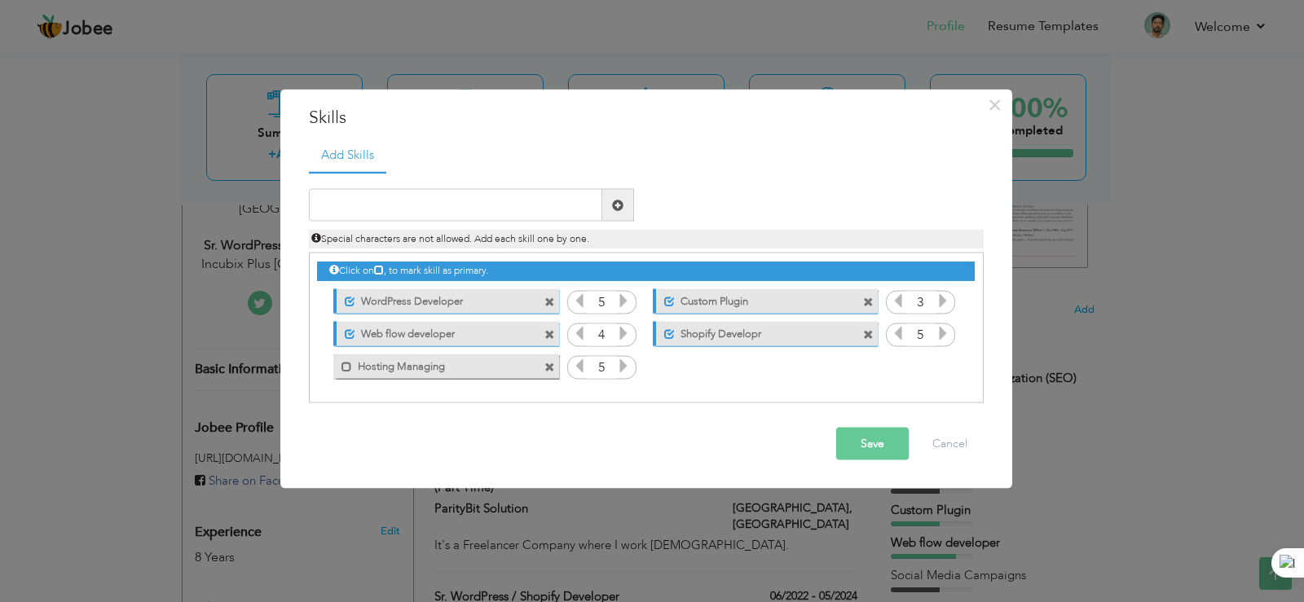
click at [624, 332] on icon at bounding box center [623, 333] width 15 height 15
click at [480, 198] on input "text" at bounding box center [455, 205] width 293 height 33
click at [342, 369] on span at bounding box center [346, 366] width 11 height 11
click at [409, 209] on input "text" at bounding box center [455, 205] width 293 height 33
type input "SEO"
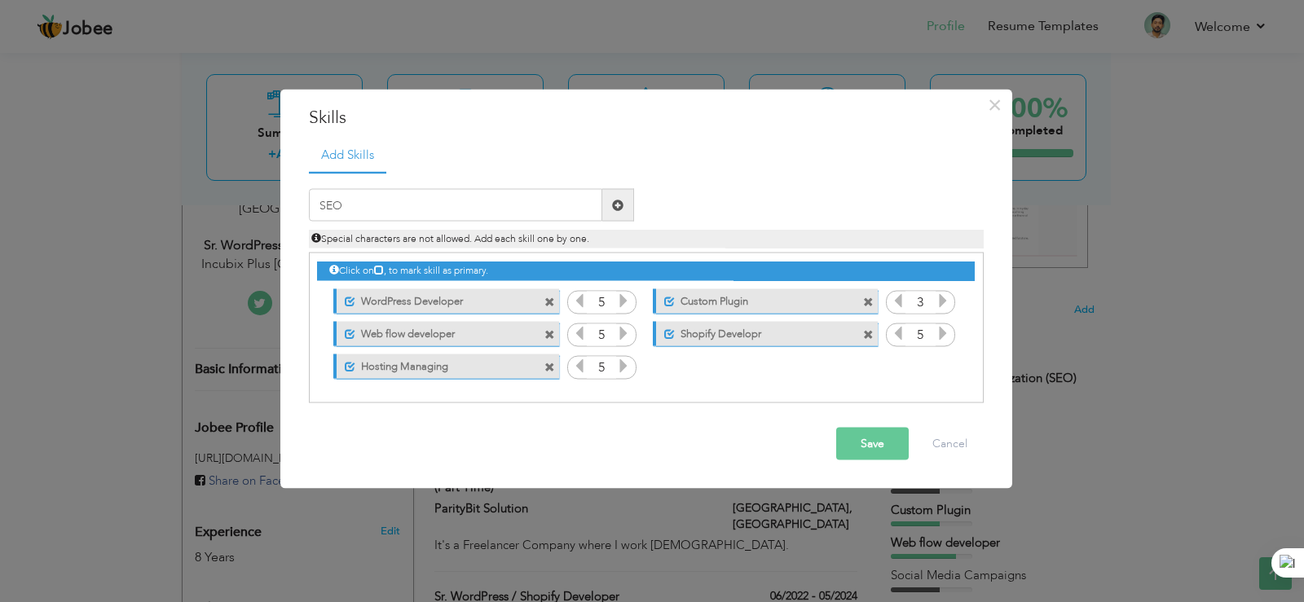
click at [614, 206] on span at bounding box center [617, 204] width 11 height 11
click at [944, 366] on icon at bounding box center [943, 366] width 15 height 15
click at [390, 202] on input "text" at bounding box center [455, 205] width 293 height 33
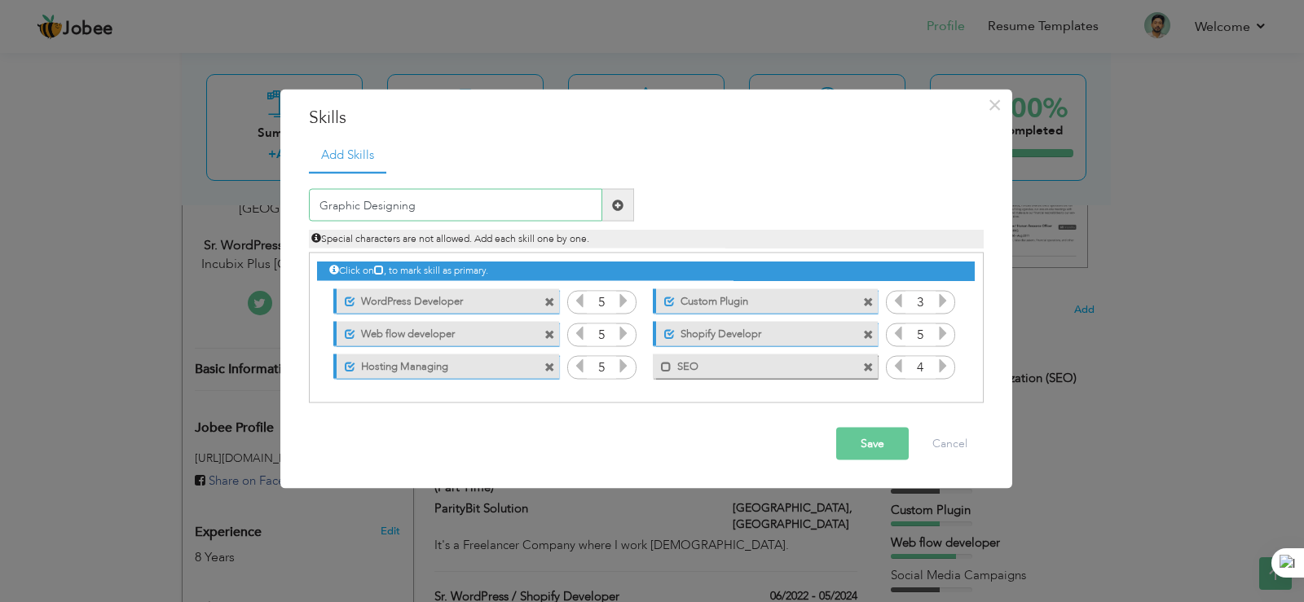
type input "Graphic Designing"
click at [620, 205] on span at bounding box center [617, 204] width 11 height 11
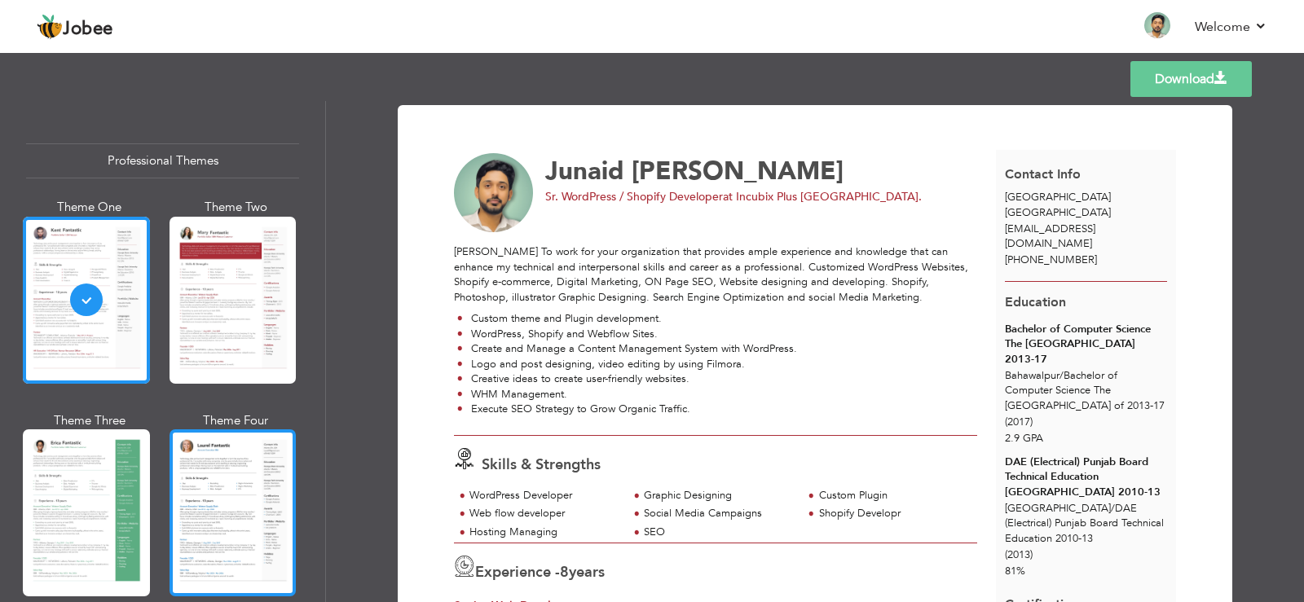
click at [210, 473] on div at bounding box center [233, 512] width 127 height 167
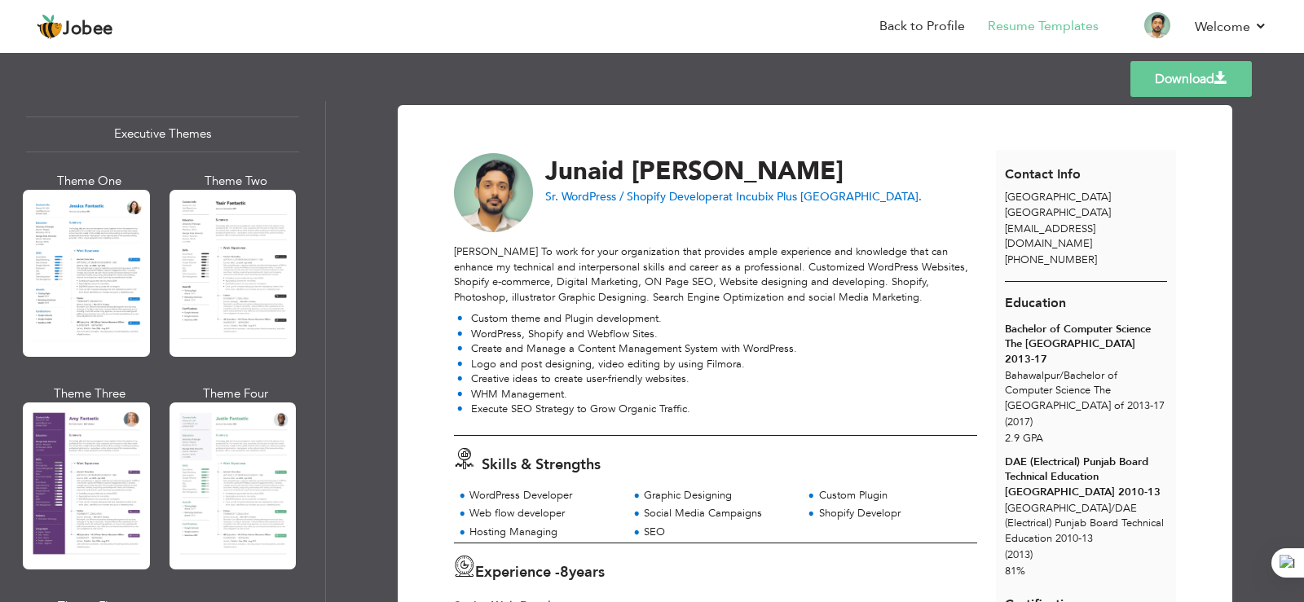
scroll to position [1467, 0]
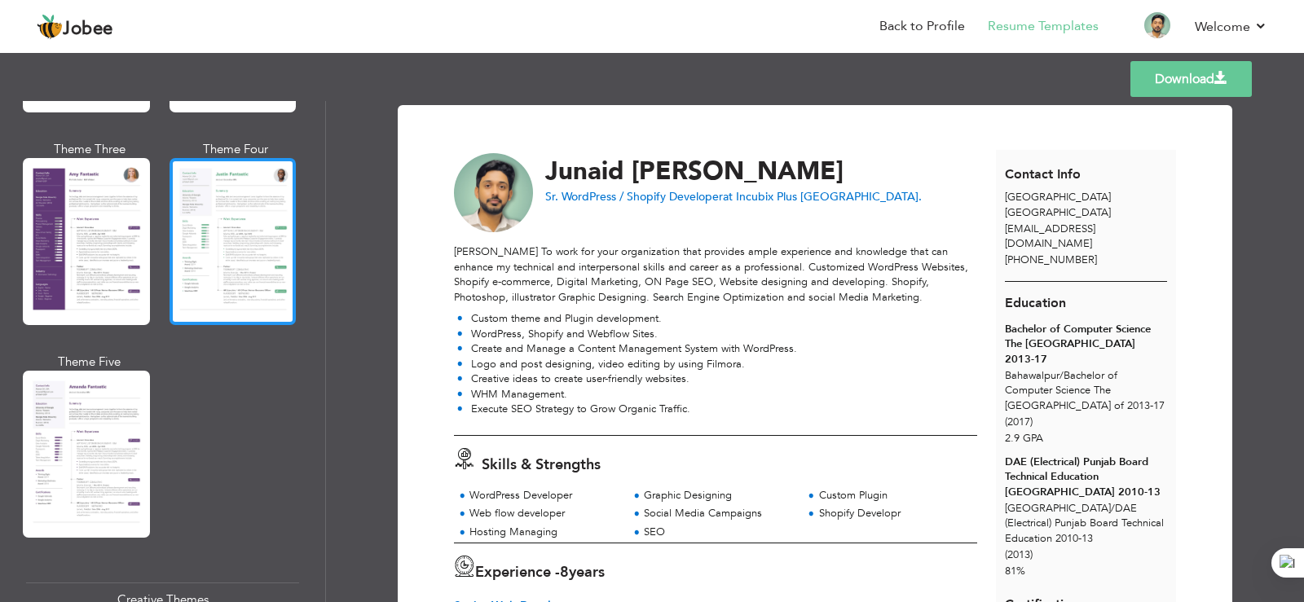
click at [229, 214] on div at bounding box center [233, 241] width 127 height 167
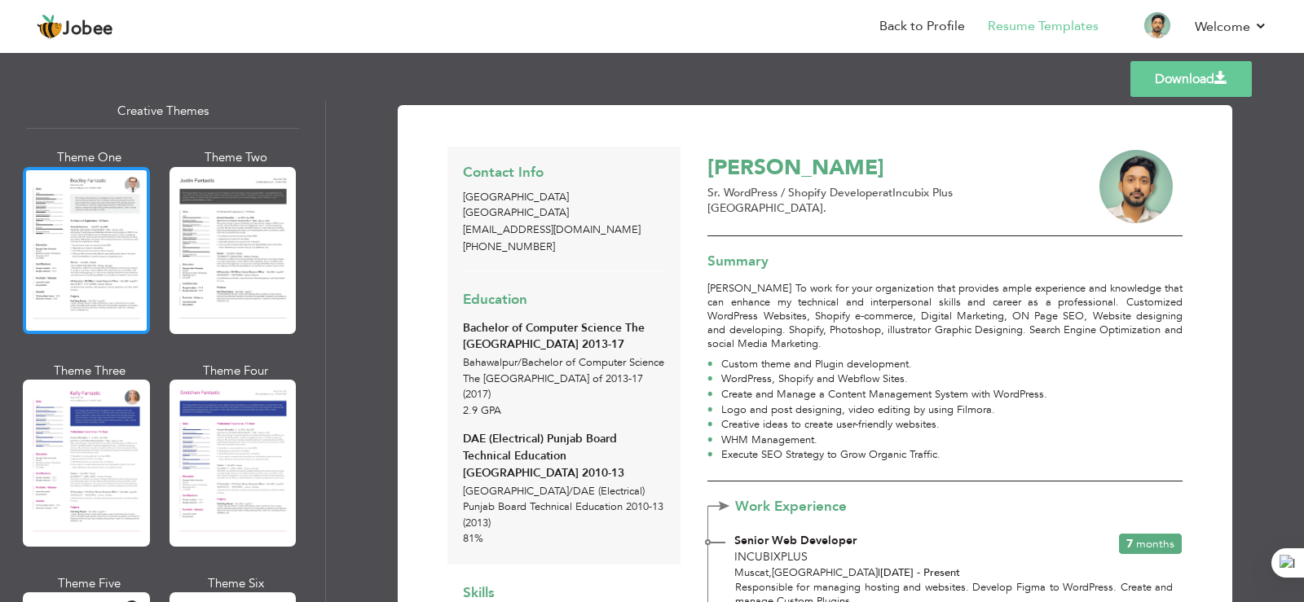
scroll to position [2037, 0]
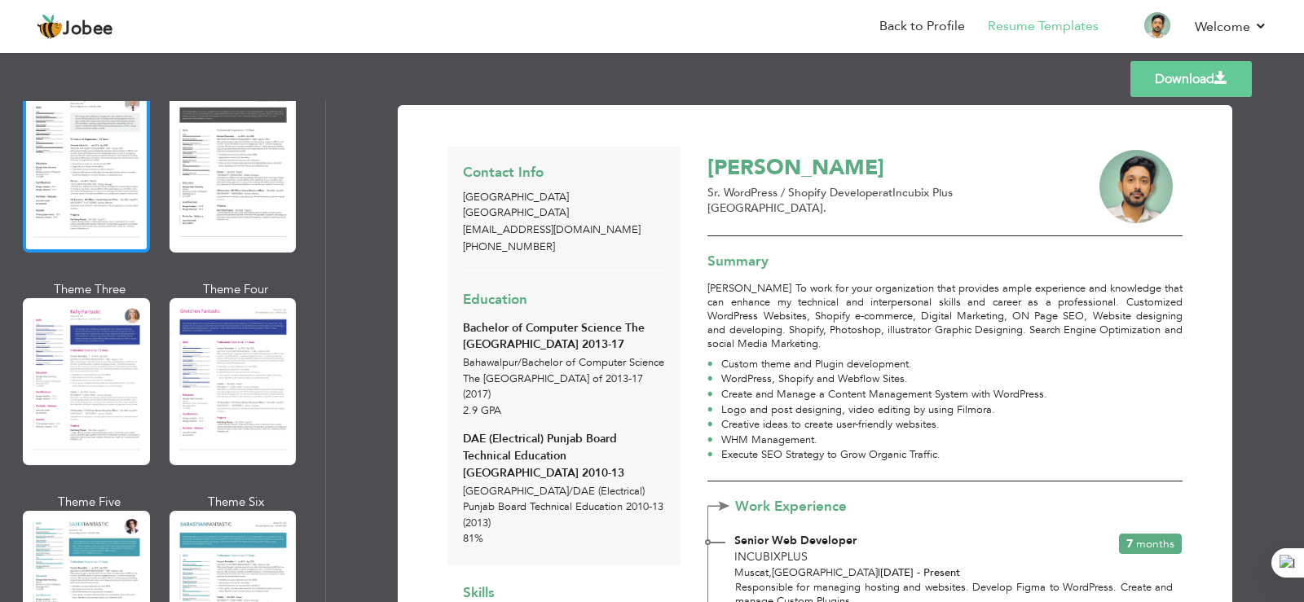
click at [99, 158] on div at bounding box center [86, 169] width 127 height 167
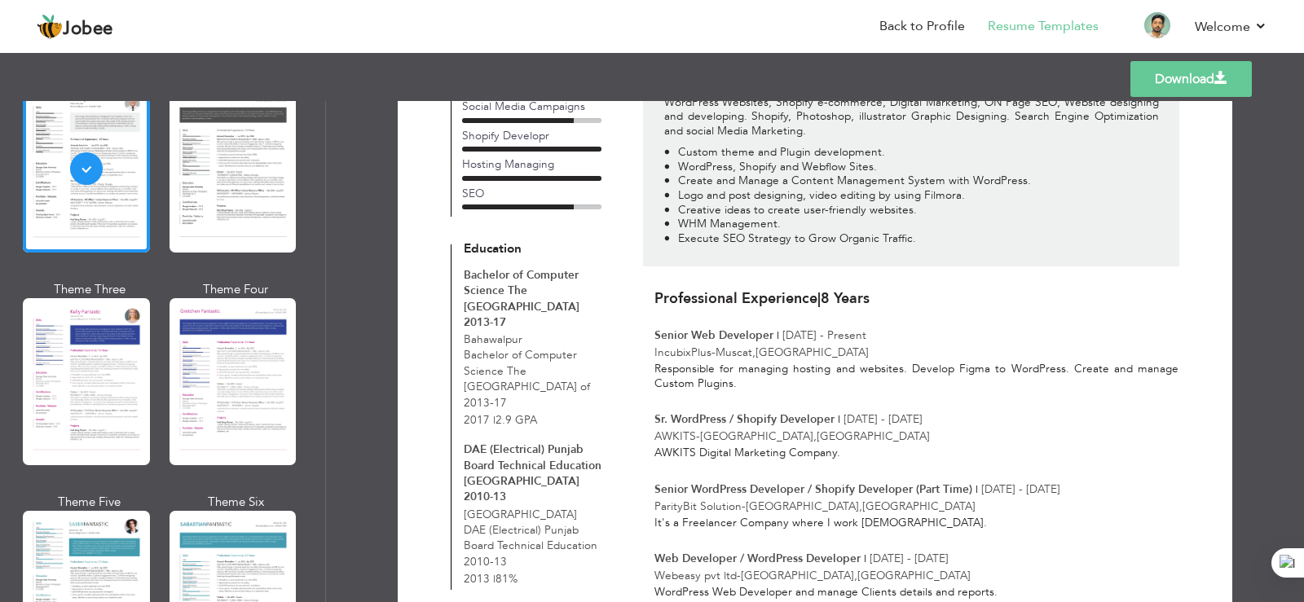
scroll to position [0, 0]
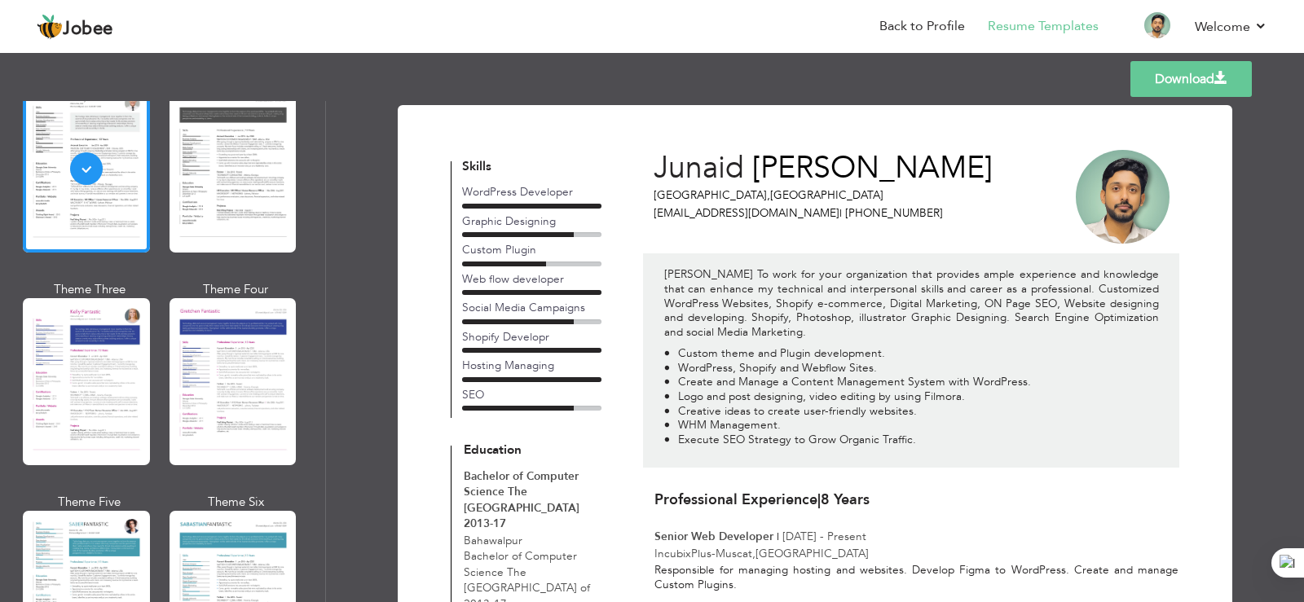
click at [1174, 77] on link "Download" at bounding box center [1190, 79] width 121 height 36
